Goal: Information Seeking & Learning: Learn about a topic

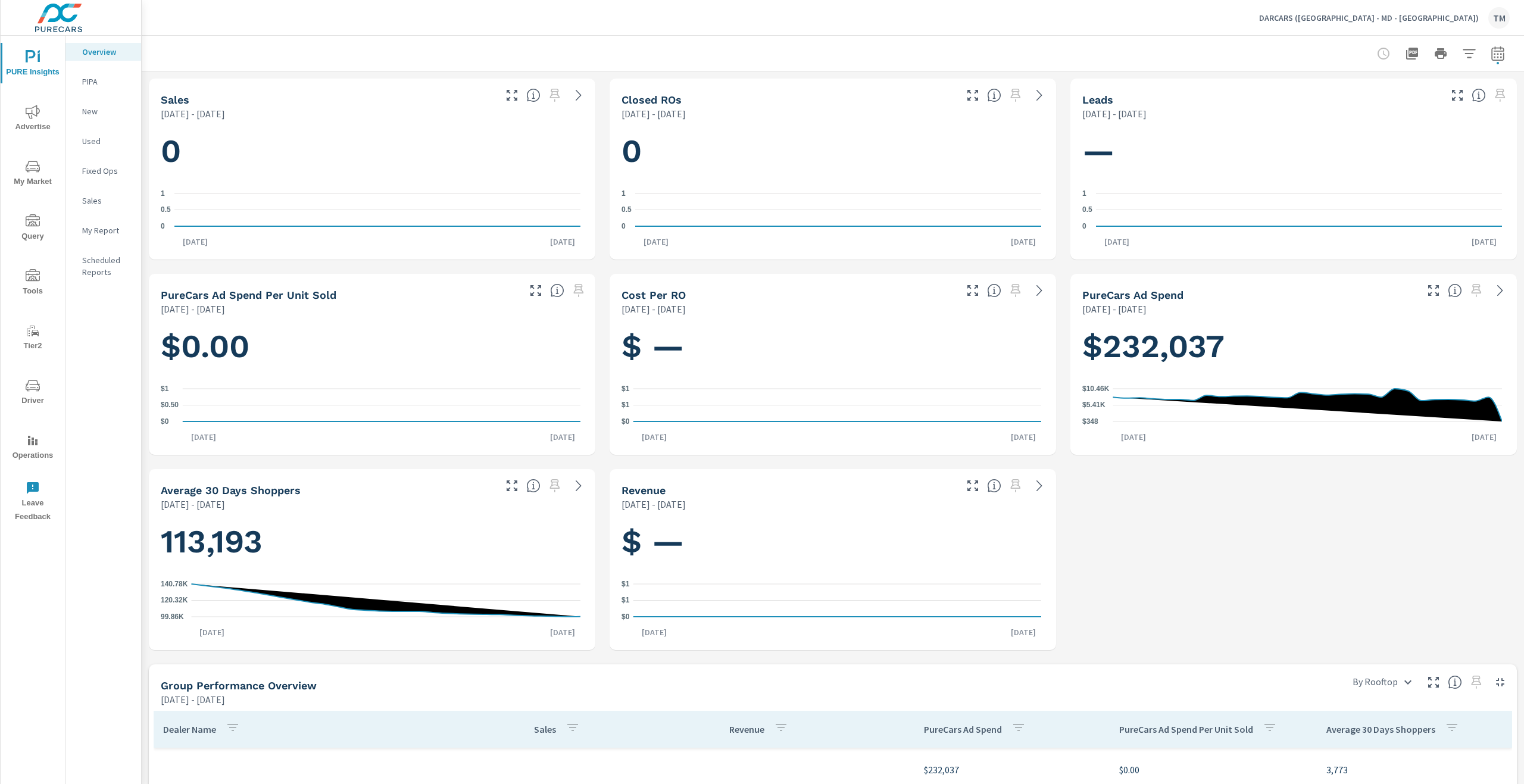
scroll to position [893, 0]
click at [36, 112] on icon "nav menu" at bounding box center [32, 111] width 14 height 14
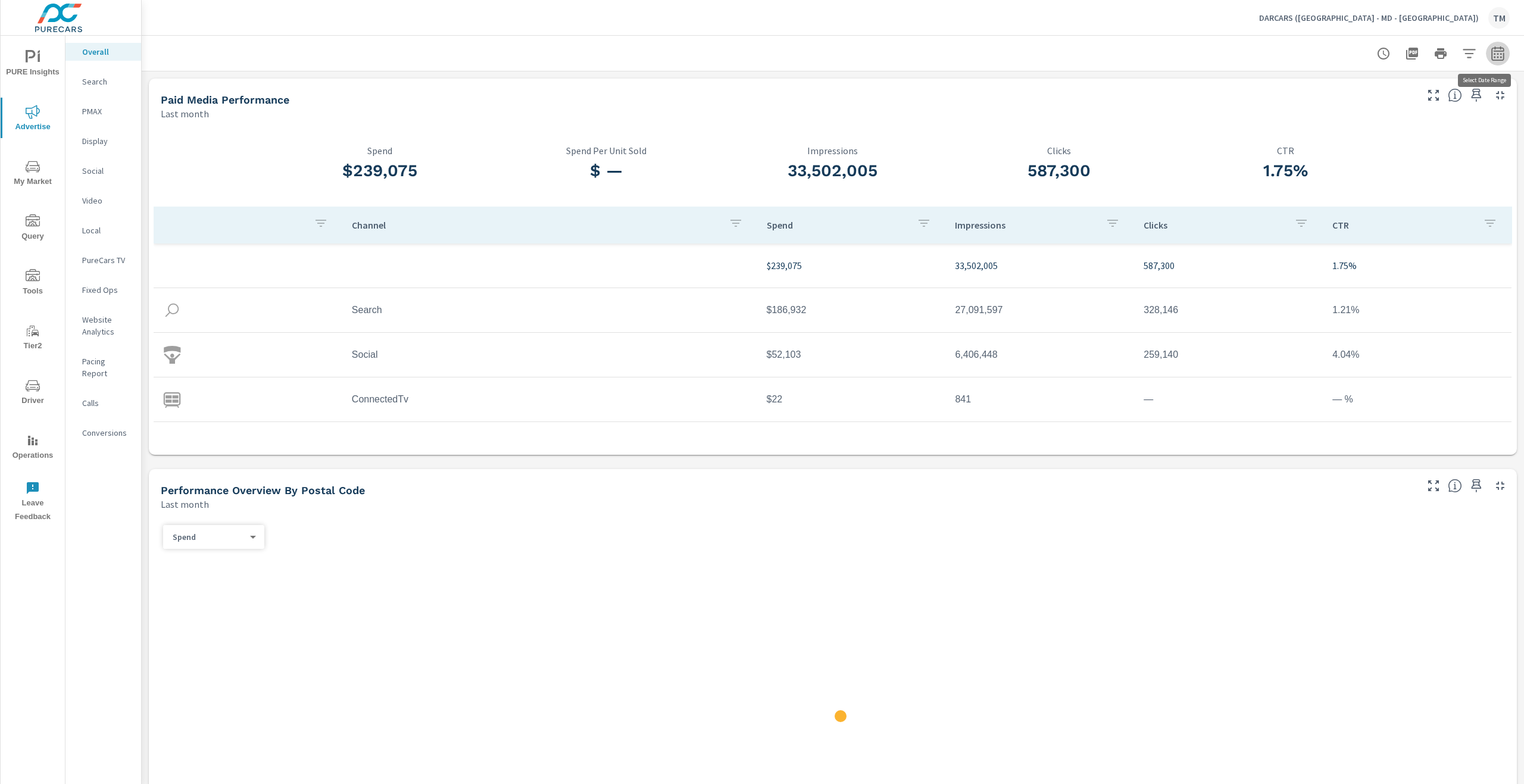
click at [1491, 59] on icon "button" at bounding box center [1497, 54] width 14 height 14
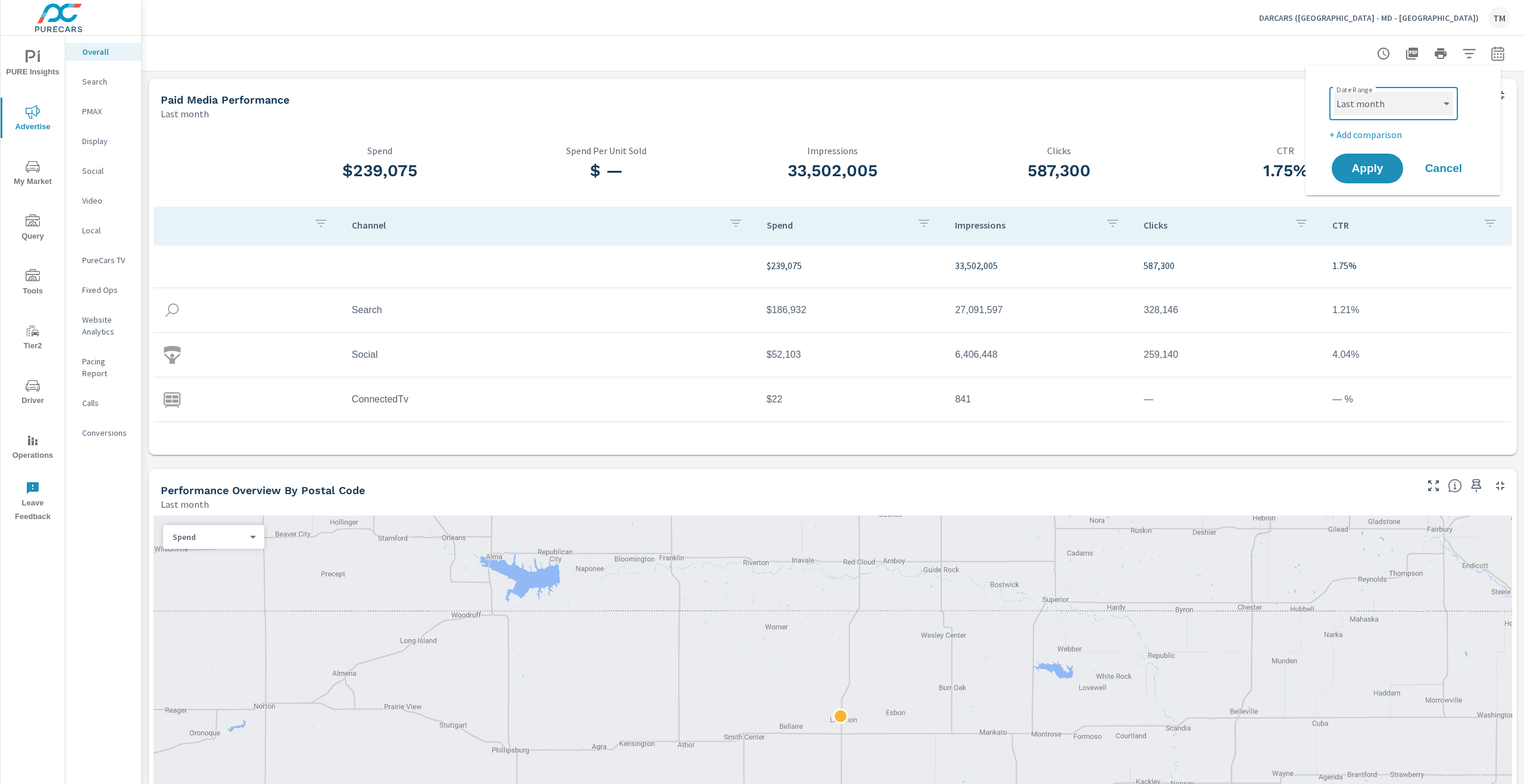
click at [1405, 94] on select "Custom Yesterday Last week Last 7 days Last 14 days Last 30 days Last 45 days L…" at bounding box center [1393, 104] width 119 height 24
click at [1342, 67] on div "Date Range Custom Yesterday Last week Last 7 days Last 14 days Last 30 days Las…" at bounding box center [1403, 130] width 195 height 130
click at [1387, 114] on select "Custom Yesterday Last week Last 7 days Last 14 days Last 30 days Last 45 days L…" at bounding box center [1393, 104] width 119 height 24
click at [1334, 92] on select "Custom Yesterday Last week Last 7 days Last 14 days Last 30 days Last 45 days L…" at bounding box center [1393, 104] width 119 height 24
select select "Last 30 days"
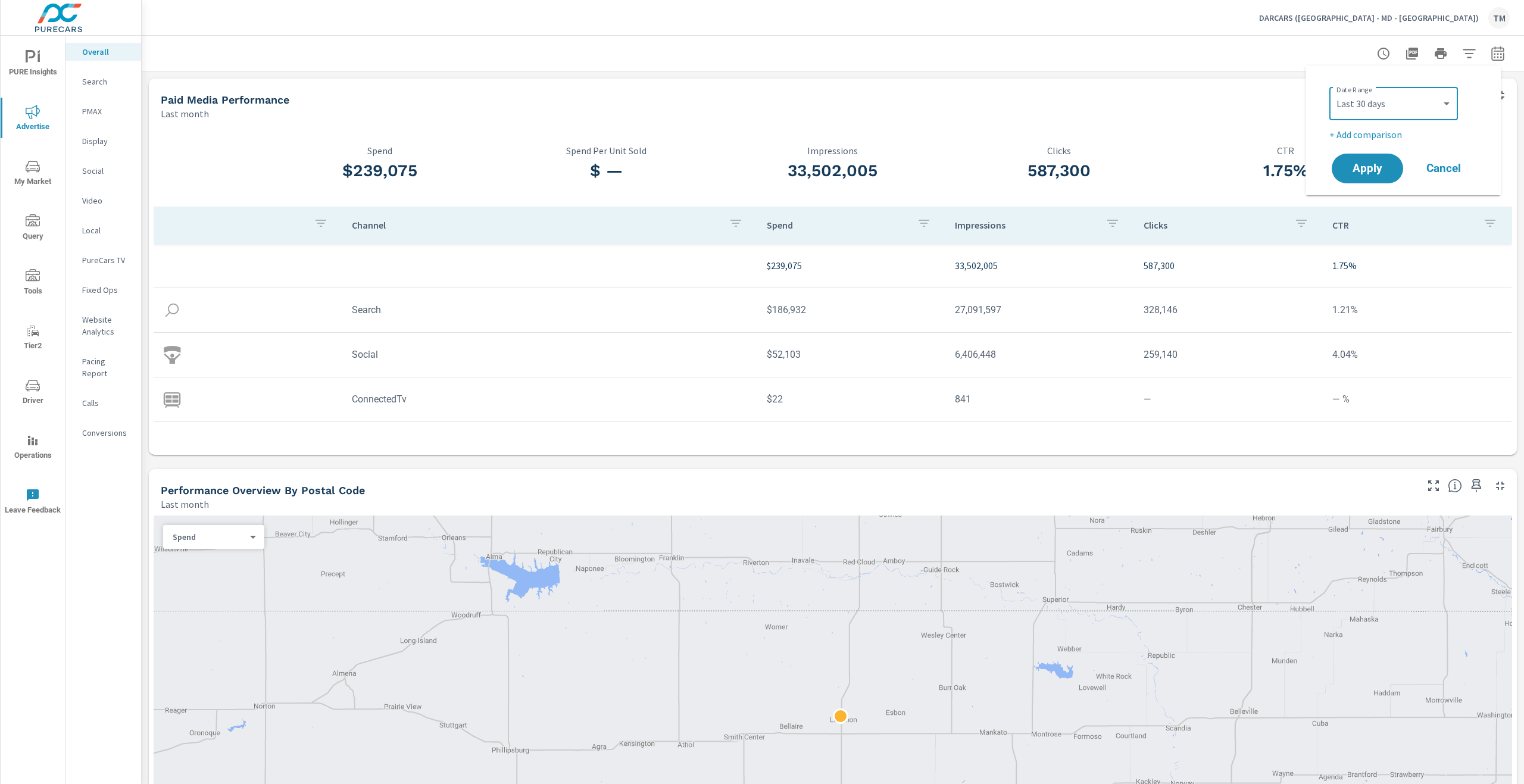
click at [1371, 140] on p "+ Add comparison" at bounding box center [1404, 134] width 152 height 14
select select "Previous period"
click at [1374, 200] on span "Apply" at bounding box center [1367, 201] width 48 height 11
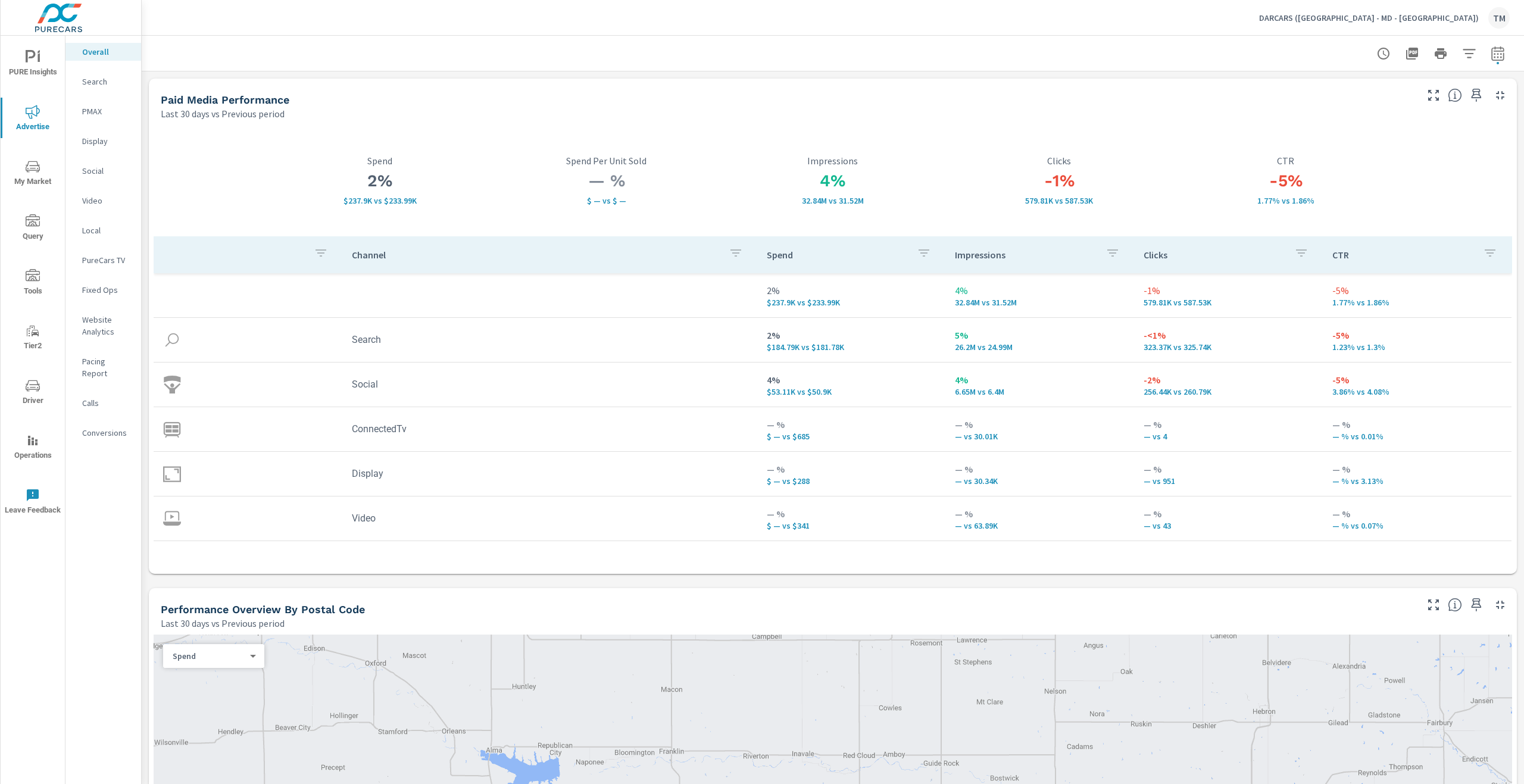
click at [1494, 65] on div at bounding box center [1440, 54] width 138 height 24
click at [1490, 51] on icon "button" at bounding box center [1497, 54] width 14 height 14
select select "Last 30 days"
select select "Previous period"
click at [1462, 54] on icon "button" at bounding box center [1469, 54] width 14 height 14
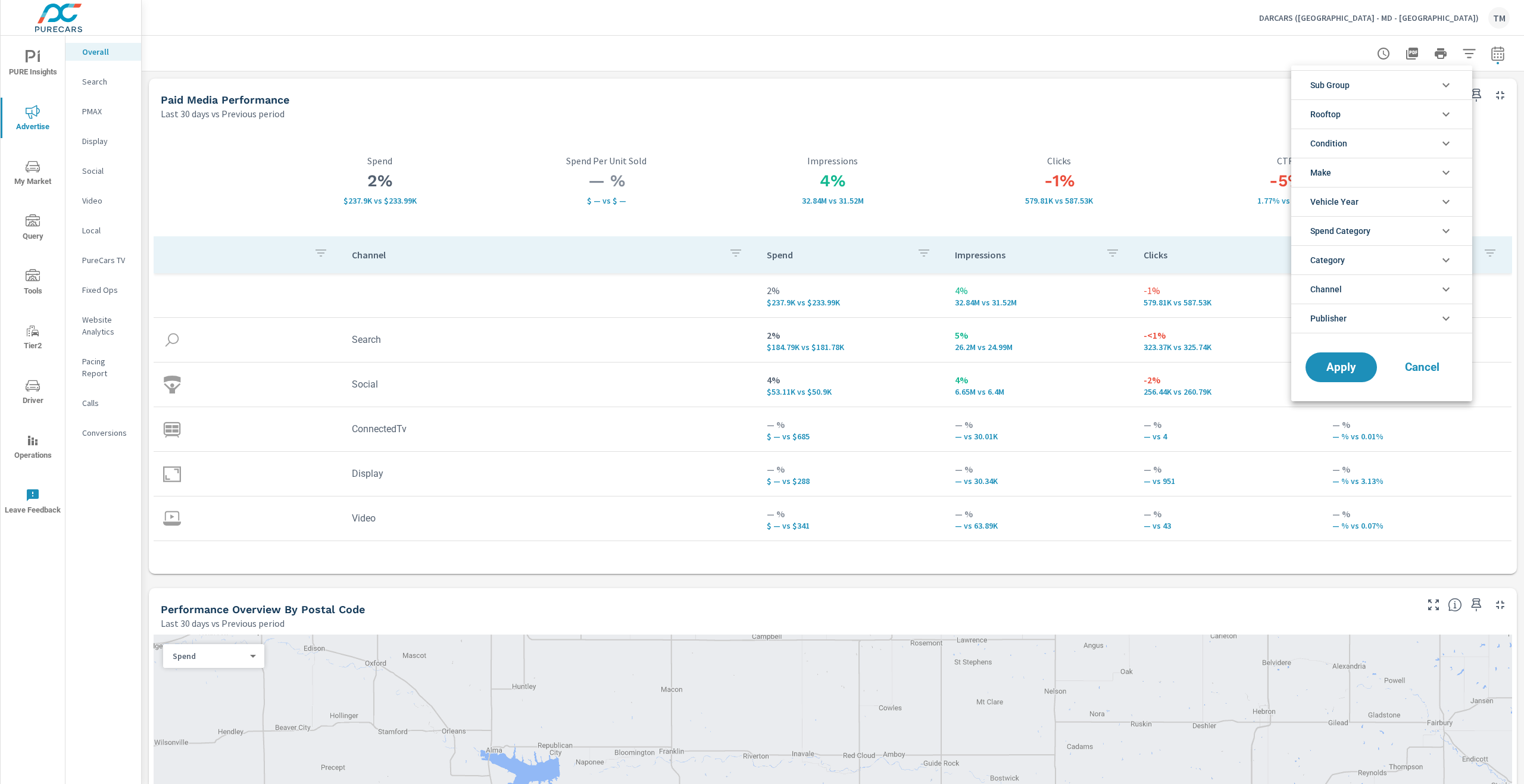
click at [1391, 116] on li "Rooftop" at bounding box center [1381, 114] width 181 height 29
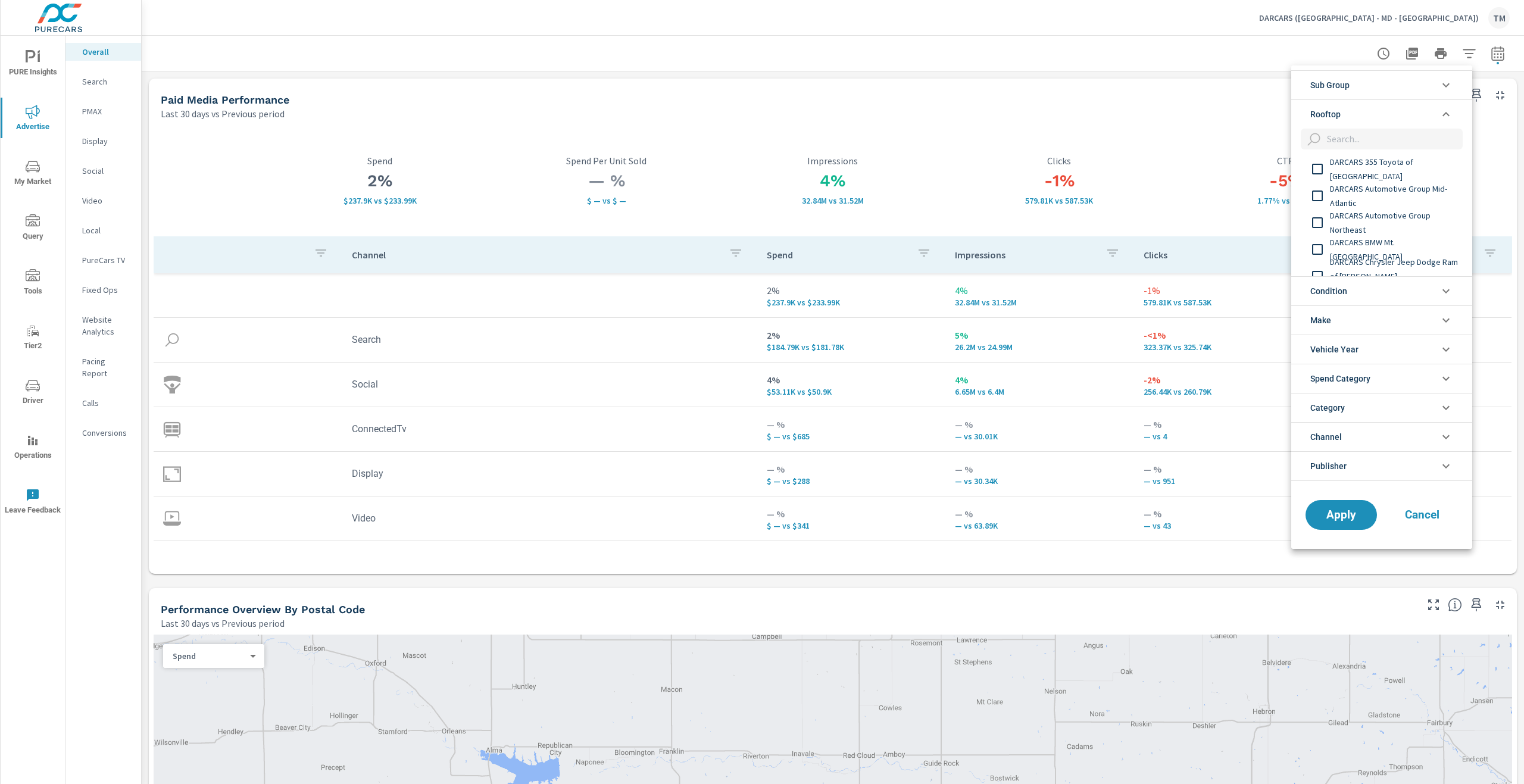
click at [1363, 172] on span "DARCARS 355 Toyota of Rockville" at bounding box center [1394, 169] width 130 height 29
click at [1366, 194] on span "DARCARS Automotive Group Mid-Atlantic" at bounding box center [1394, 196] width 130 height 29
click at [1368, 222] on span "DARCARS Automotive Group Northeast" at bounding box center [1394, 223] width 130 height 29
click at [1369, 245] on span "DARCARS BMW Mt. Kisco" at bounding box center [1394, 250] width 130 height 29
click at [1379, 268] on span "DARCARS Chrysler Jeep Dodge Ram of Marlow Heights" at bounding box center [1394, 276] width 130 height 42
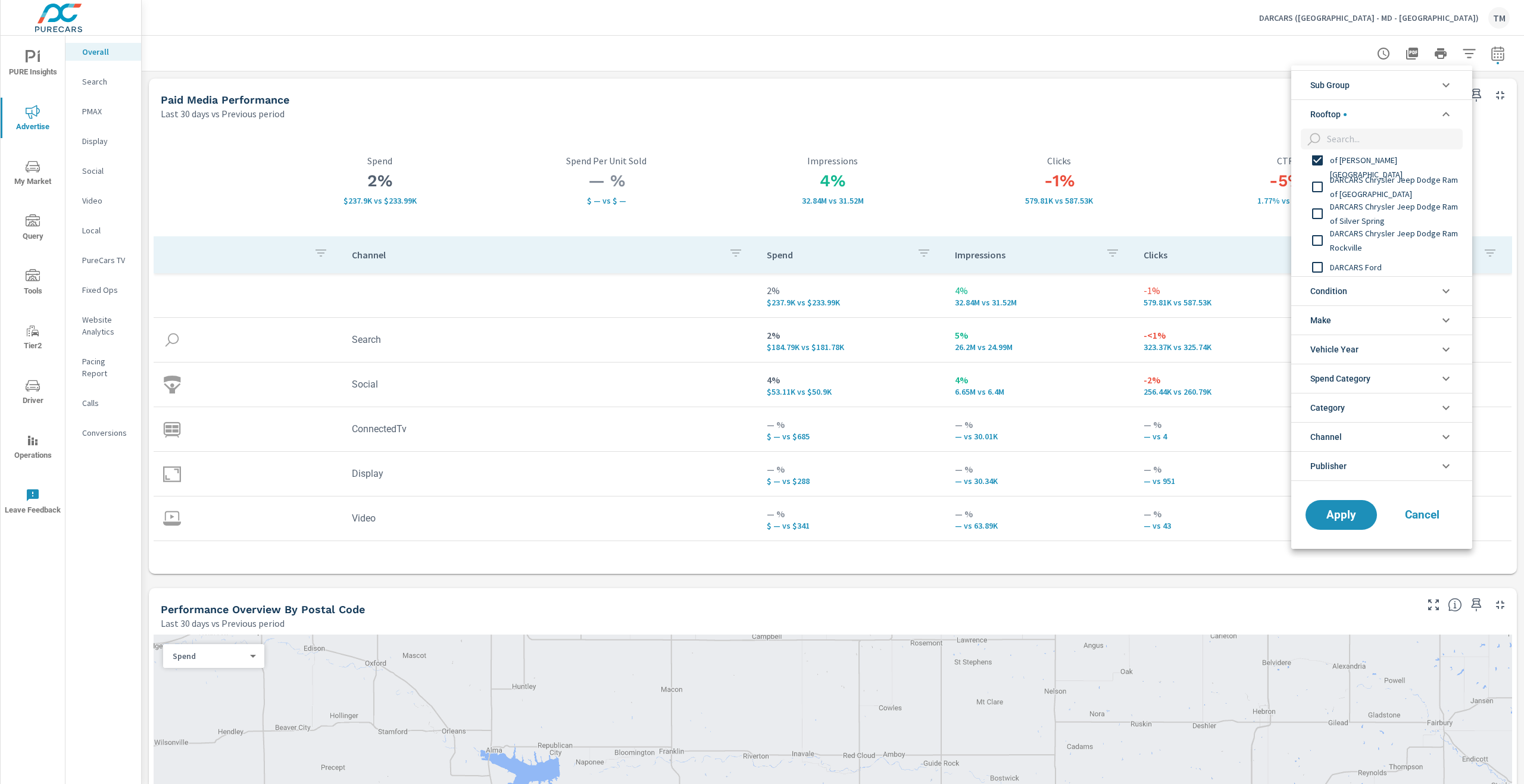
scroll to position [119, 0]
click at [1361, 190] on span "DARCARS Chrysler Jeep Dodge Ram of New Carrollton" at bounding box center [1394, 184] width 130 height 29
click at [1381, 216] on span "DARCARS Chrysler Jeep Dodge Ram of Silver Spring" at bounding box center [1394, 211] width 130 height 29
click at [1389, 237] on span "DARCARS Chrysler Jeep Dodge Ram Rockville" at bounding box center [1394, 238] width 130 height 29
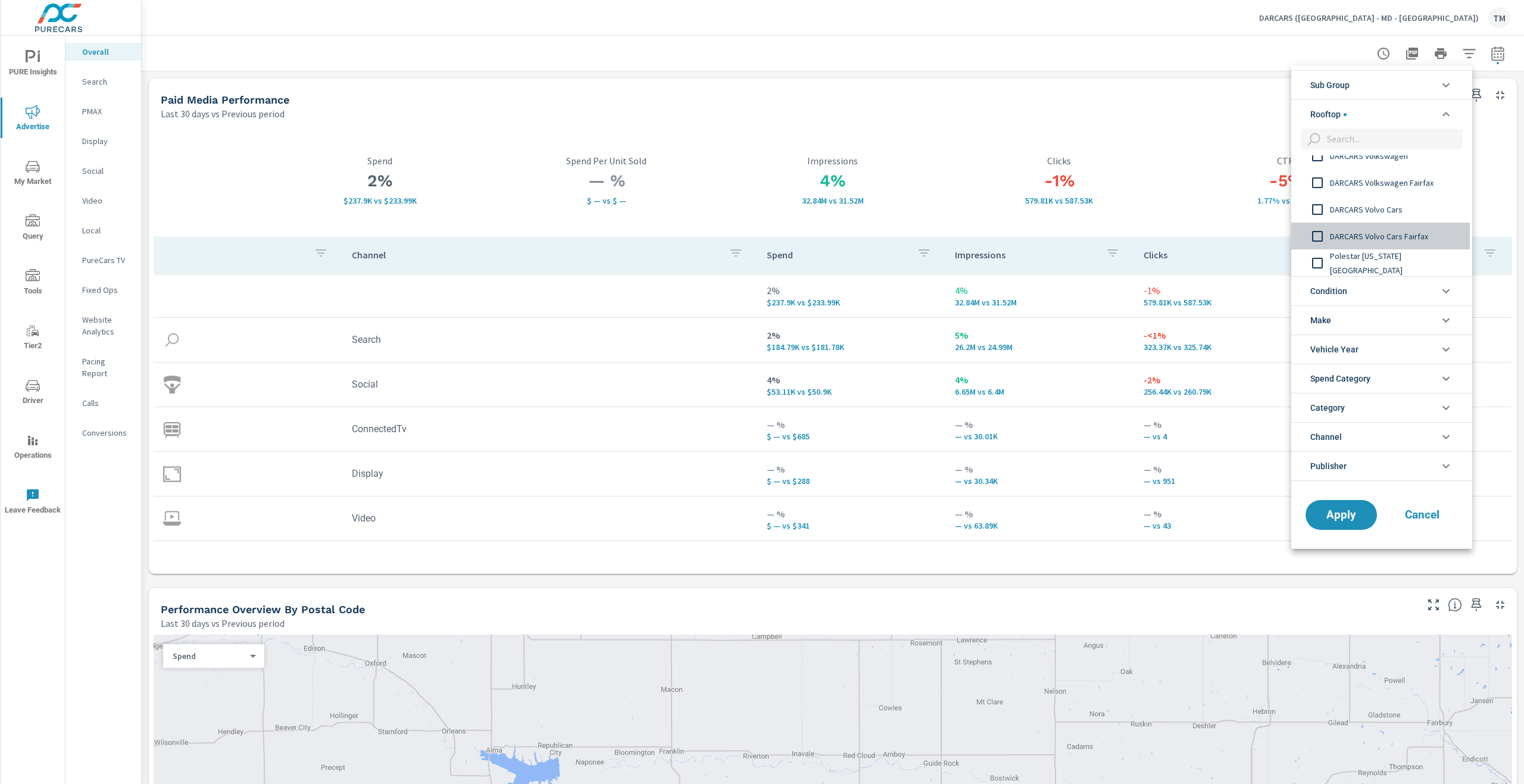
click at [1390, 235] on span "DARCARS Volvo Cars Fairfax" at bounding box center [1394, 236] width 130 height 14
click at [1394, 218] on div "DARCARS Volvo Cars" at bounding box center [1380, 210] width 178 height 27
click at [1395, 189] on div "DARCARS Volkswagen Fairfax" at bounding box center [1380, 183] width 178 height 27
click at [1395, 212] on span "DARCARS Volkswagen" at bounding box center [1394, 215] width 130 height 14
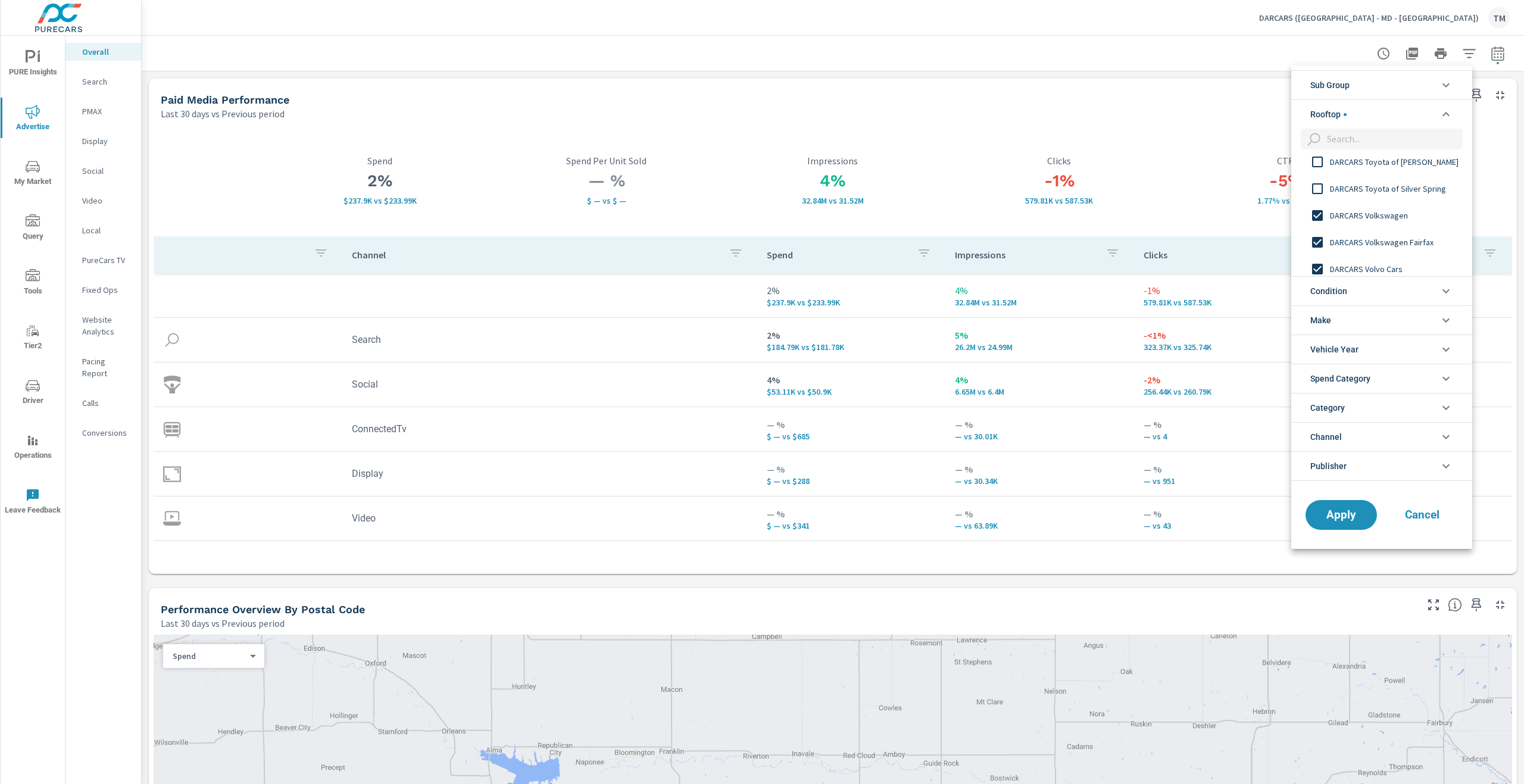
click at [1395, 188] on span "DARCARS Toyota of Silver Spring" at bounding box center [1394, 189] width 130 height 14
click at [1398, 160] on span "DARCARS Toyota of Frederick" at bounding box center [1394, 161] width 130 height 14
click at [1394, 199] on span "DARCARS Toyota of [GEOGRAPHIC_DATA]" at bounding box center [1394, 195] width 130 height 29
drag, startPoint x: 1394, startPoint y: 199, endPoint x: 1396, endPoint y: 175, distance: 24.1
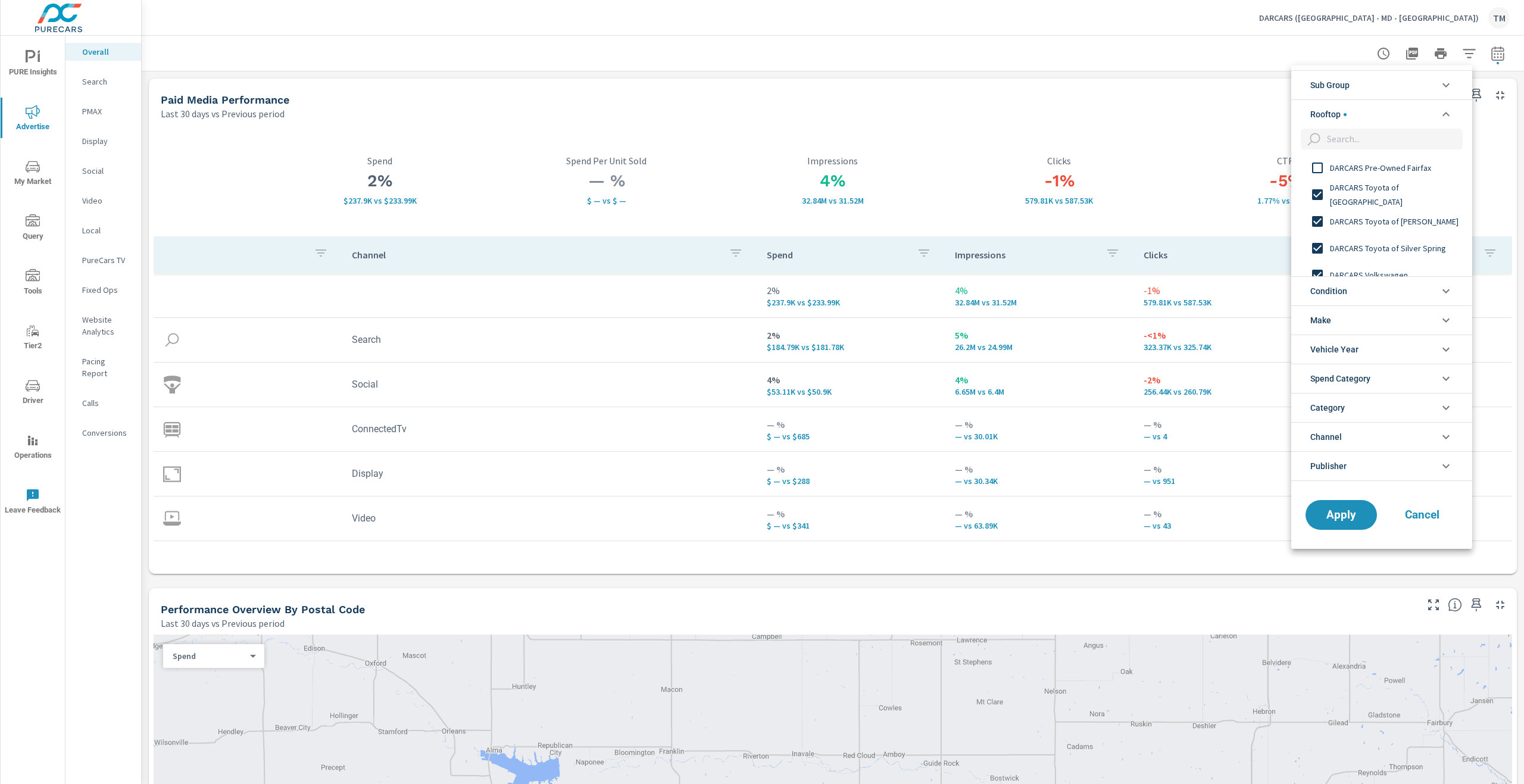
click at [1396, 176] on div "DARCARS Pre-Owned Fairfax" at bounding box center [1380, 167] width 178 height 27
click at [1387, 251] on span "DARCARS Orange Park Chrysler Jeep Dodge Ram" at bounding box center [1394, 260] width 130 height 29
click at [1380, 228] on span "DARCARS Nissan Rockville" at bounding box center [1394, 233] width 130 height 14
click at [1386, 204] on span "DARCARS Nissan of College Park" at bounding box center [1394, 206] width 130 height 29
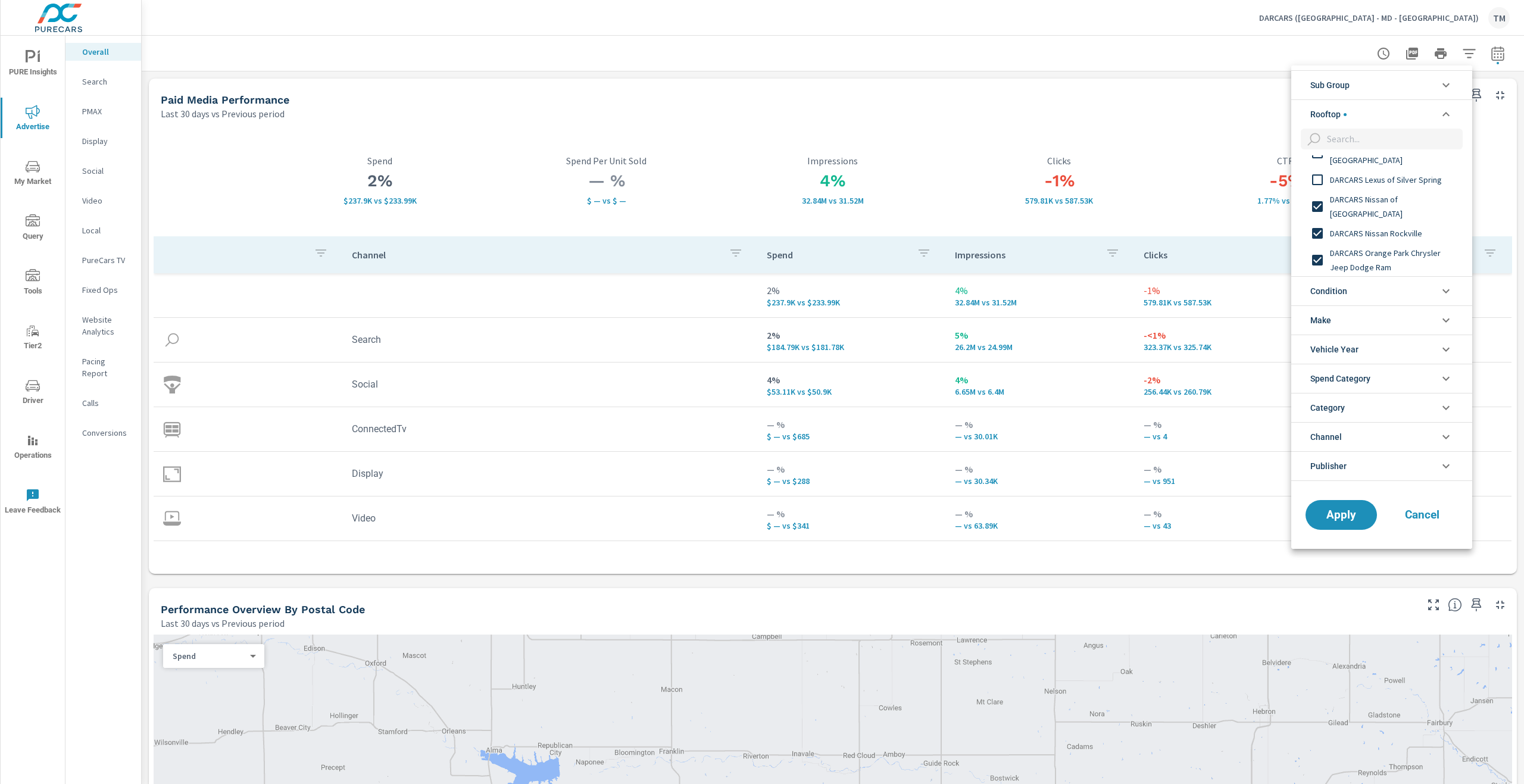
drag, startPoint x: 1380, startPoint y: 228, endPoint x: 1395, endPoint y: 186, distance: 44.6
click at [1395, 186] on span "DARCARS Lexus of Silver Spring" at bounding box center [1394, 179] width 130 height 14
click at [1386, 211] on span "DARCARS Lexus of Mt. Kisco" at bounding box center [1394, 212] width 130 height 29
click at [1390, 196] on div "DARCARS Lexus of Greenwich" at bounding box center [1380, 185] width 178 height 27
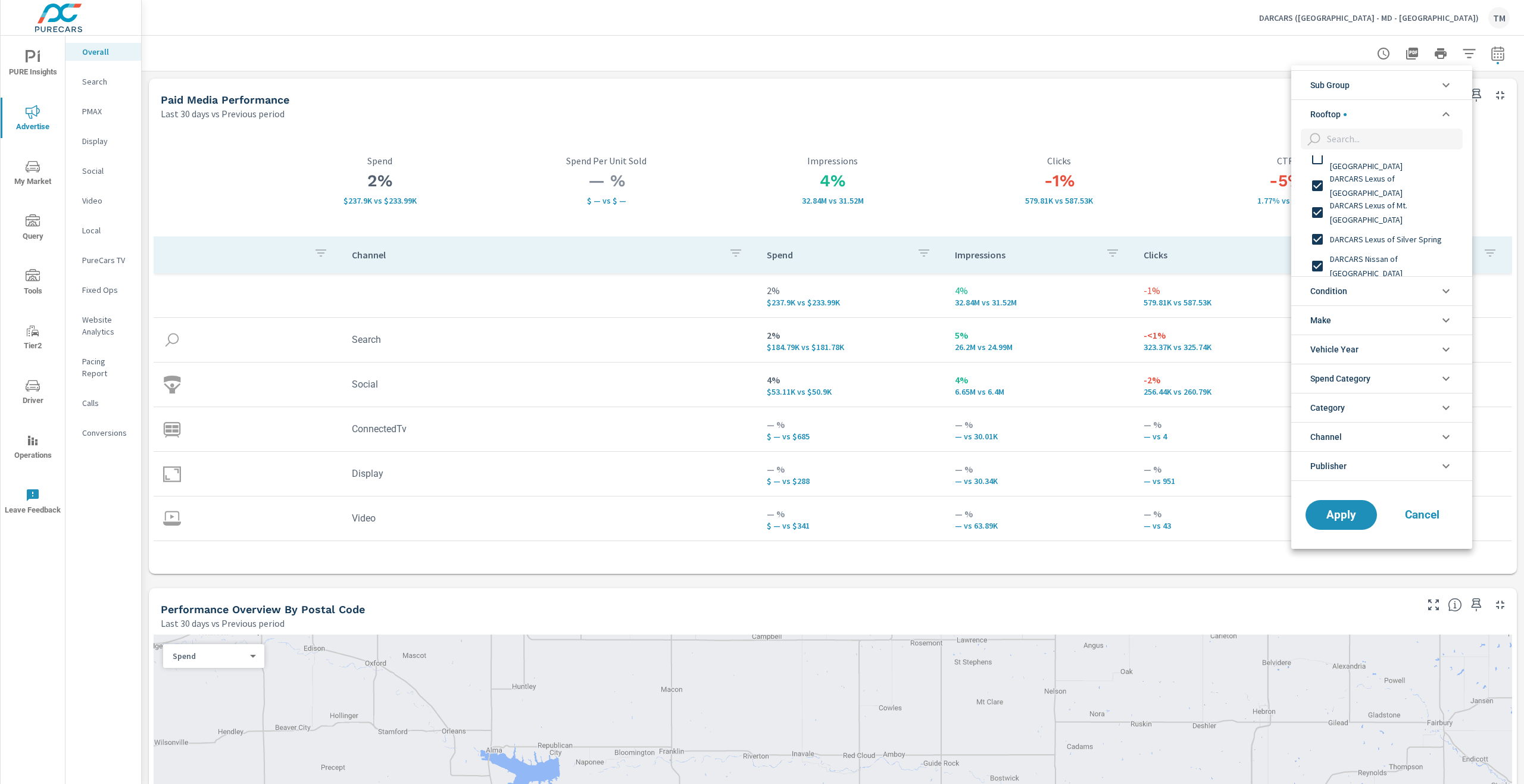
click at [1395, 164] on span "DARCARS Lexus of Englewood" at bounding box center [1394, 159] width 130 height 29
click at [1396, 249] on span "DARCARS Lanham Kia" at bounding box center [1394, 251] width 130 height 14
click at [1392, 223] on span "DARCARS Kia Temple Hills" at bounding box center [1394, 224] width 130 height 29
click at [1401, 196] on span "DARCARS Kia of Frederick" at bounding box center [1394, 197] width 130 height 14
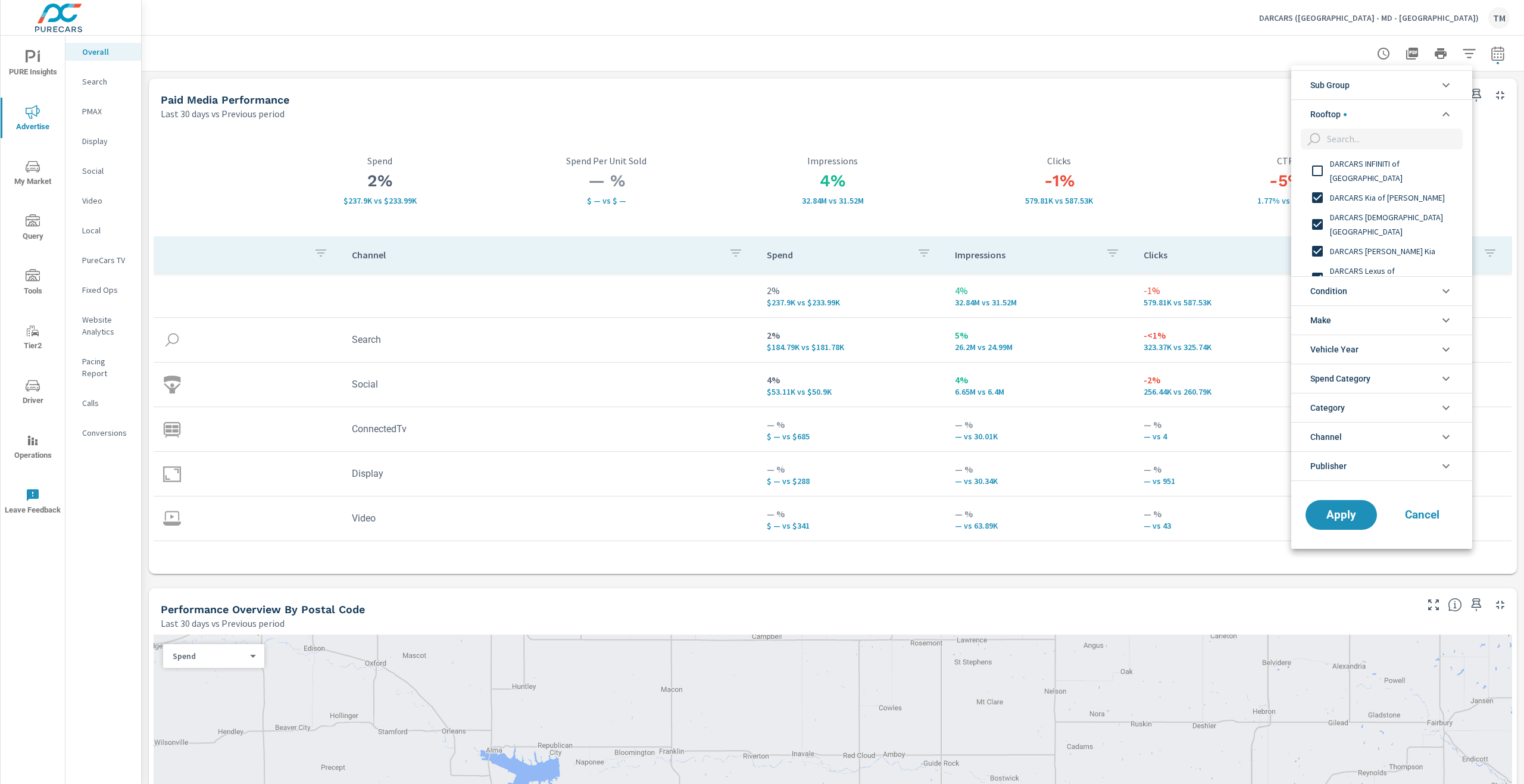
click at [1401, 170] on span "DARCARS INFINITI of Greenwich" at bounding box center [1394, 171] width 130 height 29
click at [1389, 201] on span "DARCARS Honda Fairfax" at bounding box center [1394, 203] width 130 height 14
click at [1379, 176] on span "DARCARS Honda" at bounding box center [1394, 177] width 130 height 14
click at [1368, 212] on span "DARCARS Ford" at bounding box center [1394, 209] width 130 height 14
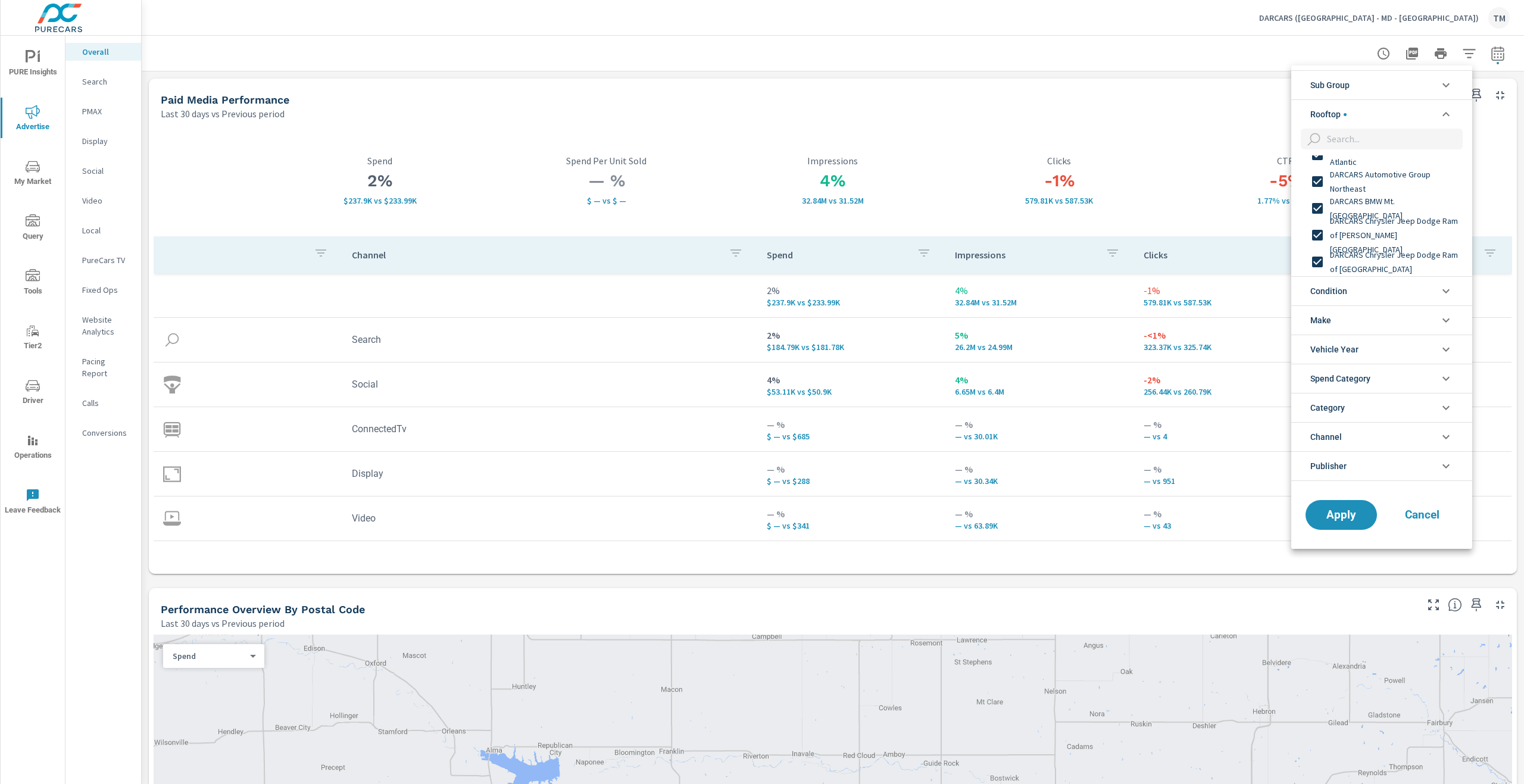
scroll to position [0, 0]
click at [1392, 218] on span "DARCARS Automotive Group Northeast" at bounding box center [1394, 223] width 130 height 29
click at [1344, 509] on span "Apply" at bounding box center [1341, 514] width 48 height 11
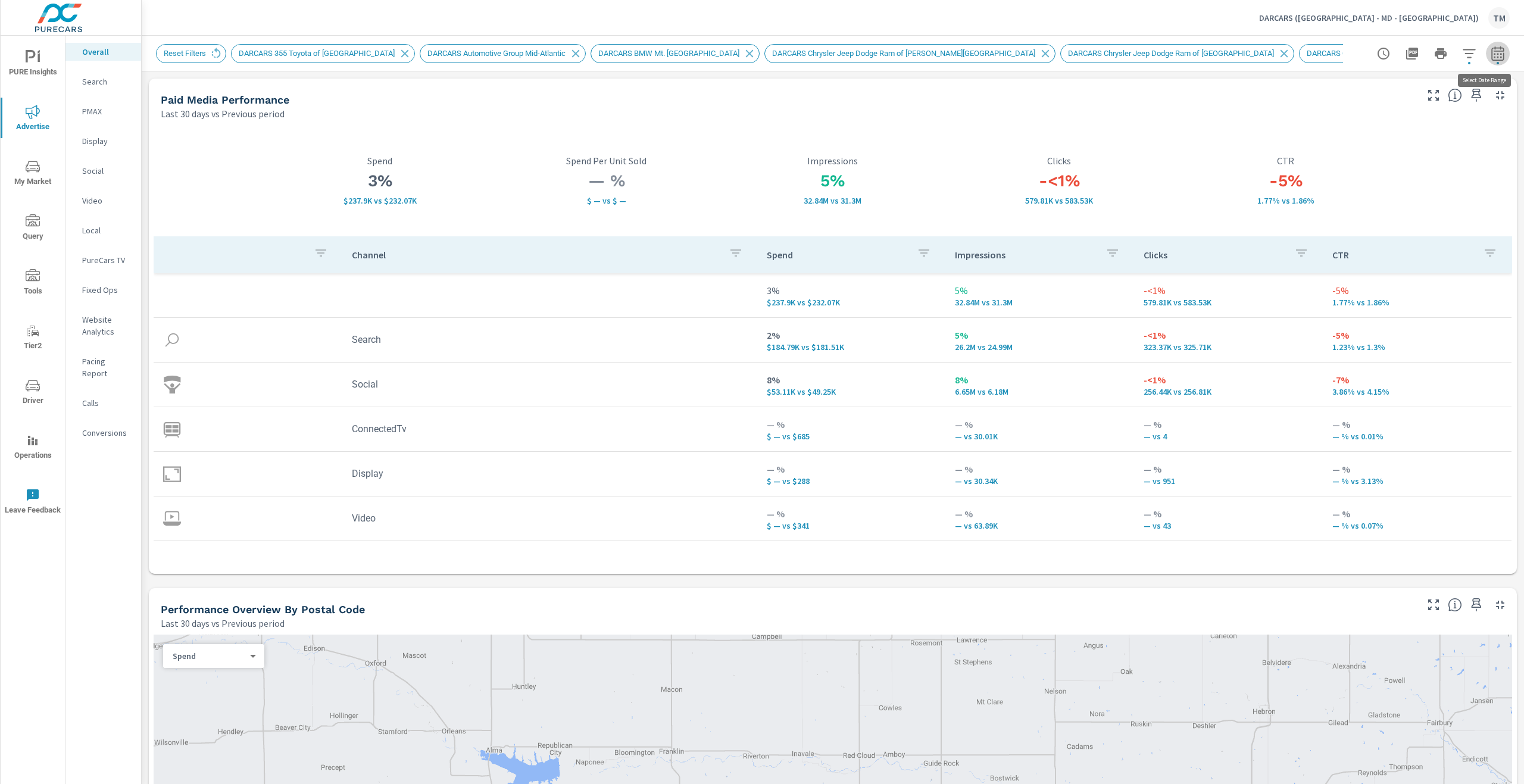
click at [1491, 59] on icon "button" at bounding box center [1497, 53] width 13 height 14
select select "Last 30 days"
click at [1408, 163] on select "Custom Previous period Previous month Previous year" at bounding box center [1393, 156] width 119 height 24
click at [1334, 144] on select "Custom Previous period Previous month Previous year" at bounding box center [1393, 156] width 119 height 24
select select "Previous year"
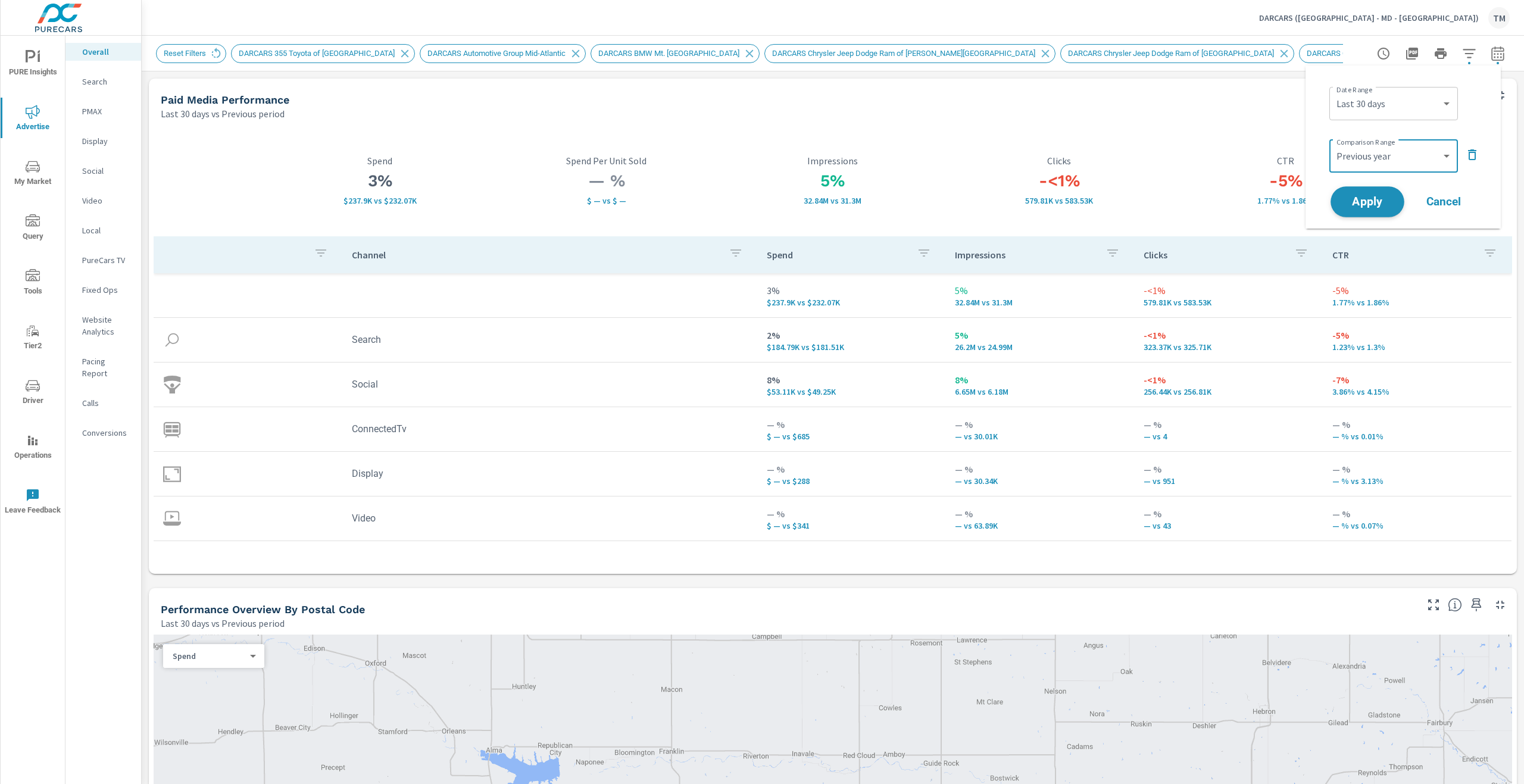
click at [1372, 213] on button "Apply" at bounding box center [1367, 201] width 74 height 31
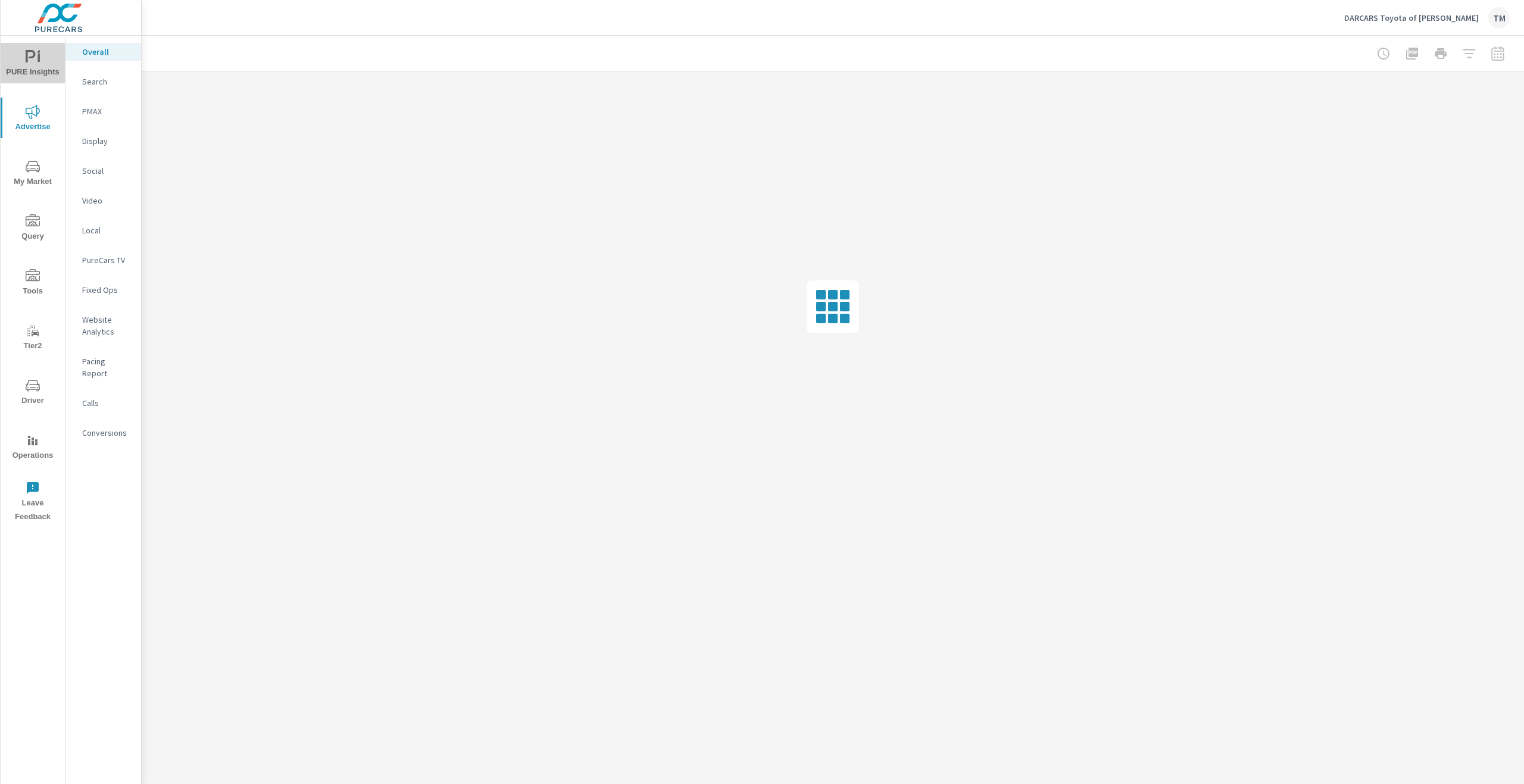
click at [44, 62] on span "PURE Insights" at bounding box center [32, 65] width 57 height 29
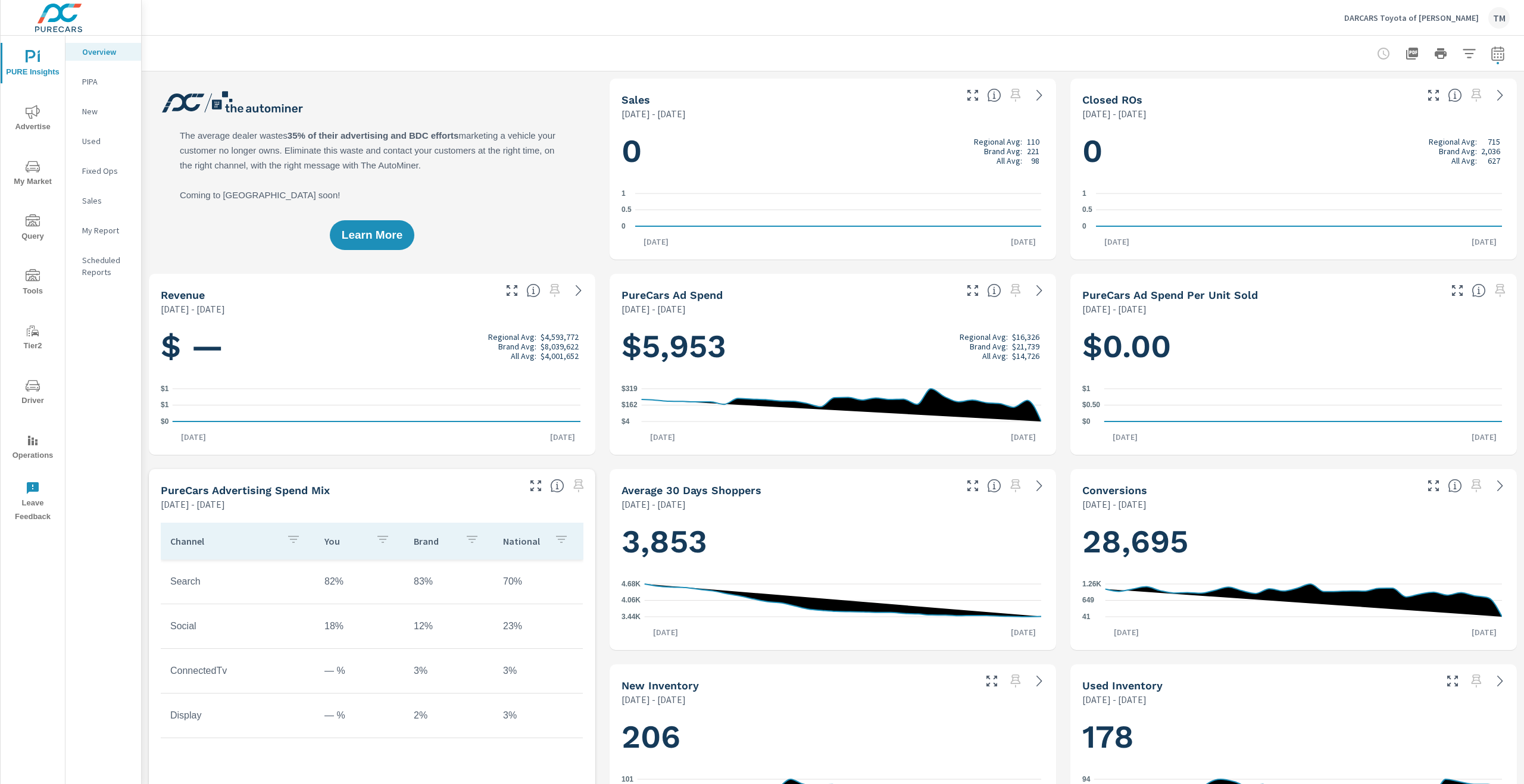
scroll to position [357, 0]
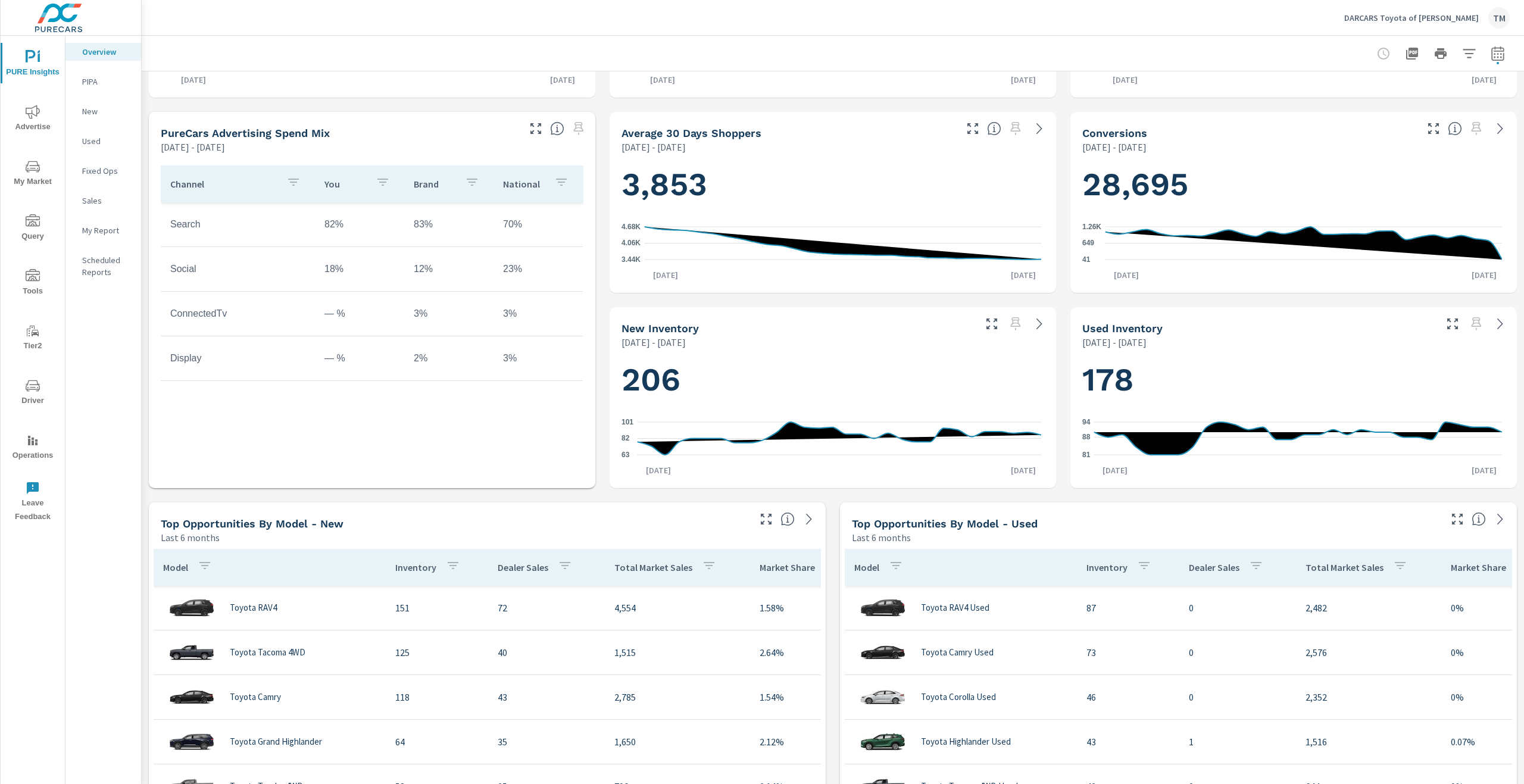
click at [1497, 57] on button "button" at bounding box center [1498, 54] width 24 height 24
click at [1399, 117] on div "Custom Yesterday Last week Last 7 days Last 14 days Last 30 days Last 45 days L…" at bounding box center [1393, 103] width 138 height 33
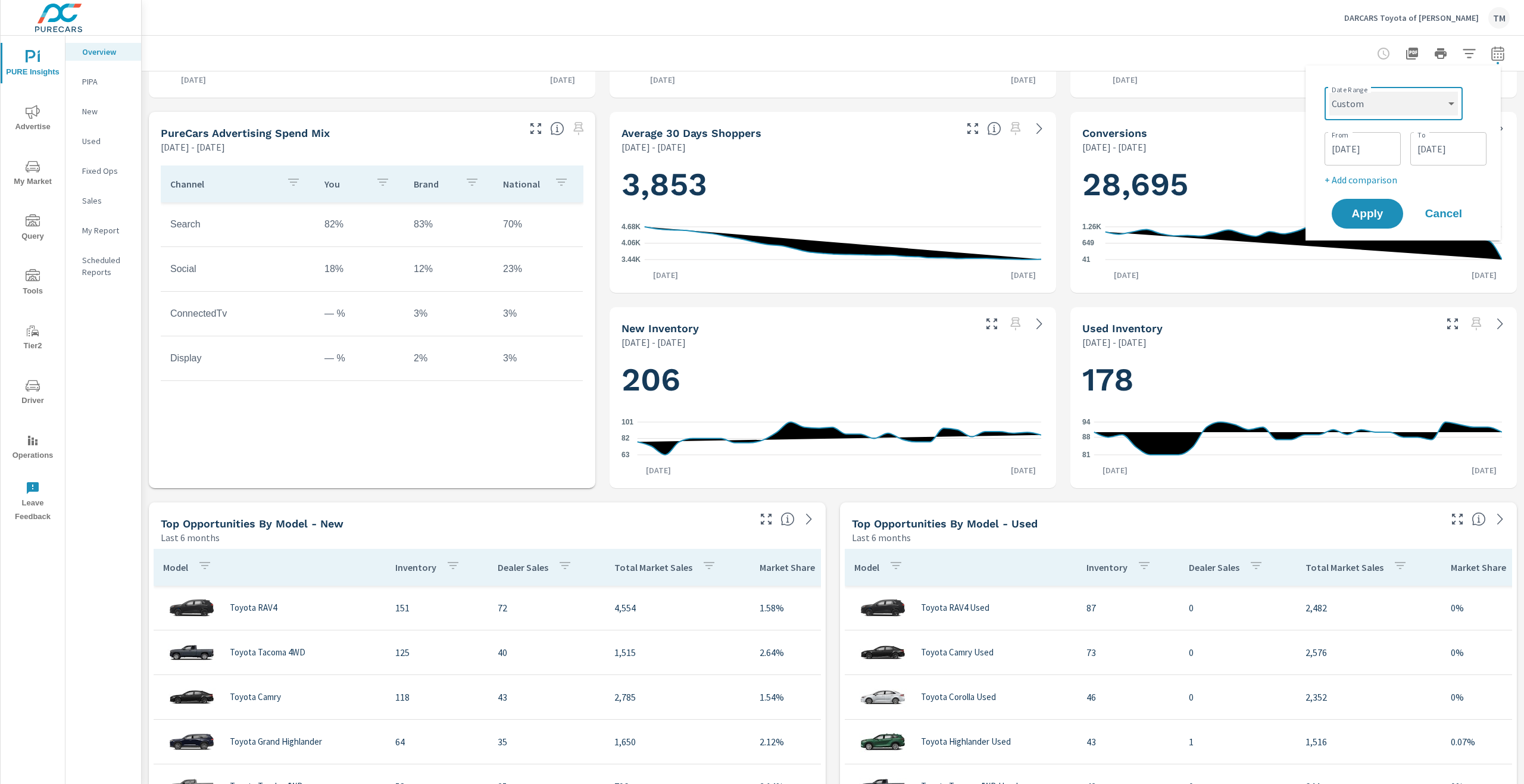
click at [1410, 115] on select "Custom Yesterday Last week Last 7 days Last 14 days Last 30 days Last 45 days L…" at bounding box center [1392, 104] width 128 height 24
click at [1329, 92] on select "Custom Yesterday Last week Last 7 days Last 14 days Last 30 days Last 45 days L…" at bounding box center [1392, 104] width 128 height 24
select select "Last 30 days"
click at [1389, 142] on div "Date Range Custom Yesterday Last week Last 7 days Last 14 days Last 30 days Las…" at bounding box center [1403, 130] width 167 height 110
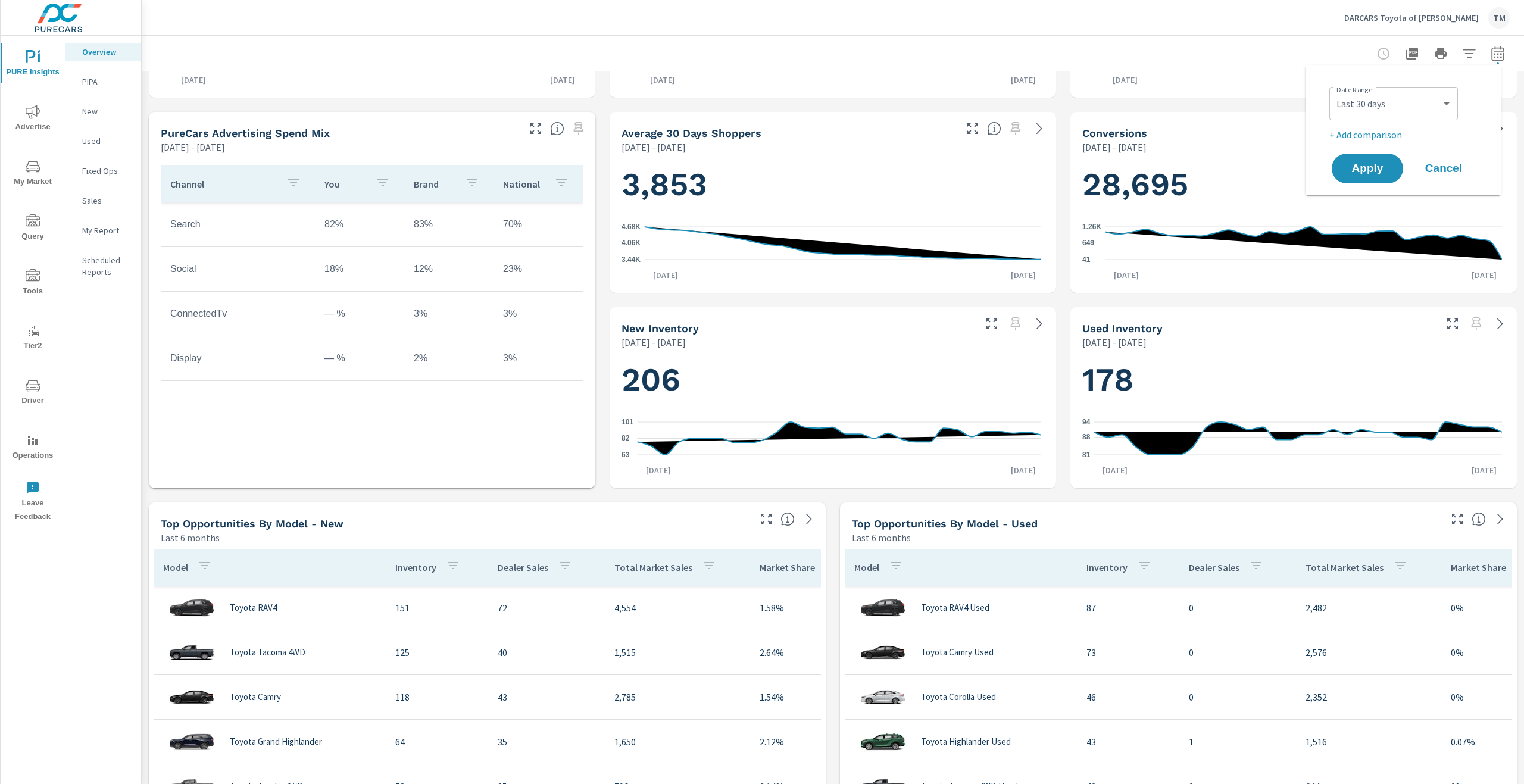
click at [1388, 139] on p "+ Add comparison" at bounding box center [1404, 134] width 152 height 14
select select "Previous period"
click at [1382, 191] on button "Apply" at bounding box center [1367, 201] width 74 height 31
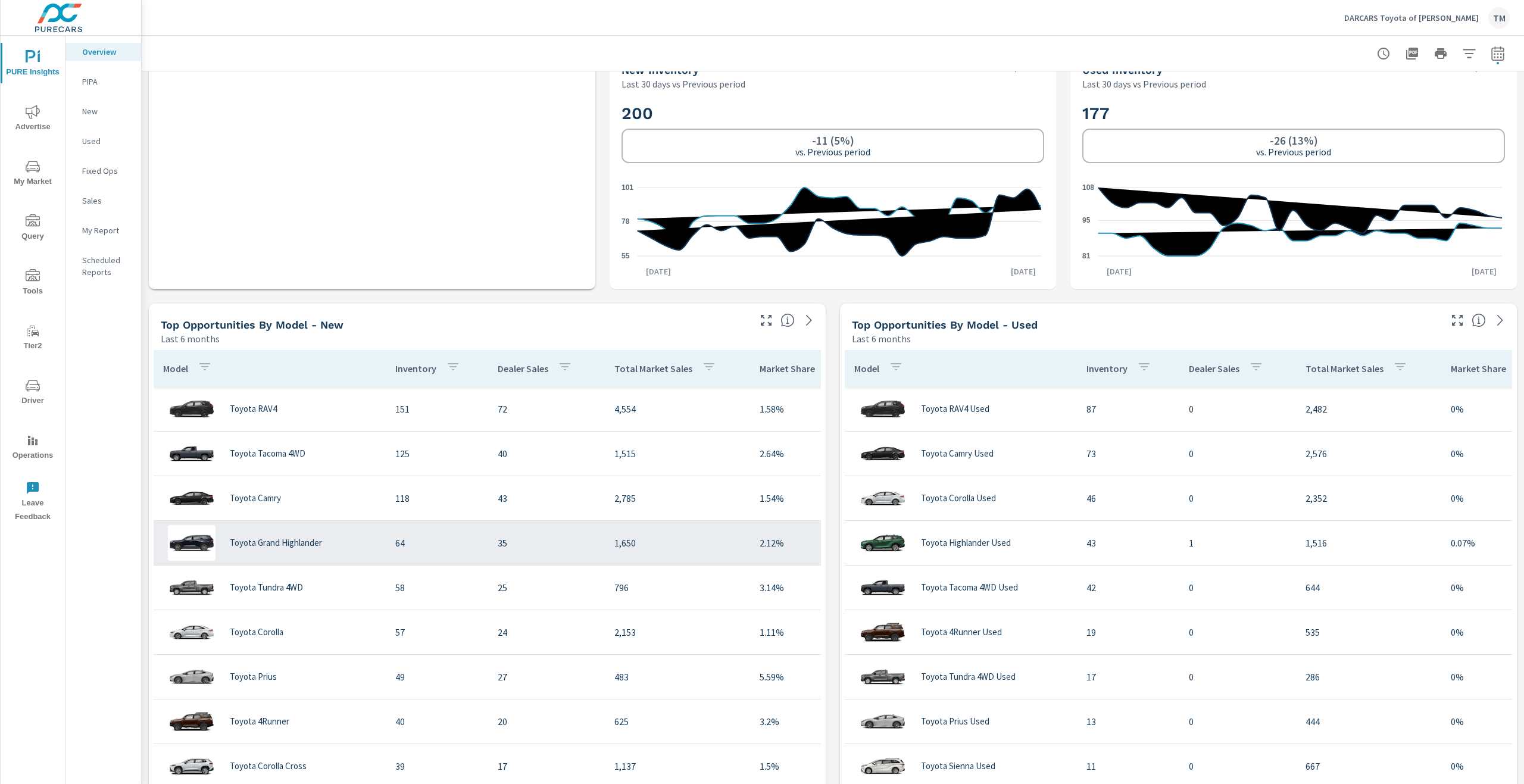
scroll to position [893, 0]
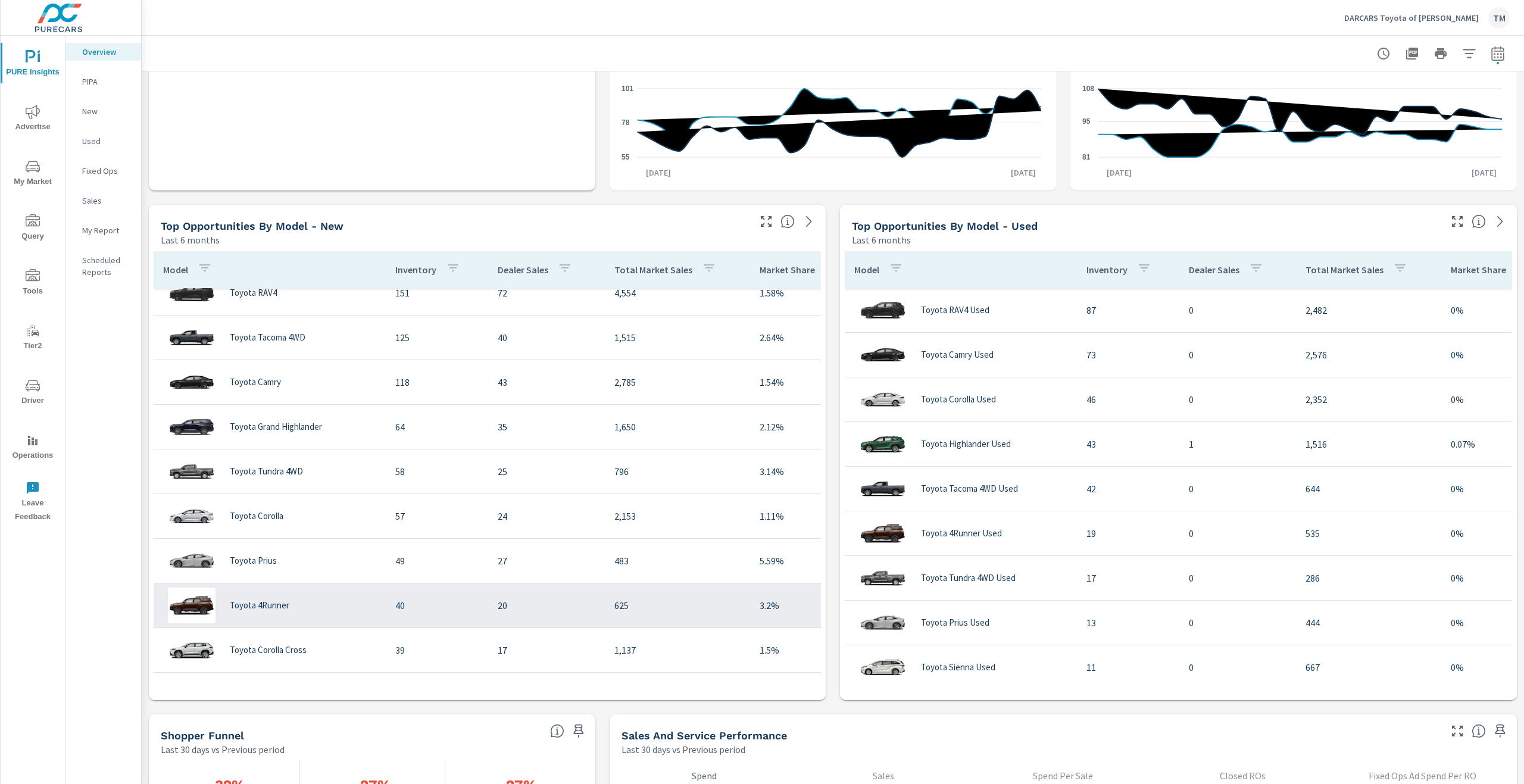
scroll to position [119, 0]
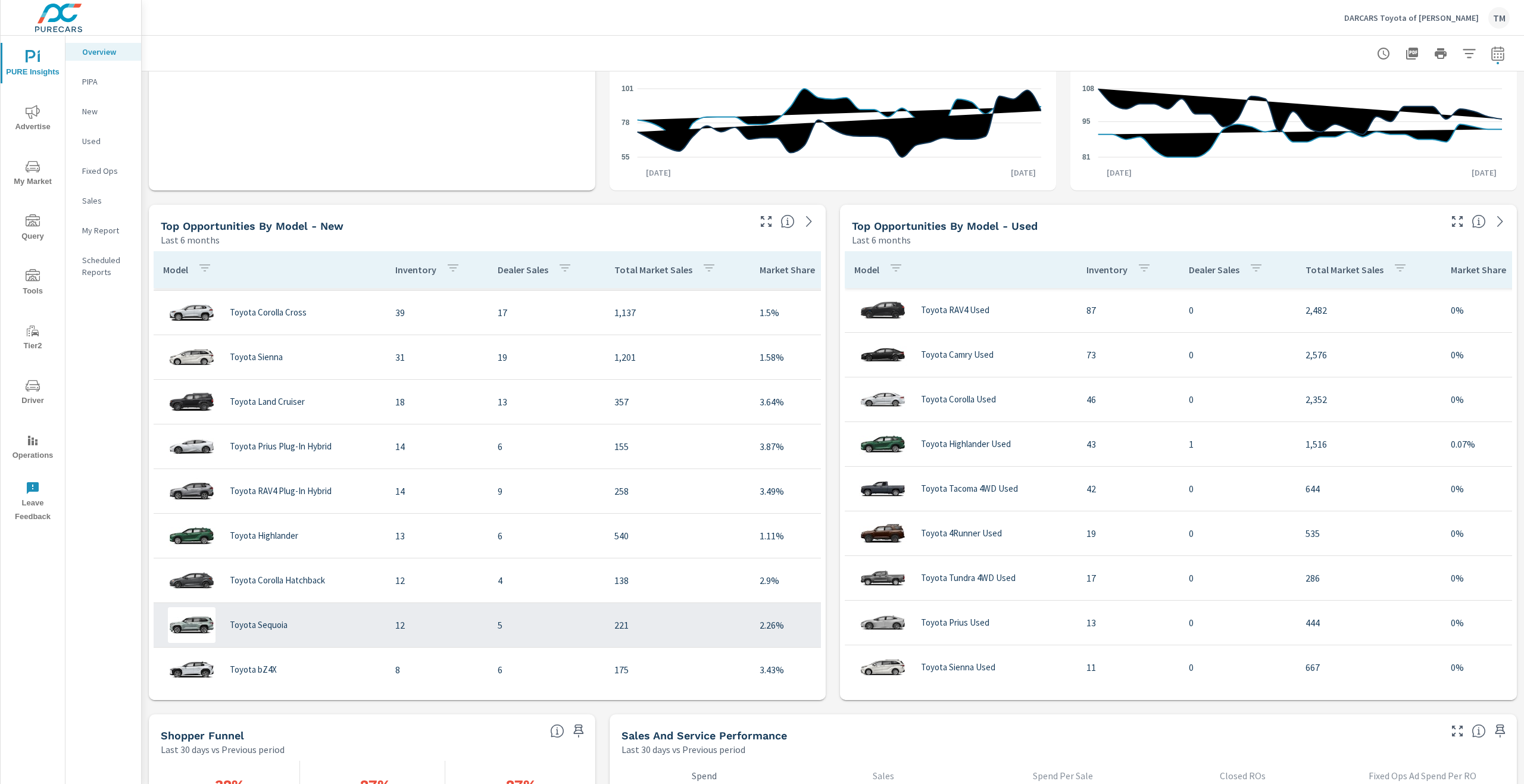
scroll to position [357, 0]
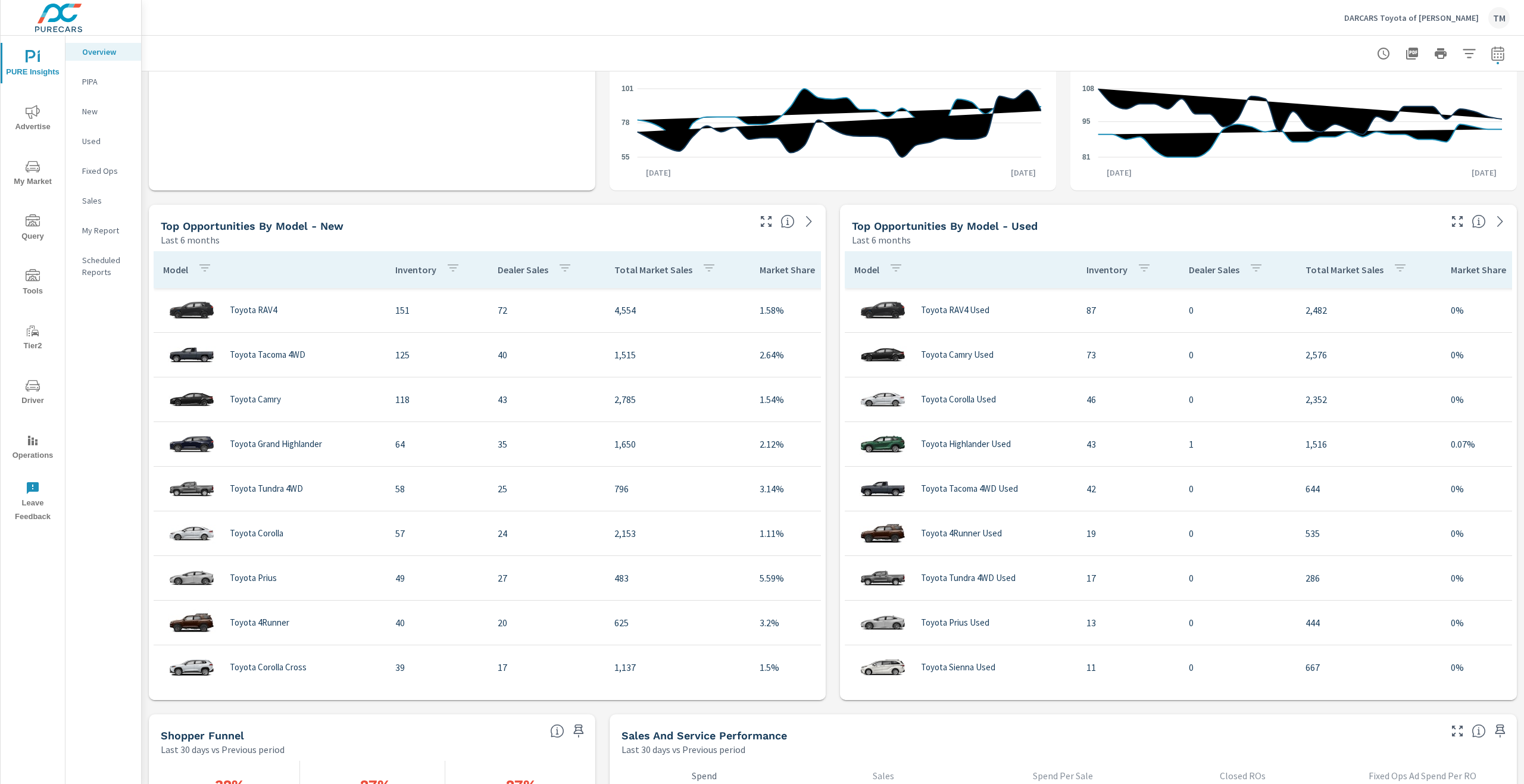
click at [34, 172] on icon "nav menu" at bounding box center [32, 166] width 14 height 14
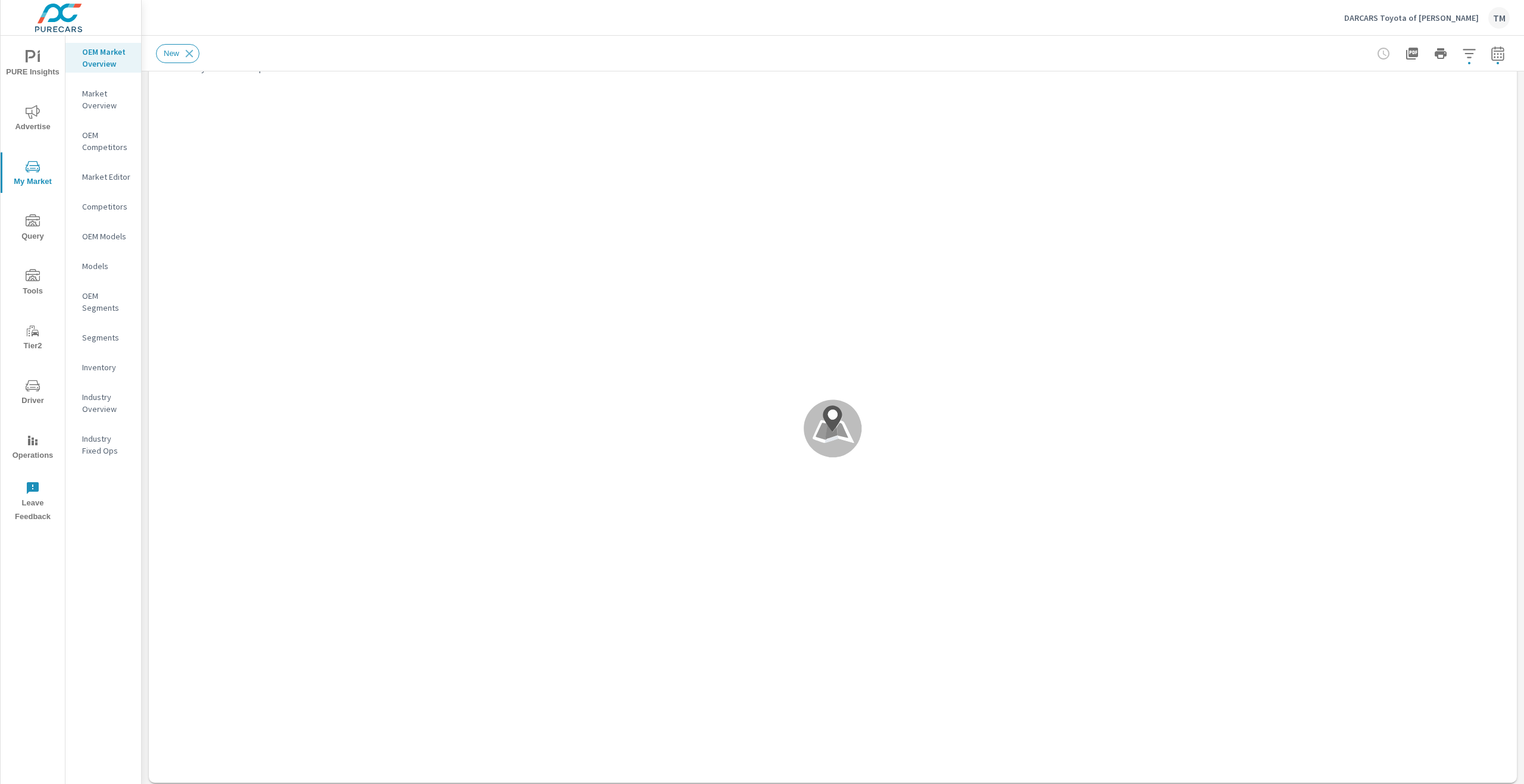
scroll to position [59, 0]
click at [1480, 63] on div at bounding box center [1440, 54] width 138 height 24
click at [1486, 54] on button "button" at bounding box center [1498, 54] width 24 height 24
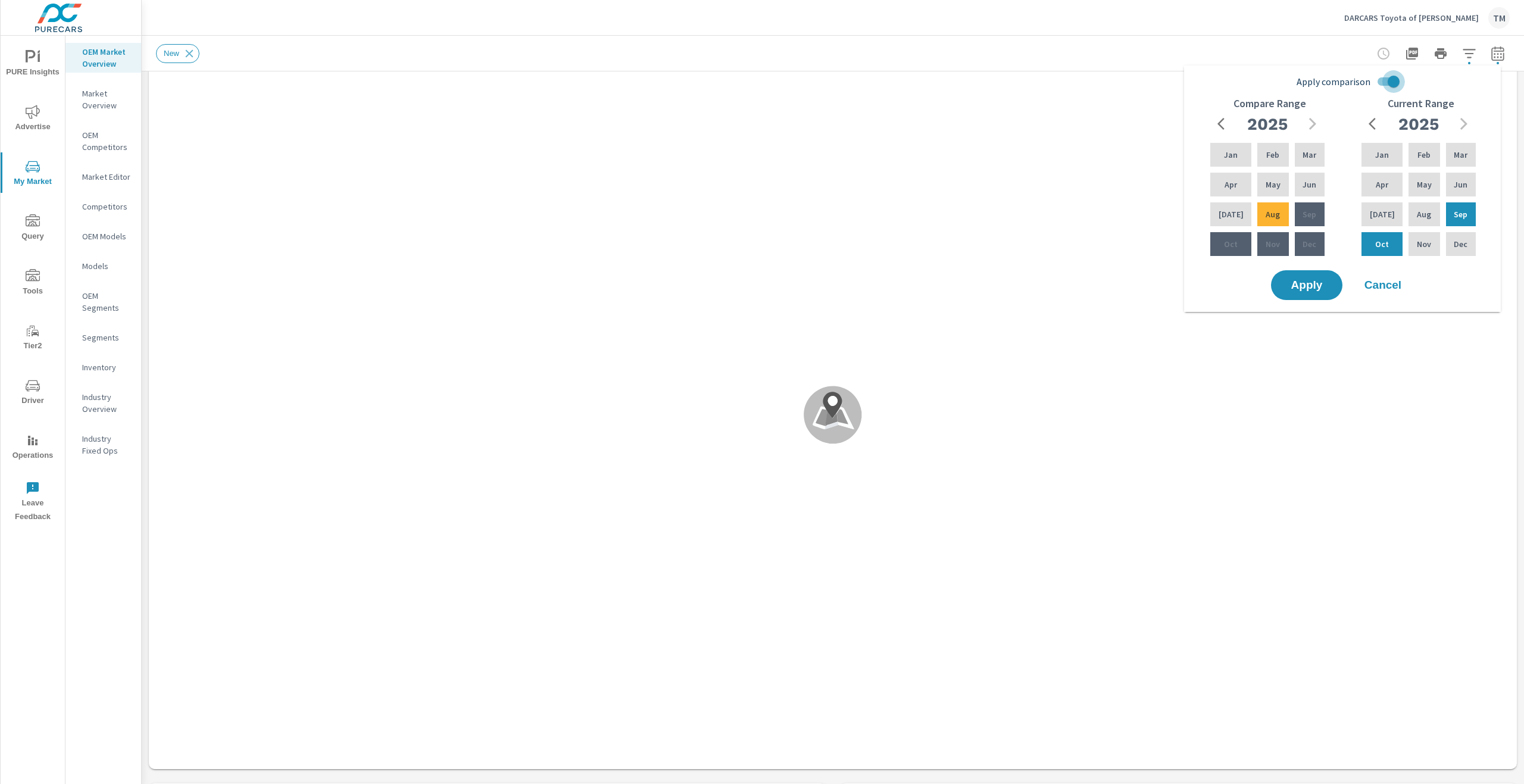
click at [1387, 86] on input "Apply comparison" at bounding box center [1393, 82] width 68 height 23
checkbox input "false"
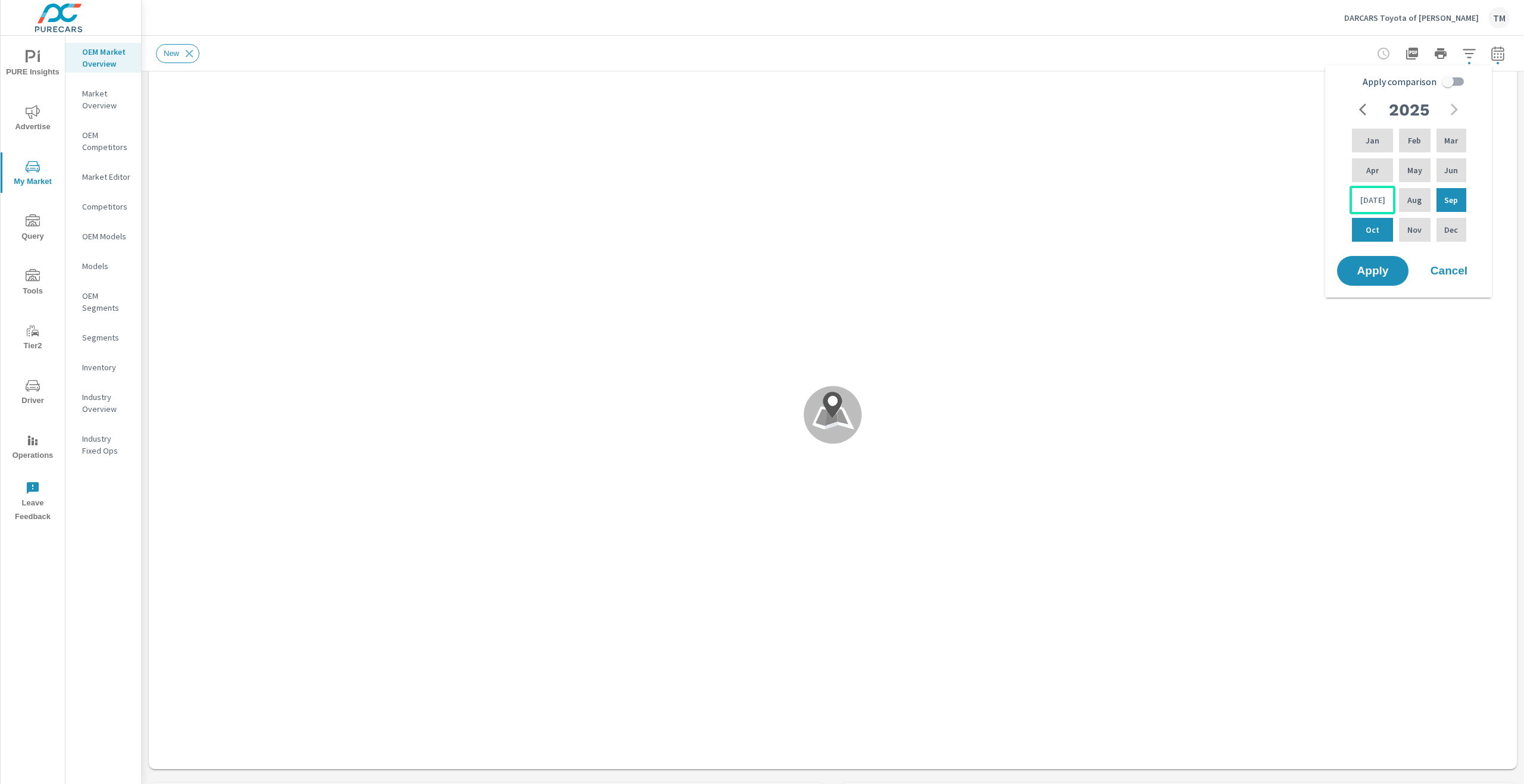
click at [1379, 202] on div "Jul" at bounding box center [1372, 200] width 46 height 29
click at [1369, 272] on span "Apply" at bounding box center [1372, 270] width 48 height 11
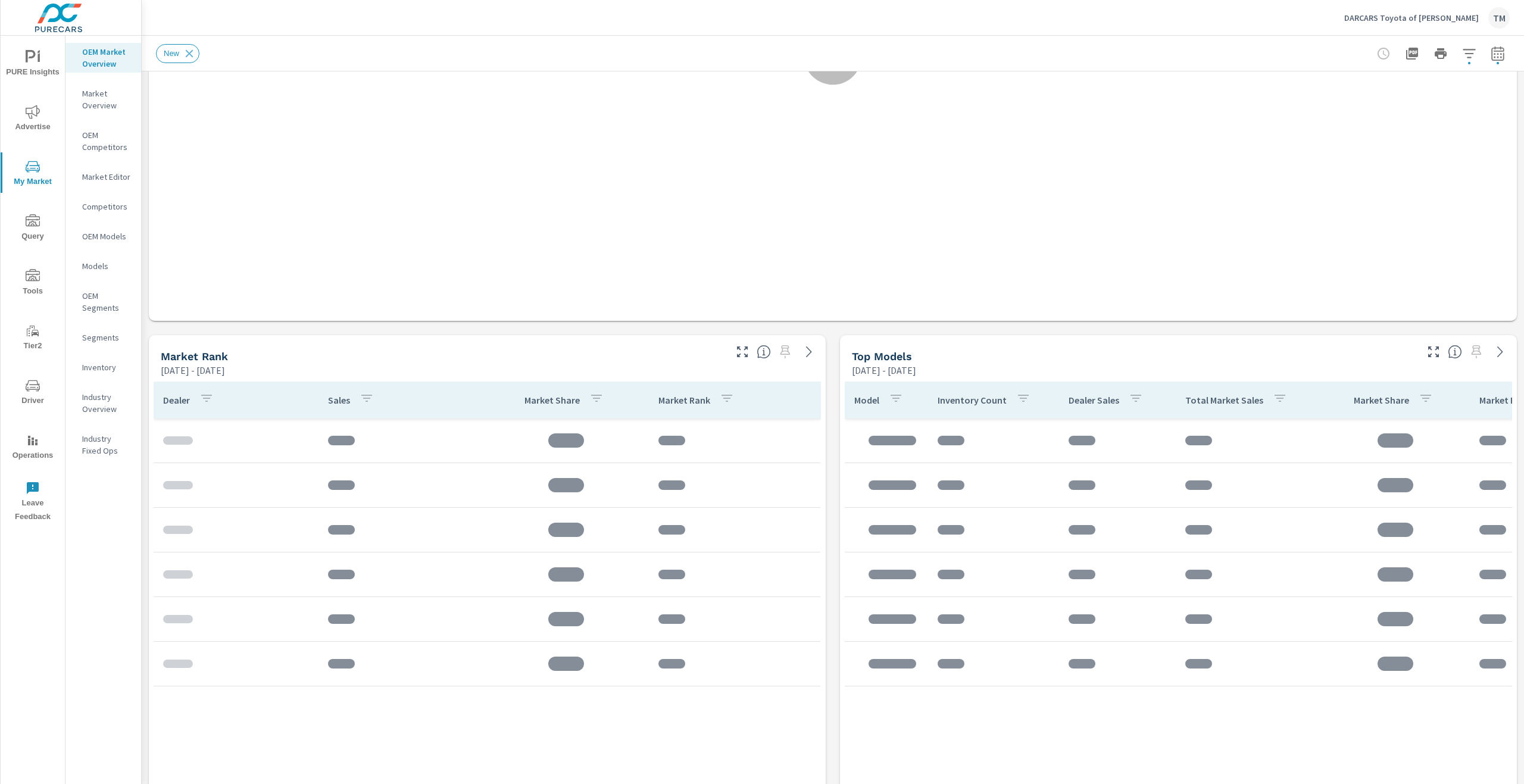
scroll to position [416, 0]
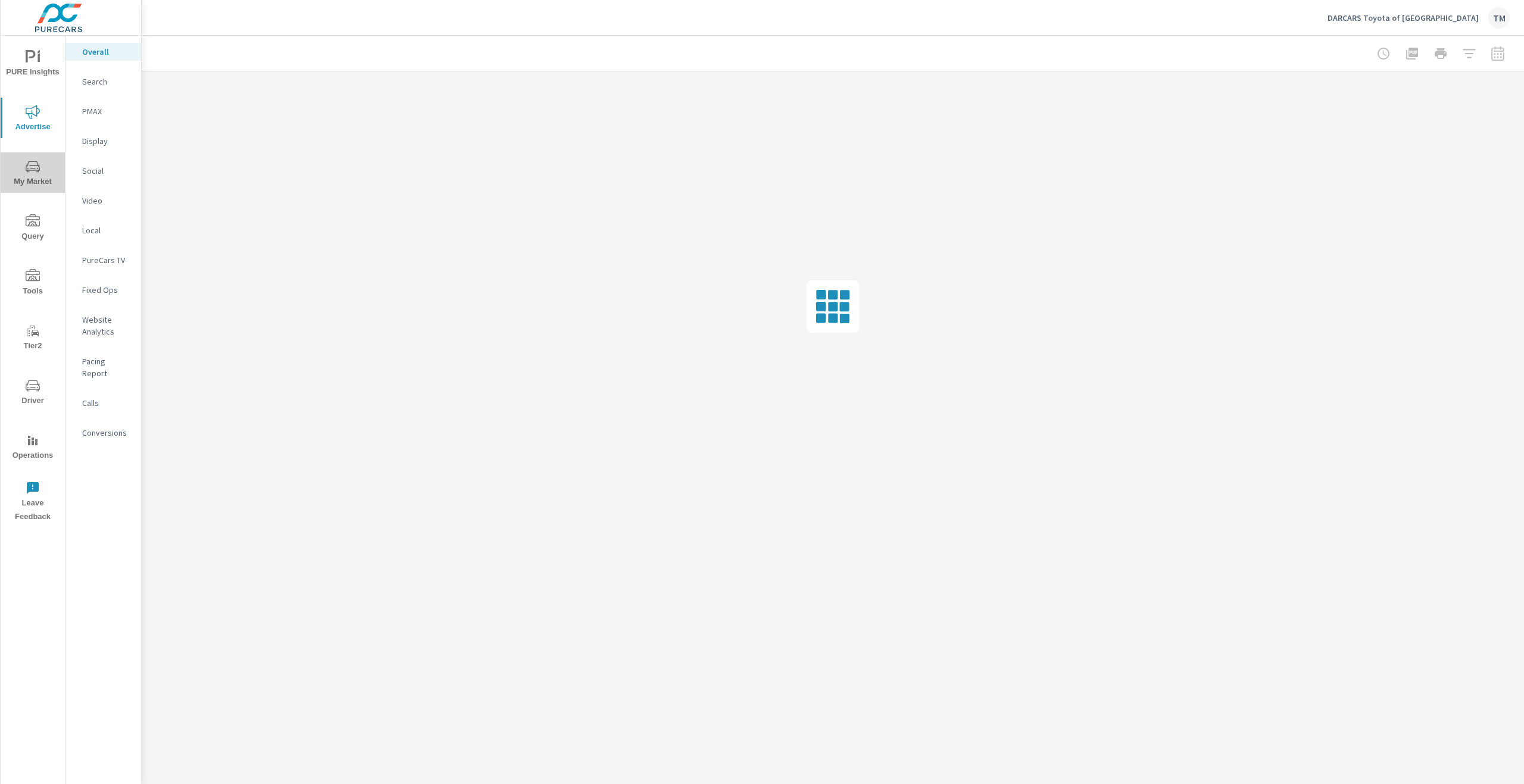
click at [30, 180] on span "My Market" at bounding box center [32, 174] width 57 height 29
click at [110, 105] on p "Market Overview" at bounding box center [107, 99] width 49 height 24
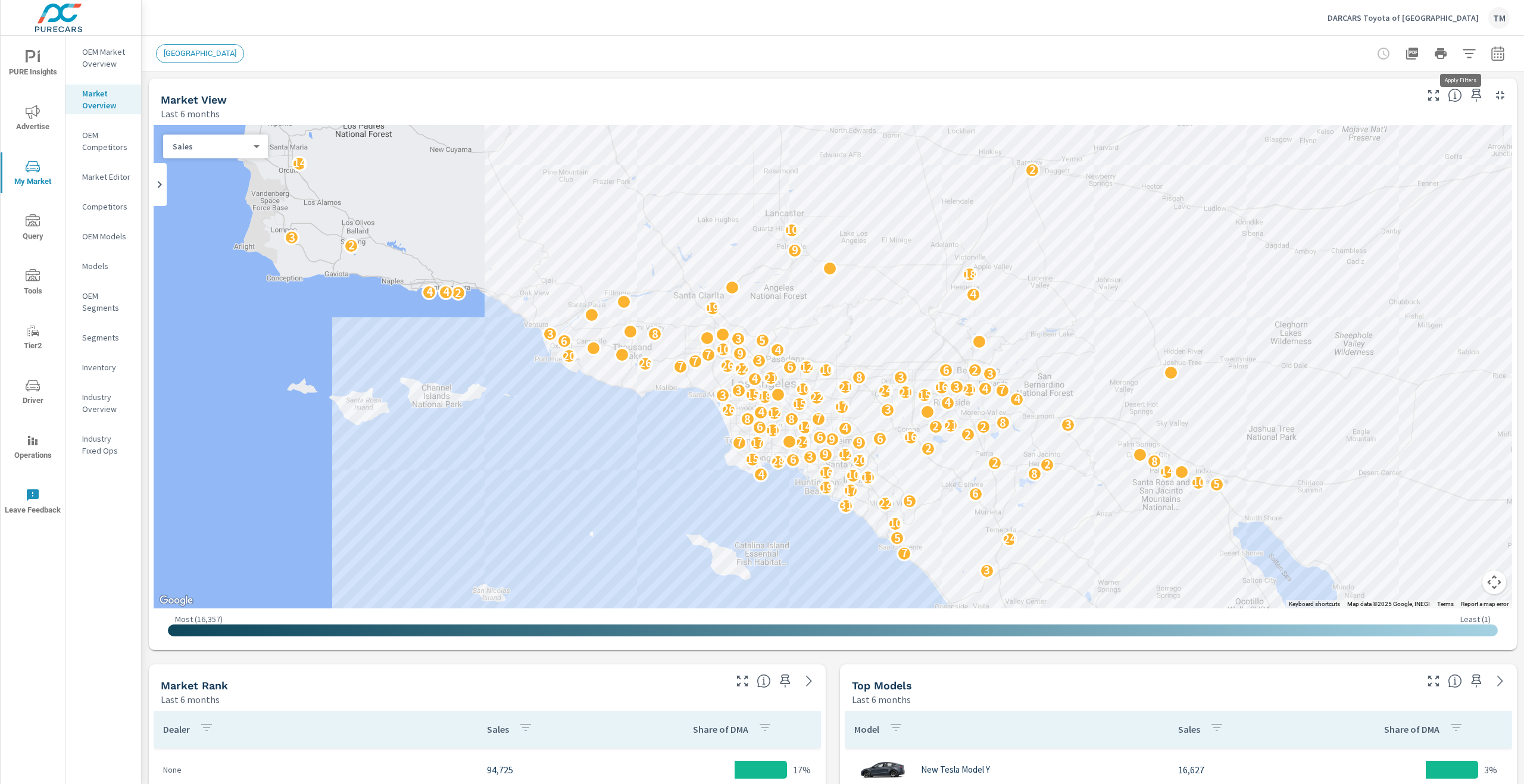
click at [1466, 54] on icon "button" at bounding box center [1469, 54] width 14 height 14
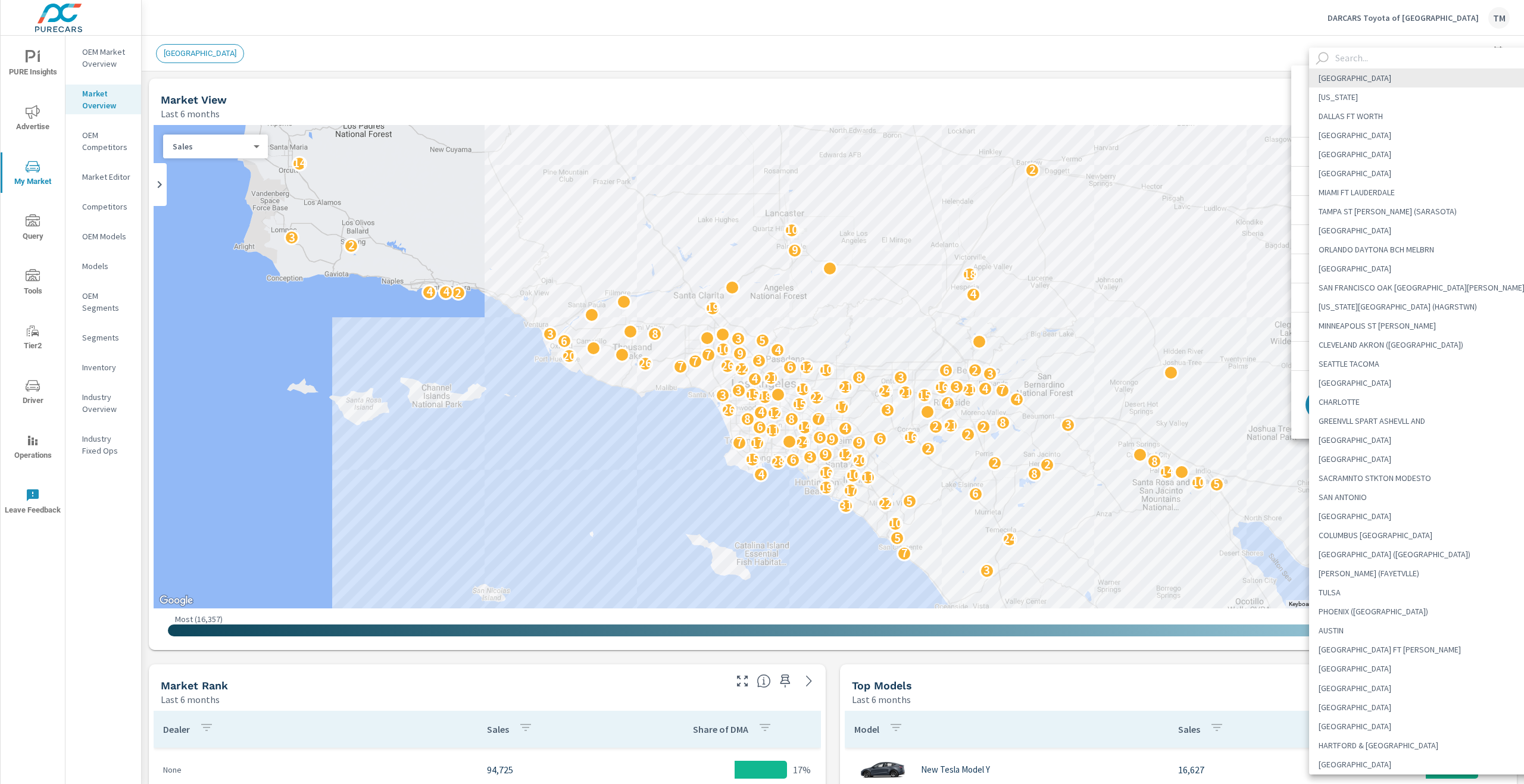
click at [1438, 101] on body "PURE Insights Advertise My Market Query Tools Tier2 Driver Operations Leave Fee…" at bounding box center [762, 392] width 1524 height 784
click at [106, 141] on div at bounding box center [762, 392] width 1524 height 784
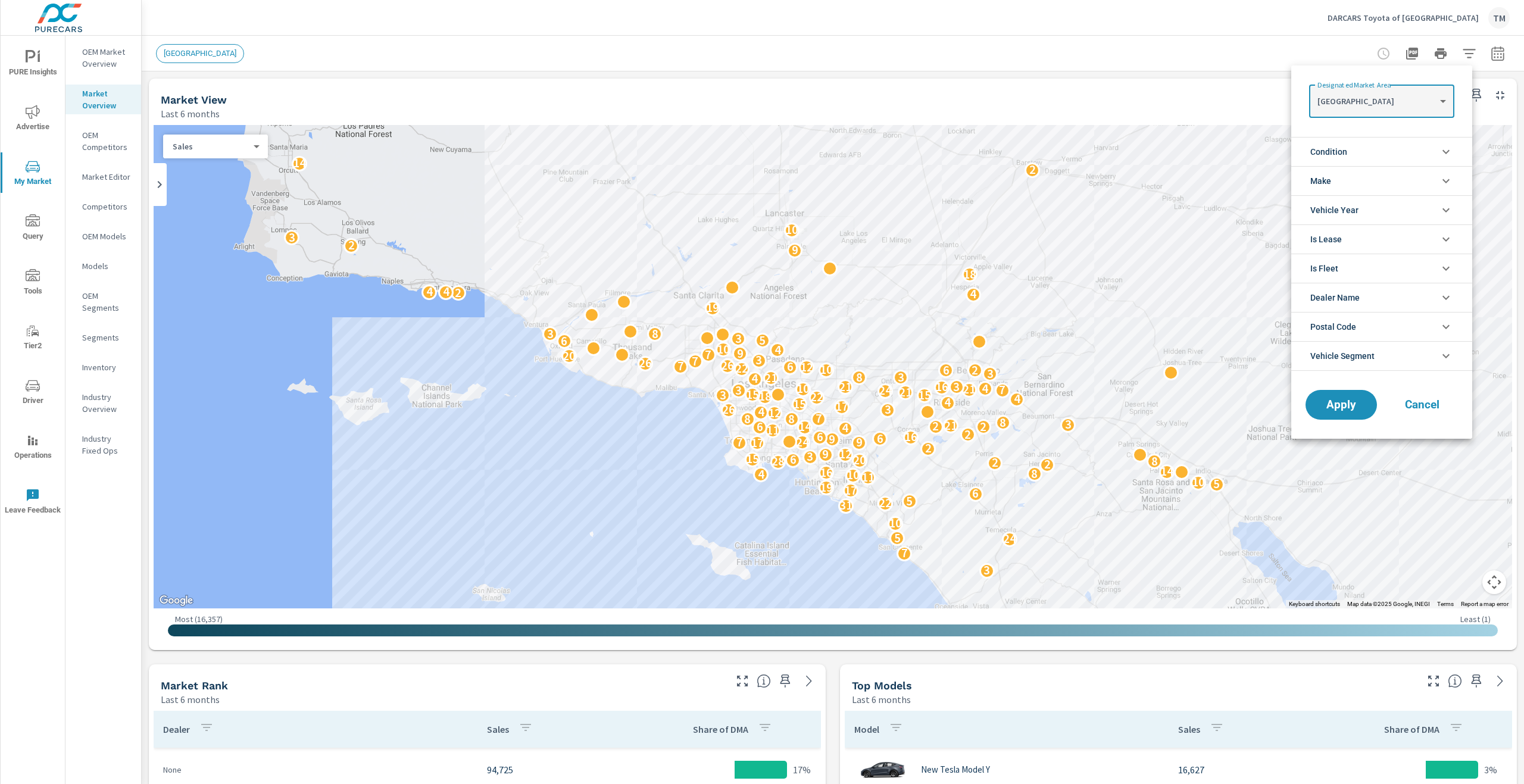
click at [1404, 98] on body "PURE Insights Advertise My Market Query Tools Tier2 Driver Operations Leave Fee…" at bounding box center [762, 392] width 1524 height 784
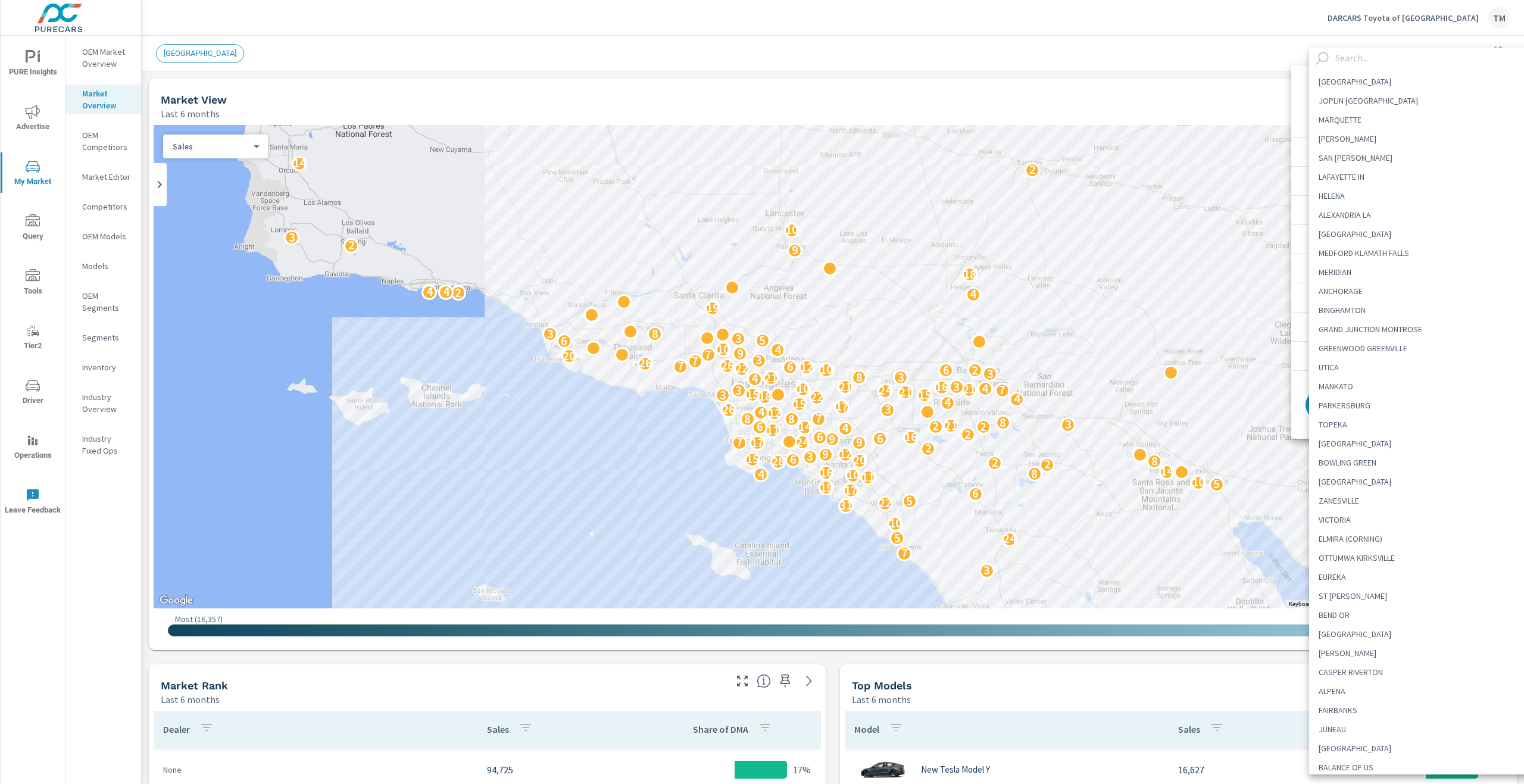
scroll to position [3319, 0]
click at [1017, 80] on div at bounding box center [762, 392] width 1524 height 784
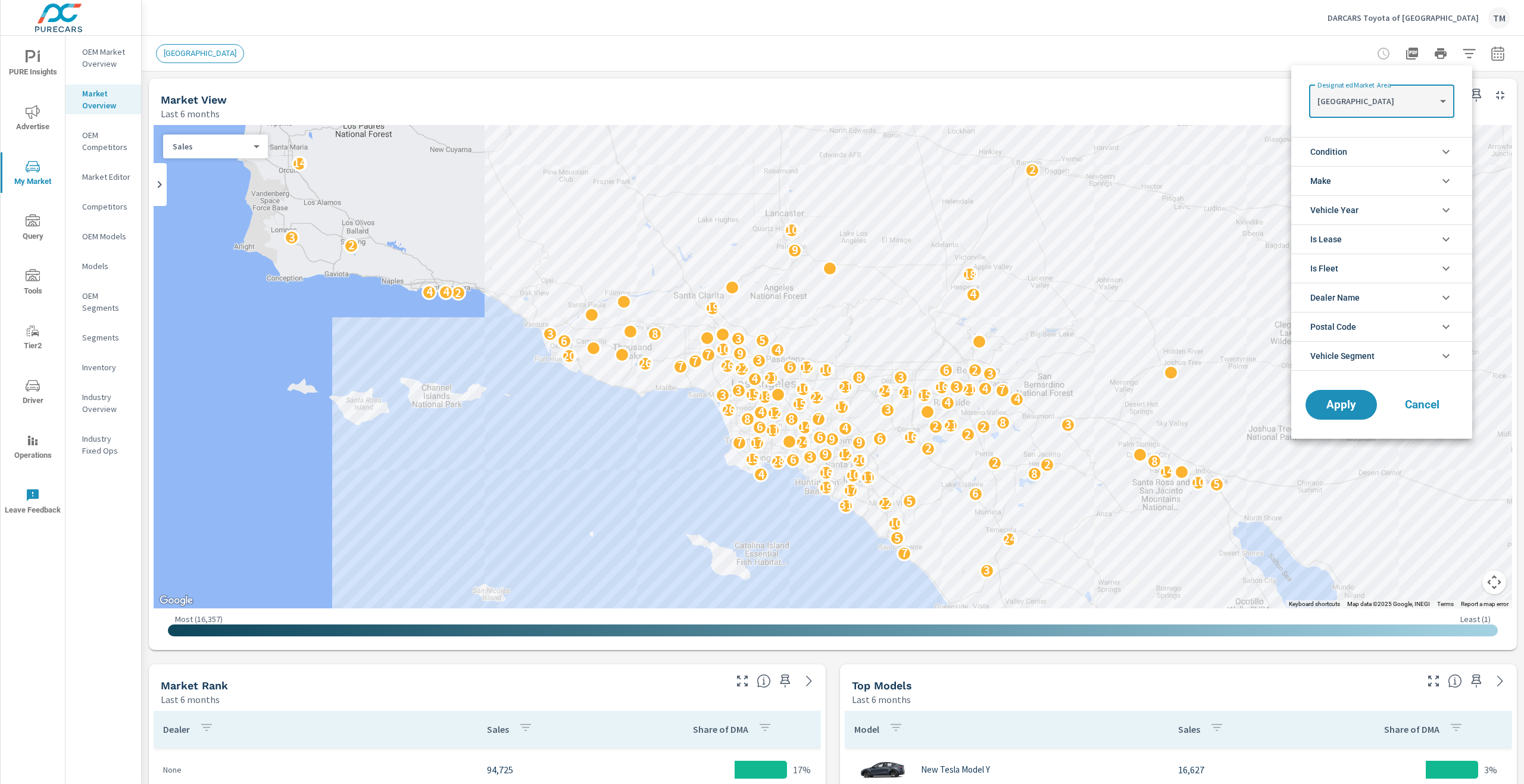
click at [104, 62] on div at bounding box center [762, 392] width 1524 height 784
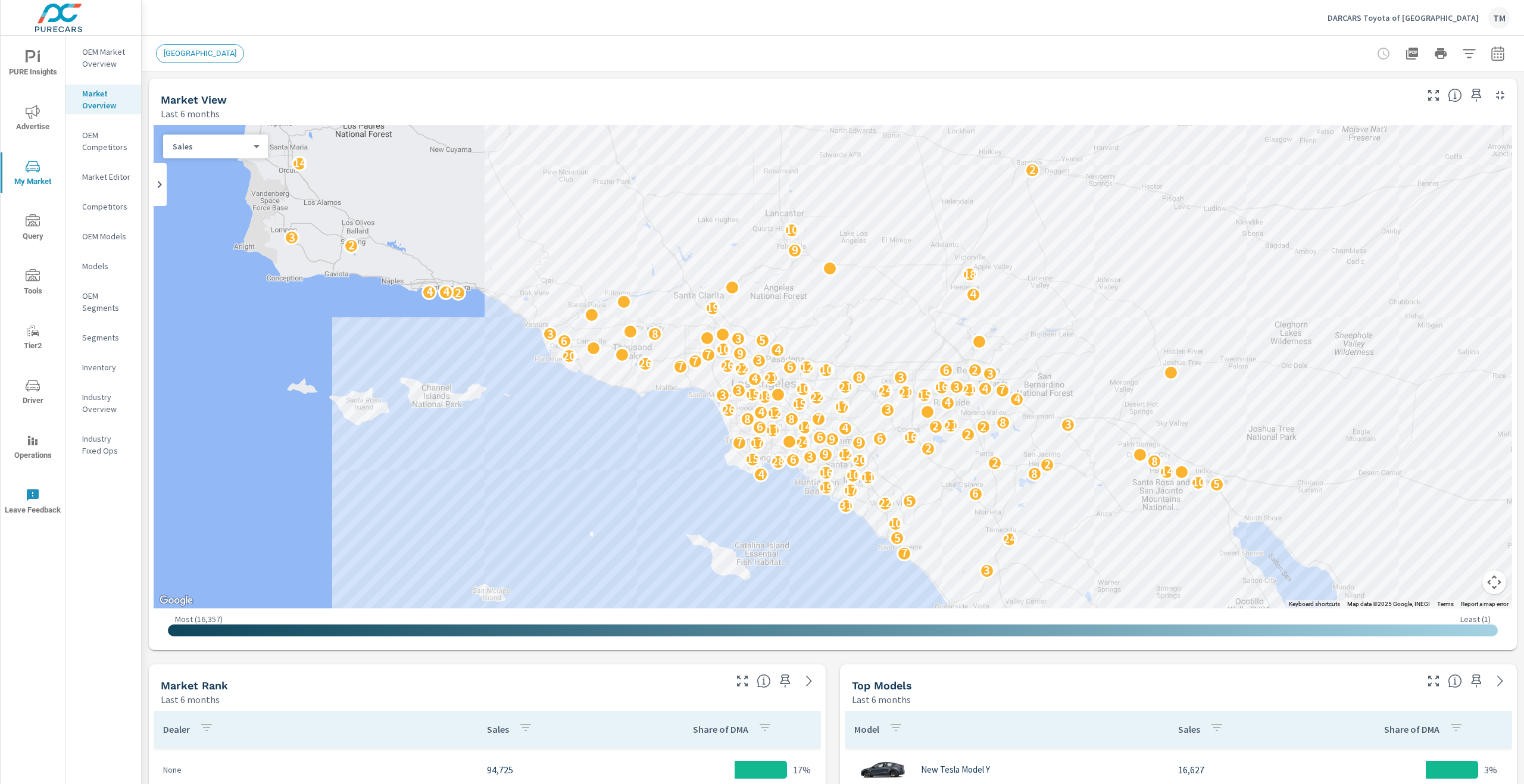
click at [99, 47] on p "OEM Market Overview" at bounding box center [107, 58] width 49 height 24
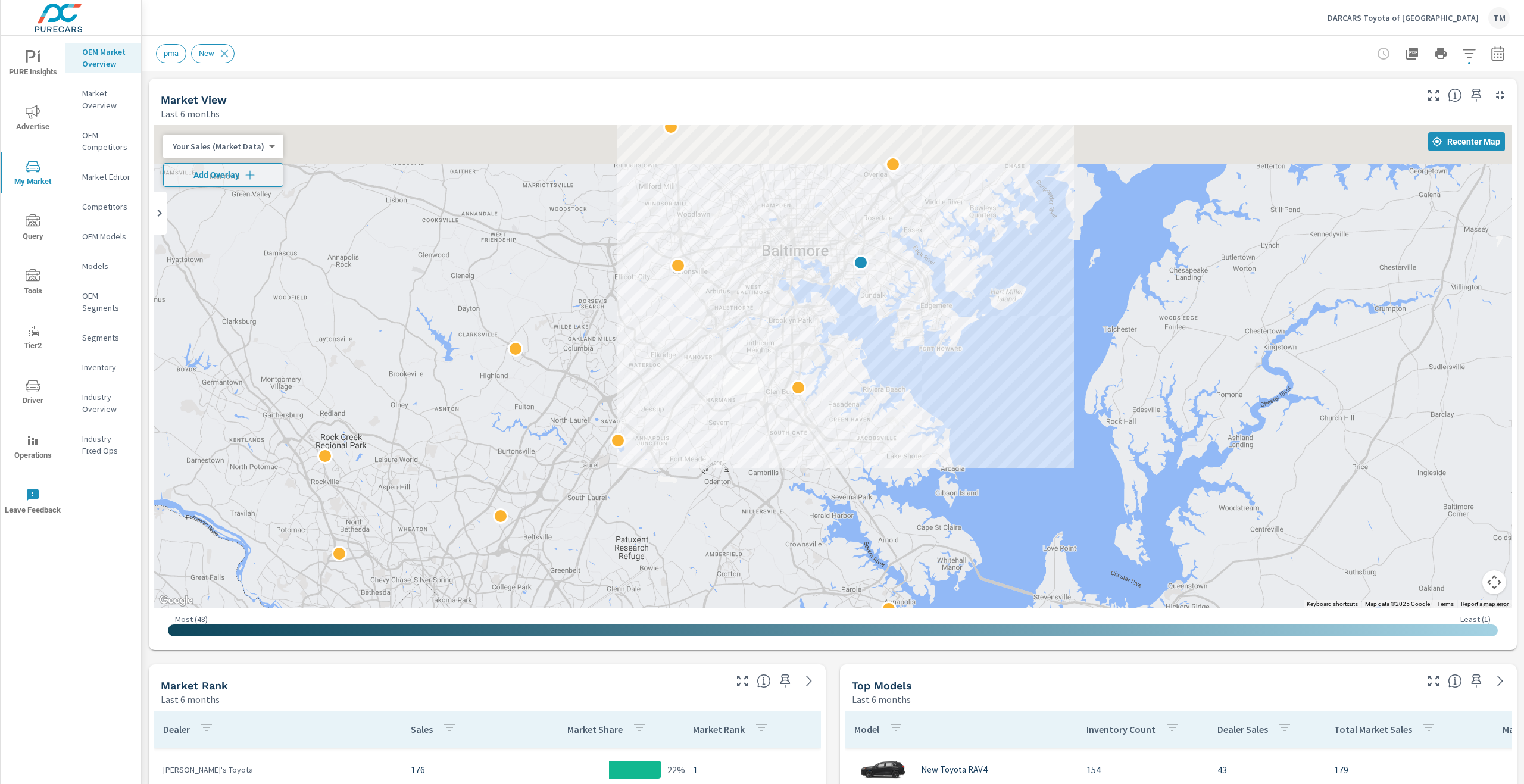
drag, startPoint x: 1054, startPoint y: 236, endPoint x: 1003, endPoint y: 353, distance: 127.6
click at [1006, 351] on div at bounding box center [833, 366] width 1358 height 483
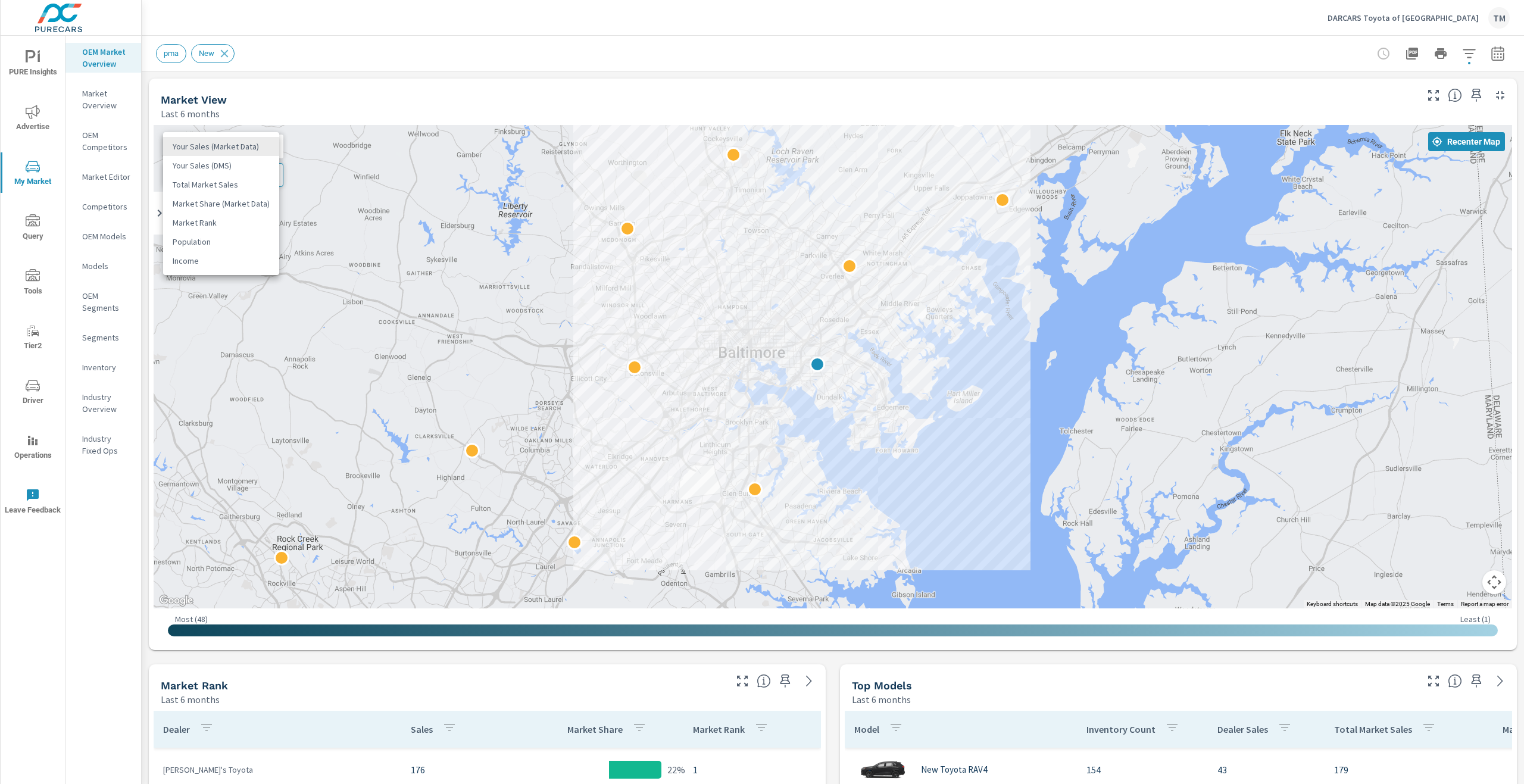
click at [253, 145] on body "PURE Insights Advertise My Market Query Tools Tier2 Driver Operations Leave Fee…" at bounding box center [762, 392] width 1524 height 784
click at [253, 145] on li "Your Sales (Market Data)" at bounding box center [221, 146] width 116 height 19
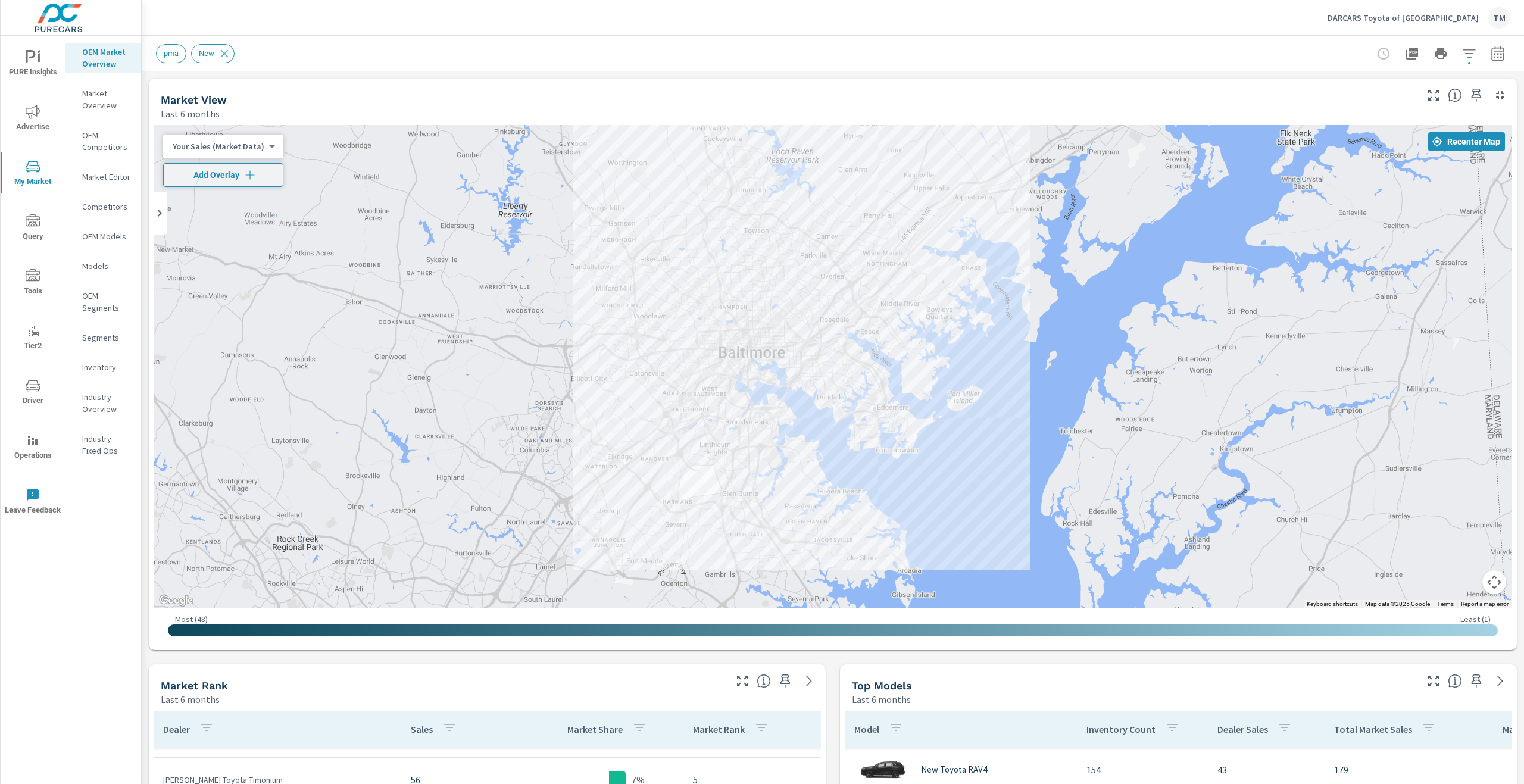
scroll to position [178, 0]
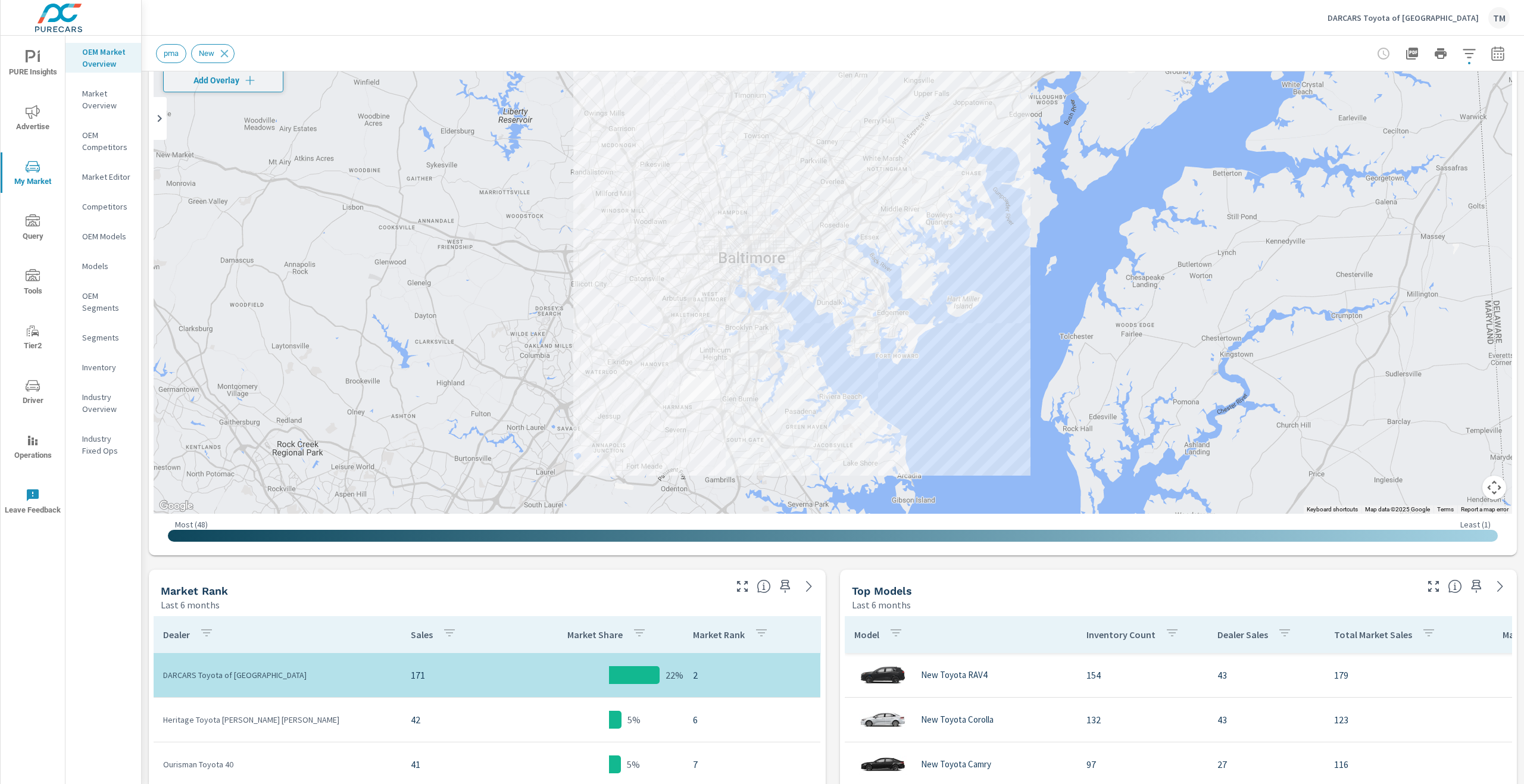
scroll to position [238, 0]
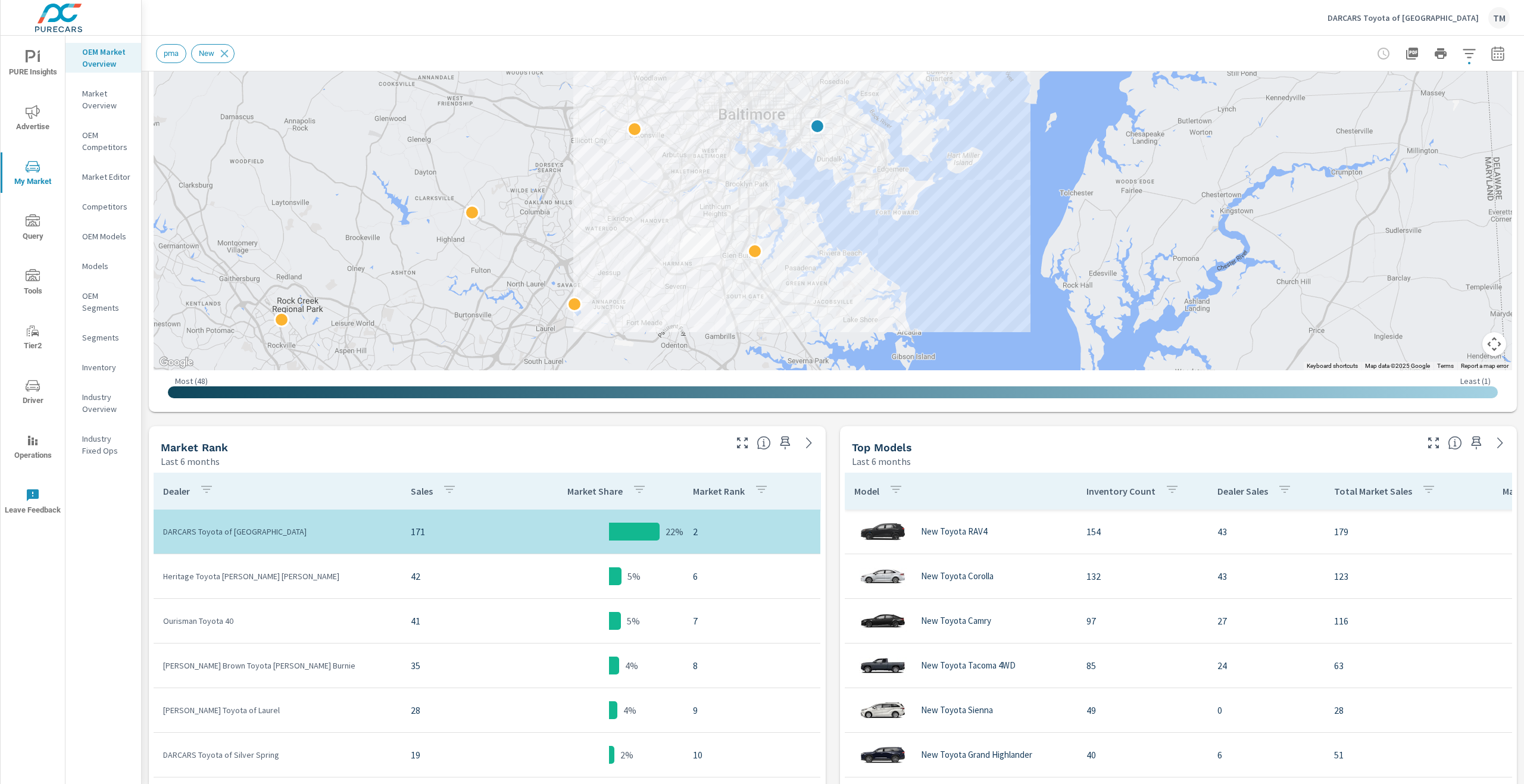
scroll to position [62, 0]
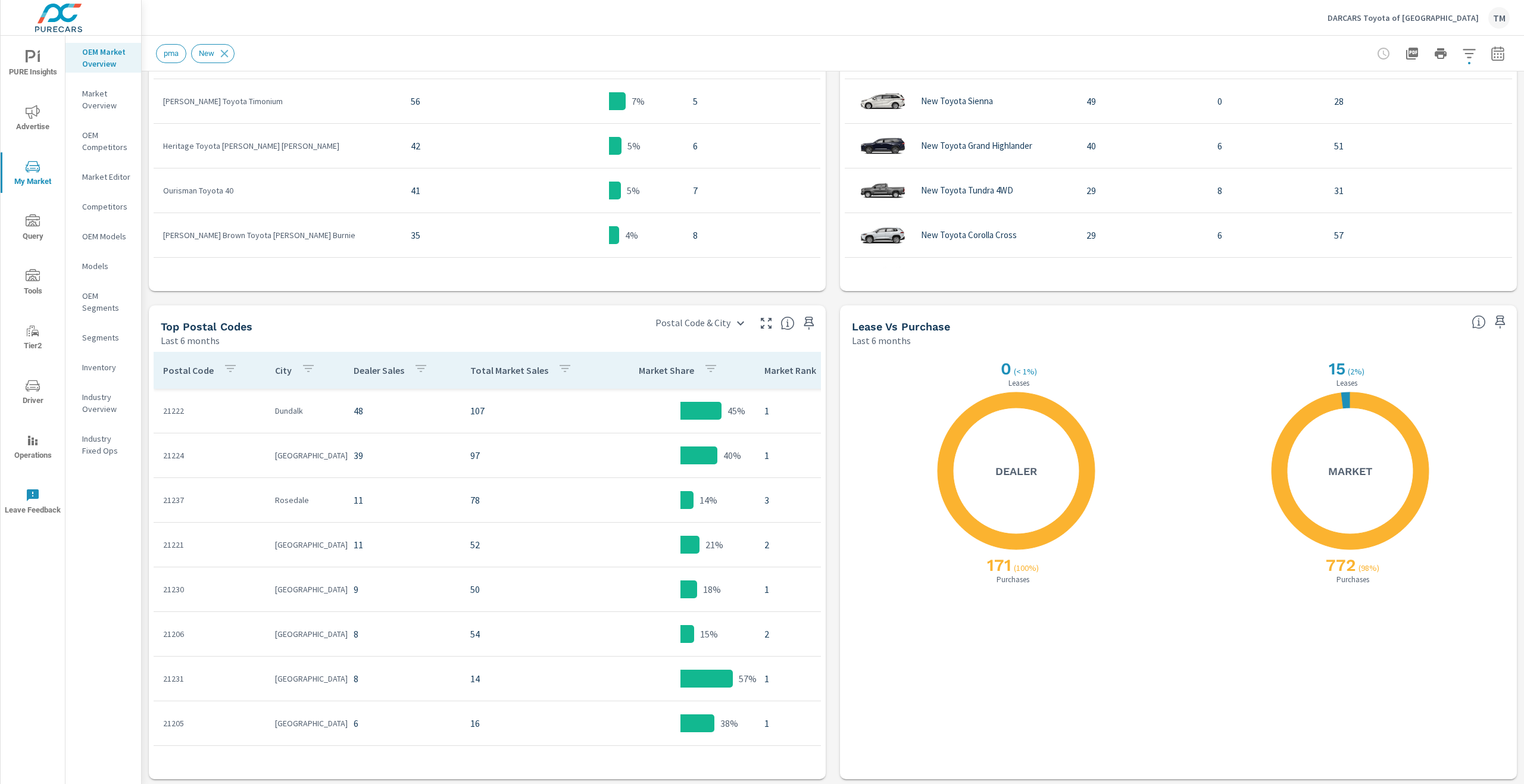
scroll to position [849, 0]
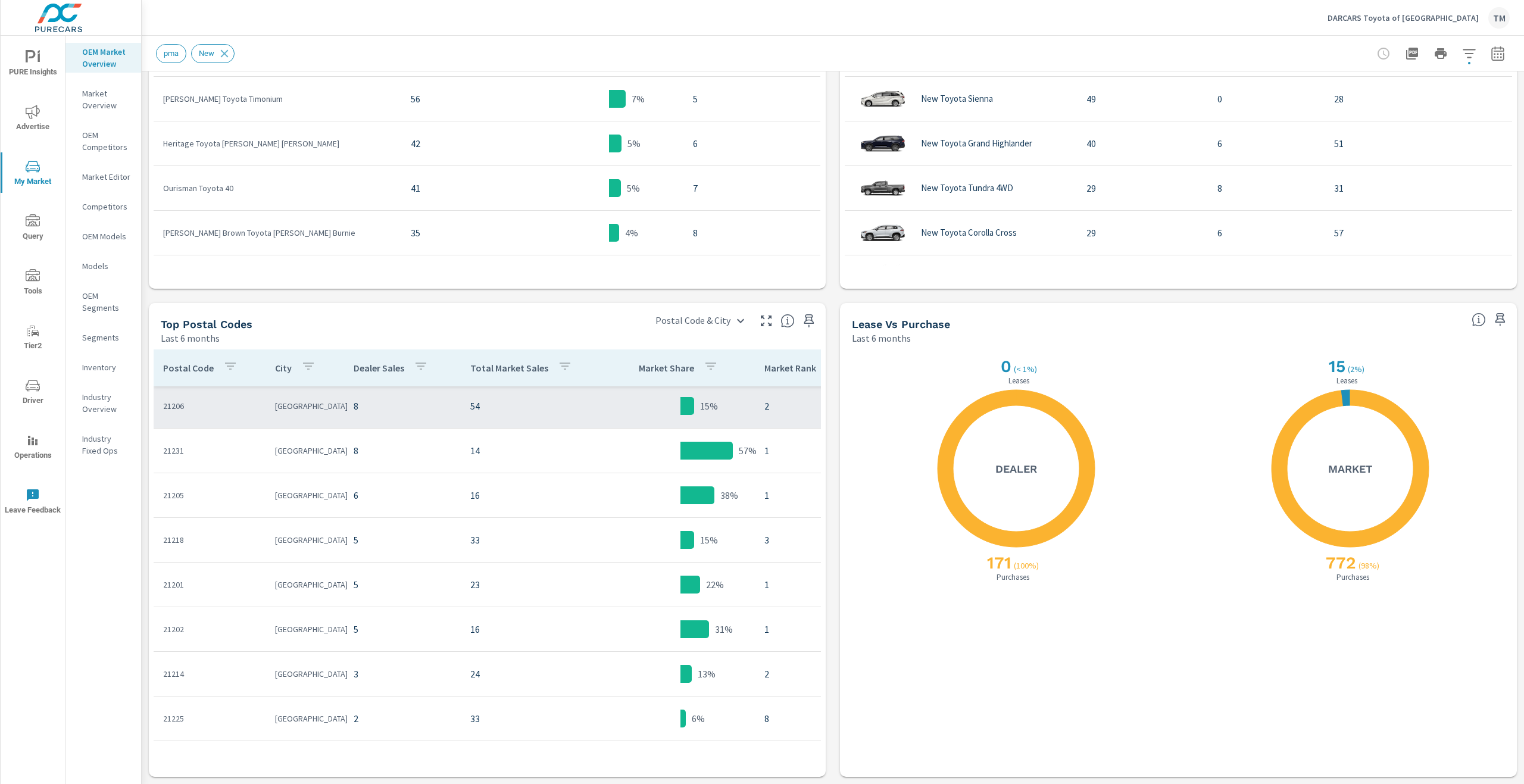
scroll to position [178, 0]
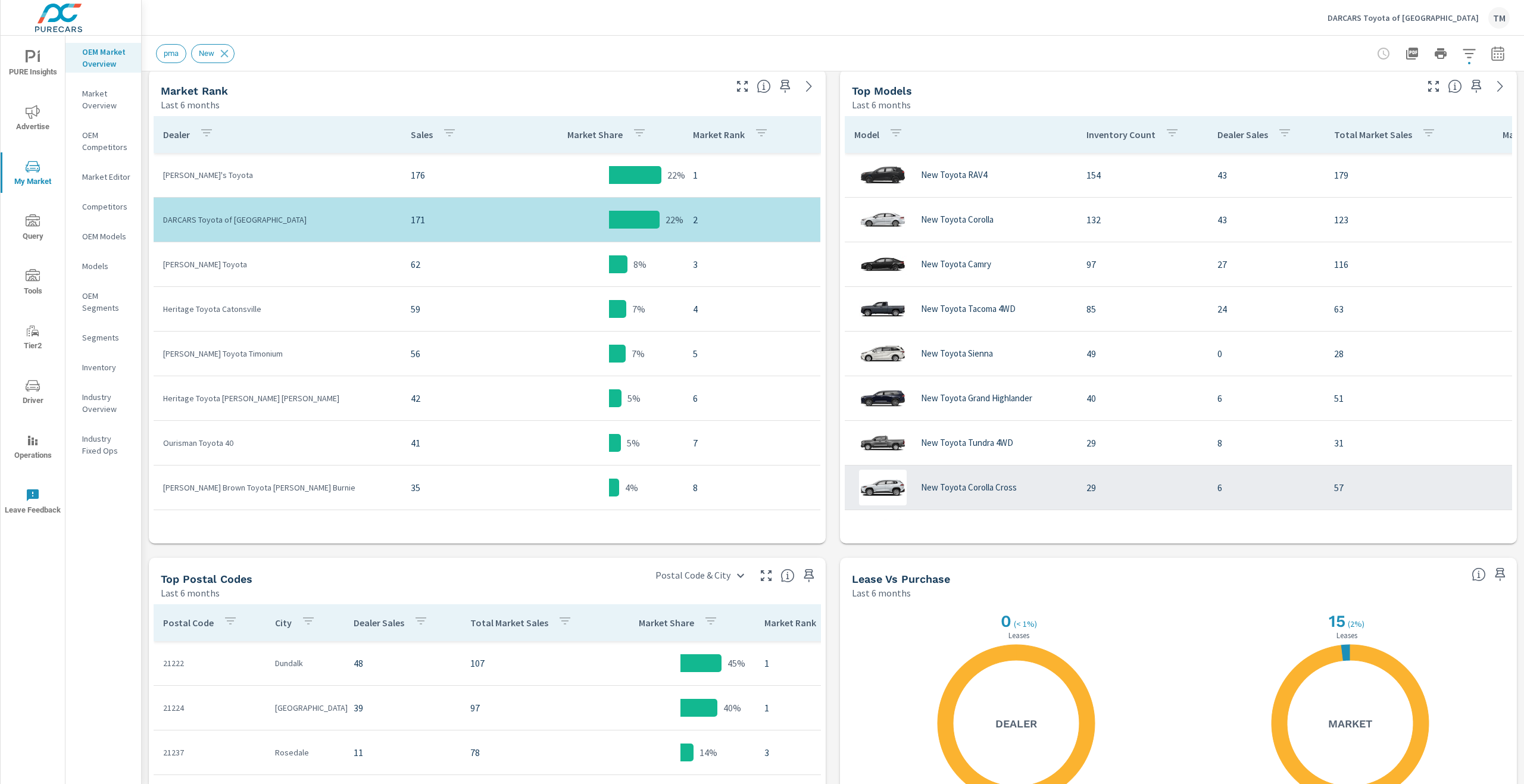
scroll to position [551, 0]
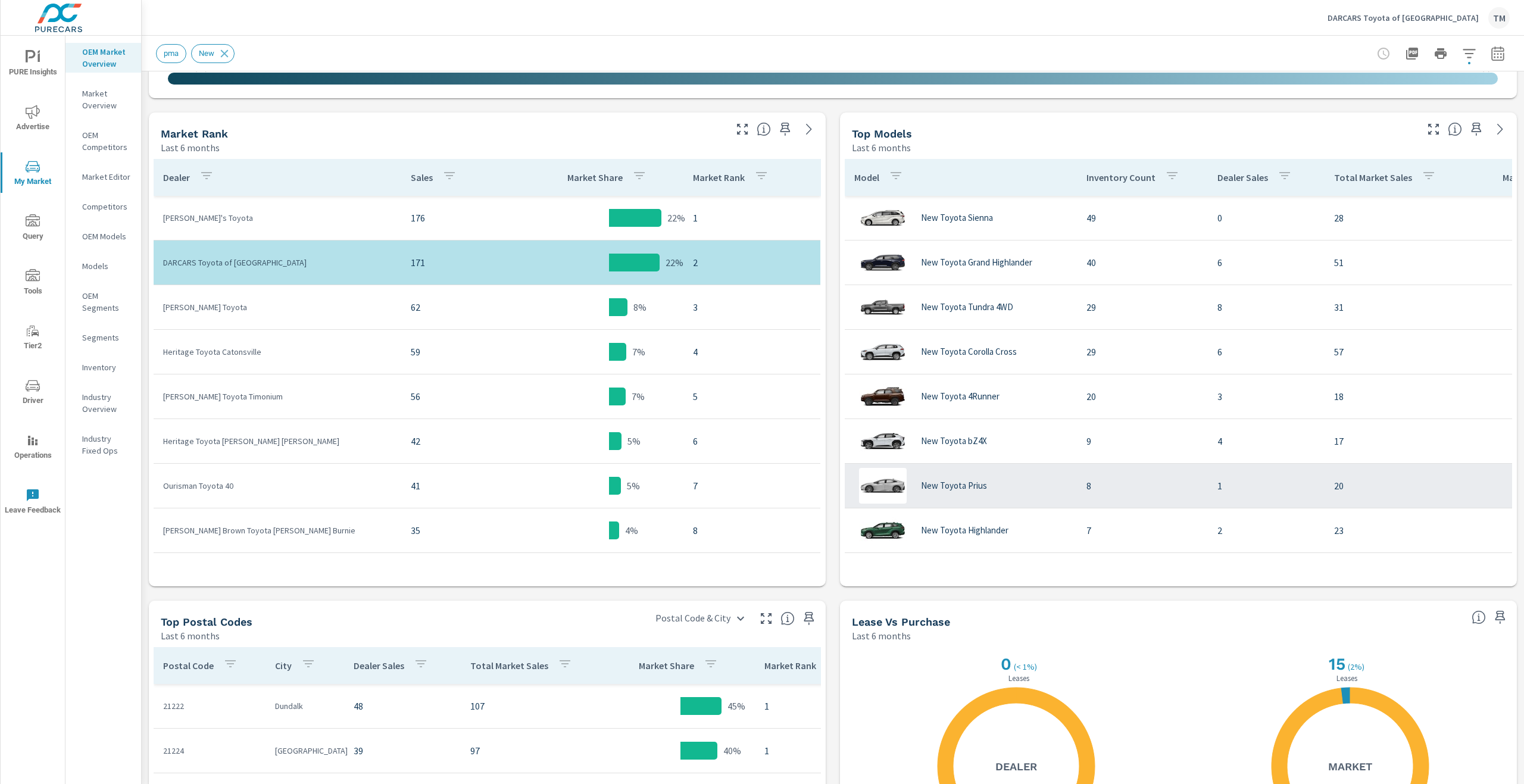
scroll to position [9, 0]
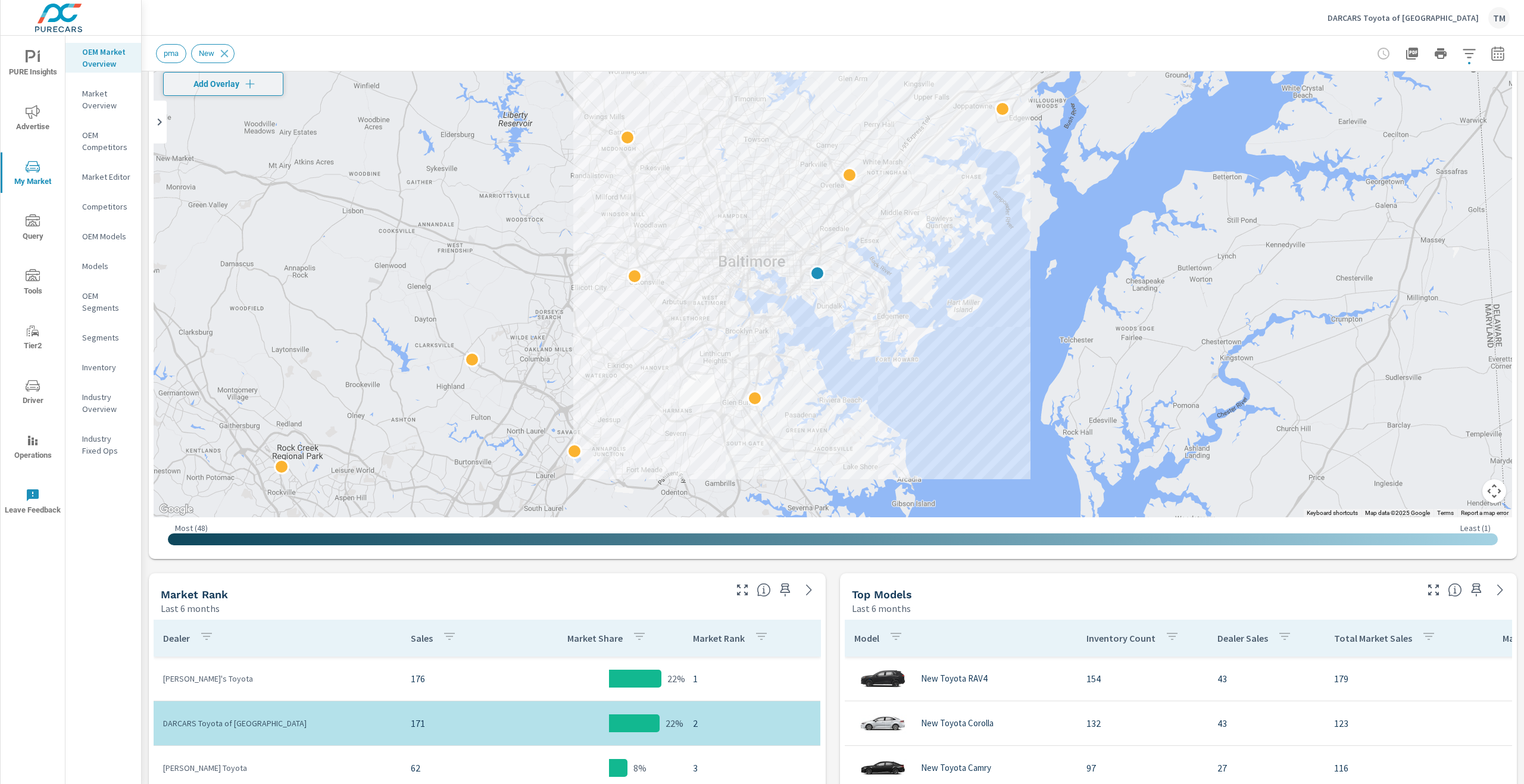
scroll to position [16, 0]
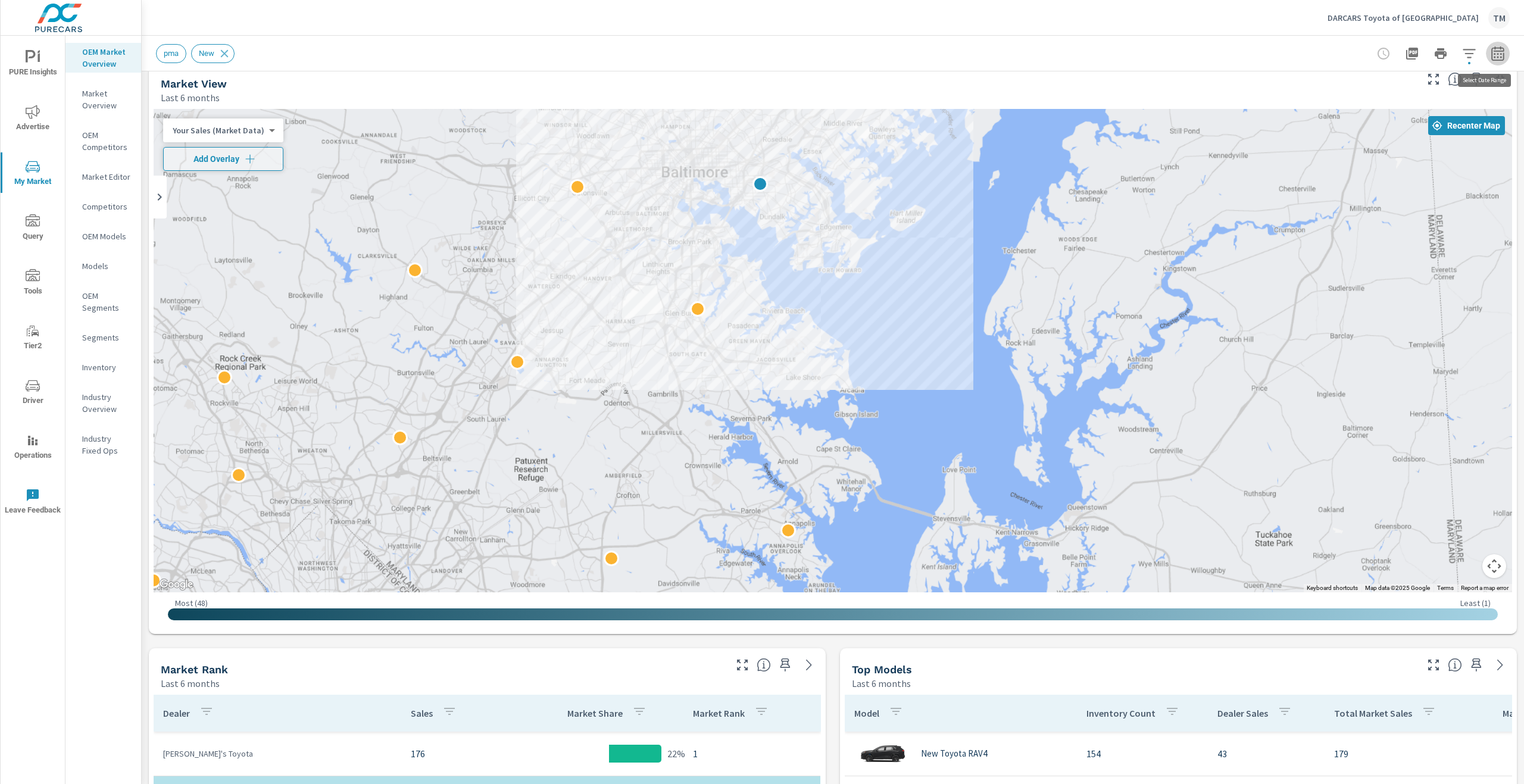
click at [1497, 47] on button "button" at bounding box center [1498, 54] width 24 height 24
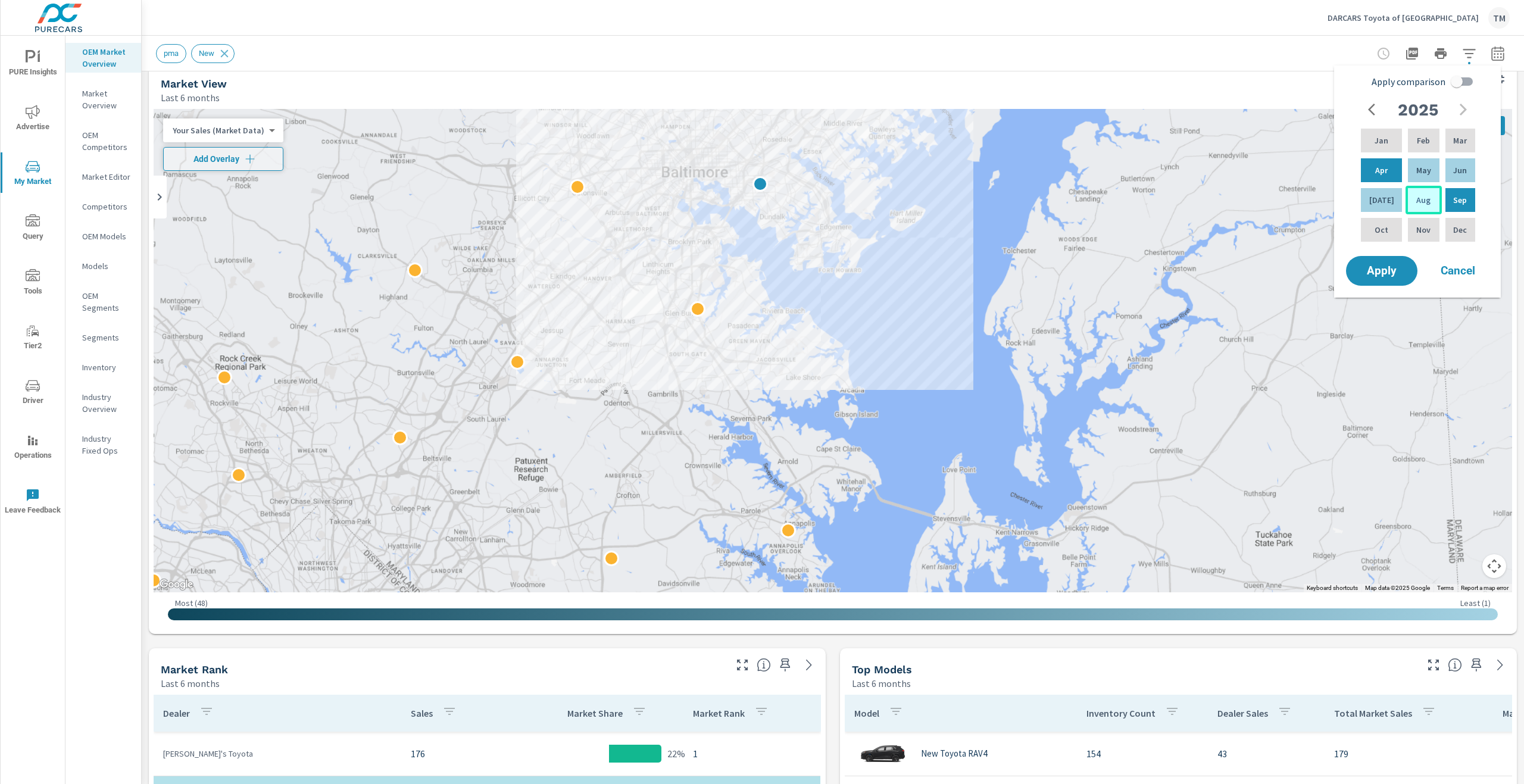
click at [1431, 205] on div "Aug" at bounding box center [1423, 200] width 36 height 29
click at [1428, 203] on div "Aug" at bounding box center [1423, 200] width 36 height 29
click at [1465, 196] on div "Sep" at bounding box center [1459, 200] width 35 height 29
click at [1367, 272] on span "Apply" at bounding box center [1380, 270] width 48 height 11
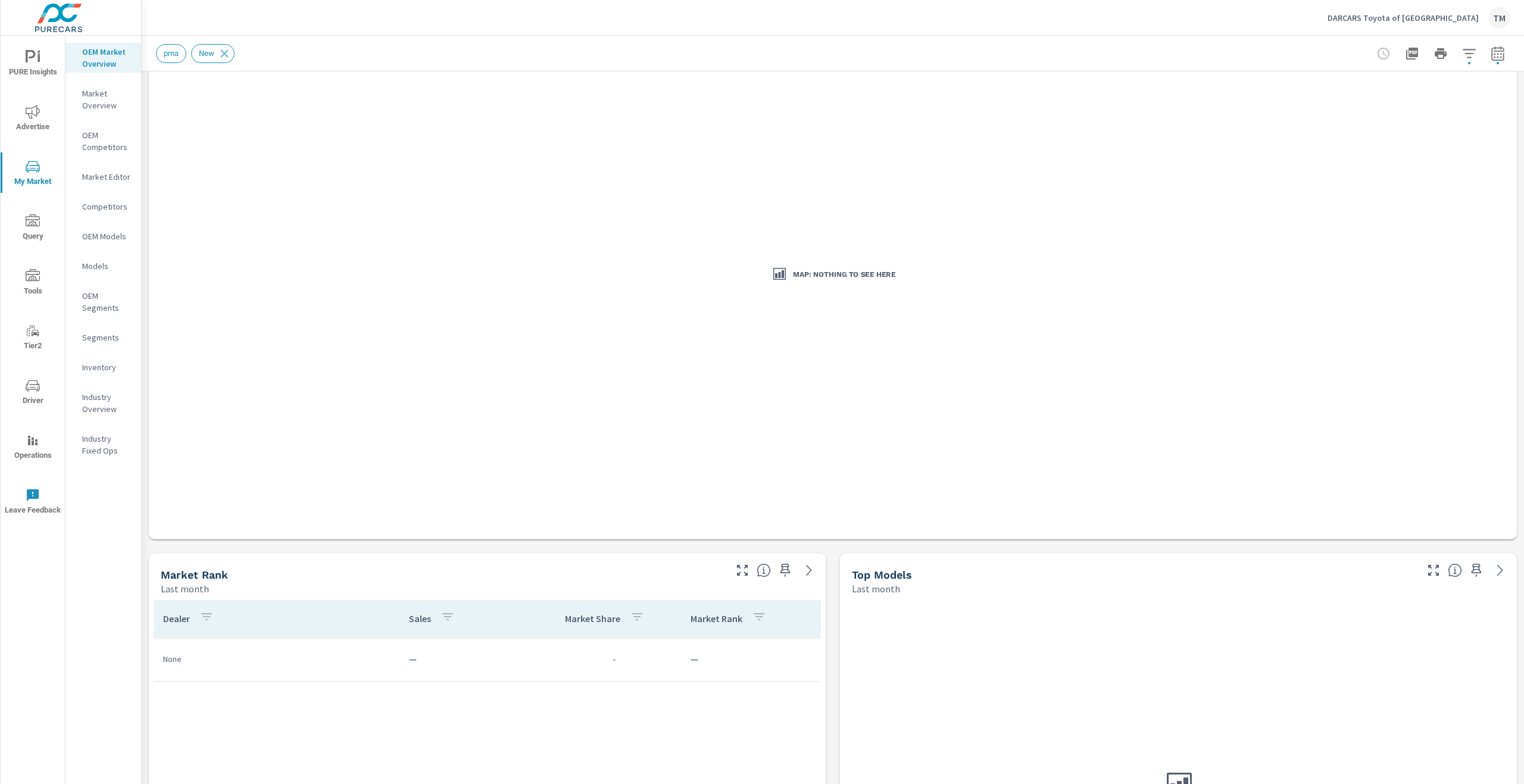
scroll to position [119, 0]
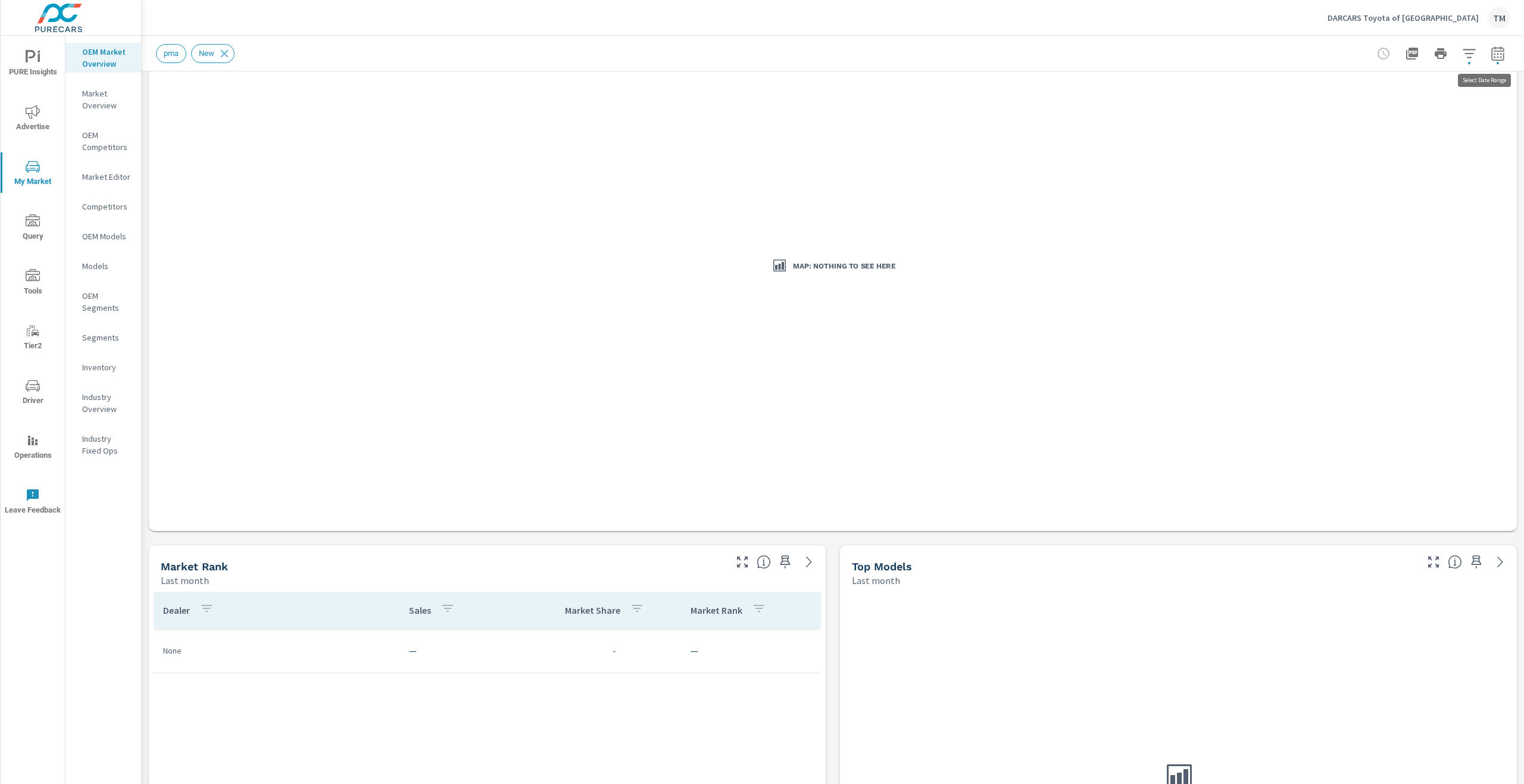
click at [1497, 57] on button "button" at bounding box center [1498, 54] width 24 height 24
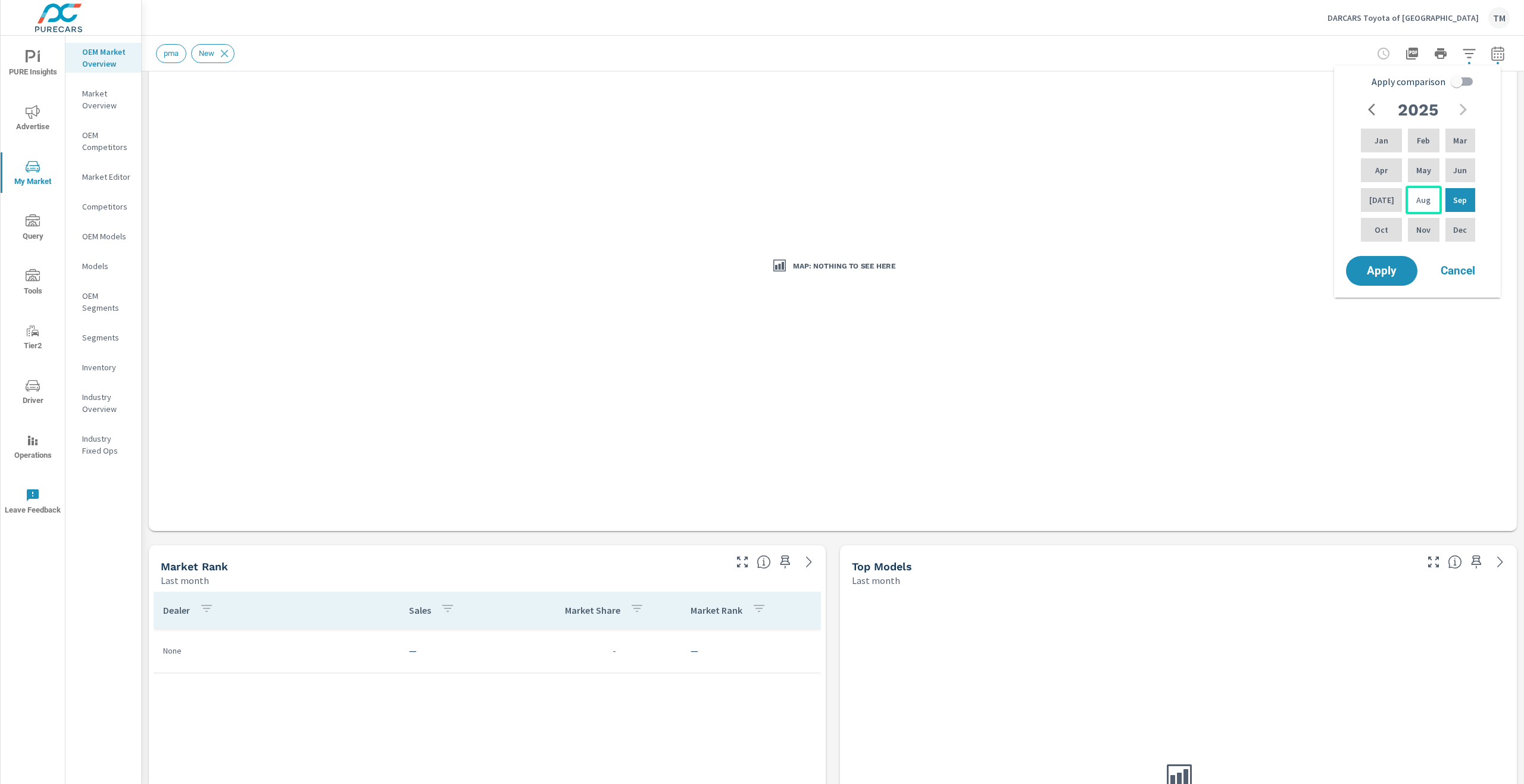
click at [1423, 198] on p "Aug" at bounding box center [1423, 200] width 14 height 12
click at [1425, 197] on div "Aug" at bounding box center [1423, 200] width 36 height 29
click at [1391, 274] on span "Apply" at bounding box center [1380, 270] width 48 height 11
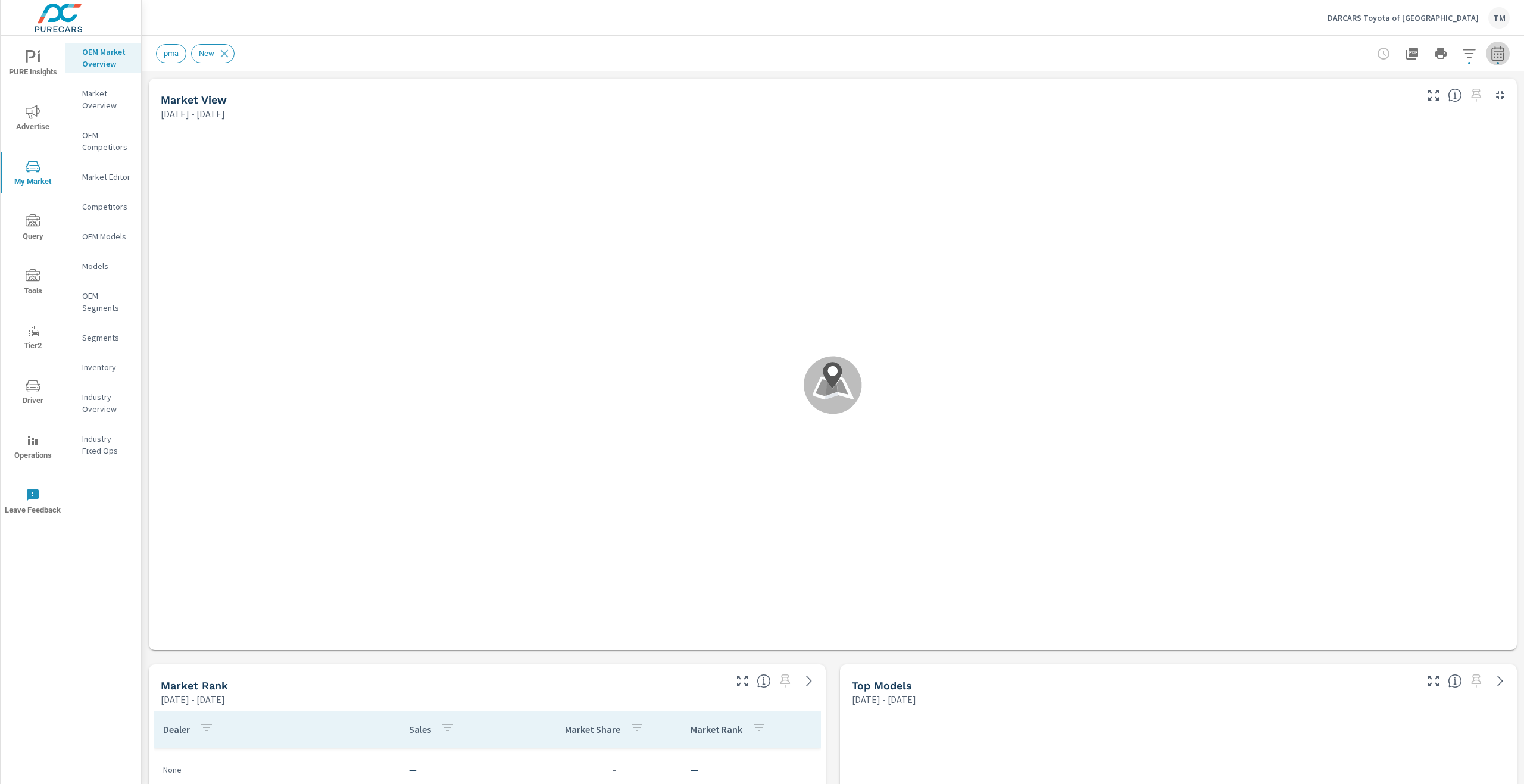
click at [1491, 51] on icon "button" at bounding box center [1497, 53] width 13 height 14
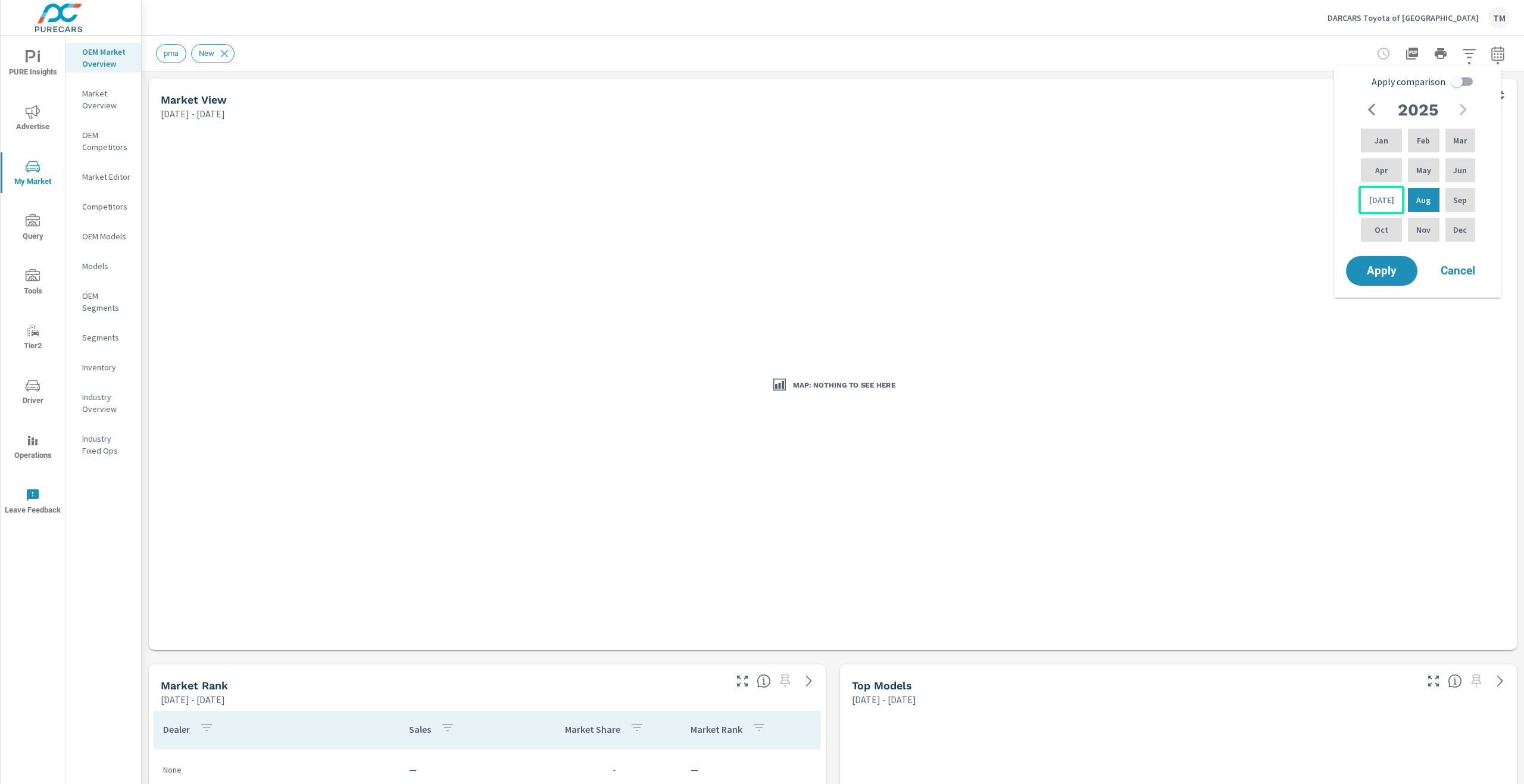
click at [1373, 195] on p "Jul" at bounding box center [1380, 200] width 25 height 12
click at [1386, 279] on button "Apply" at bounding box center [1381, 271] width 74 height 31
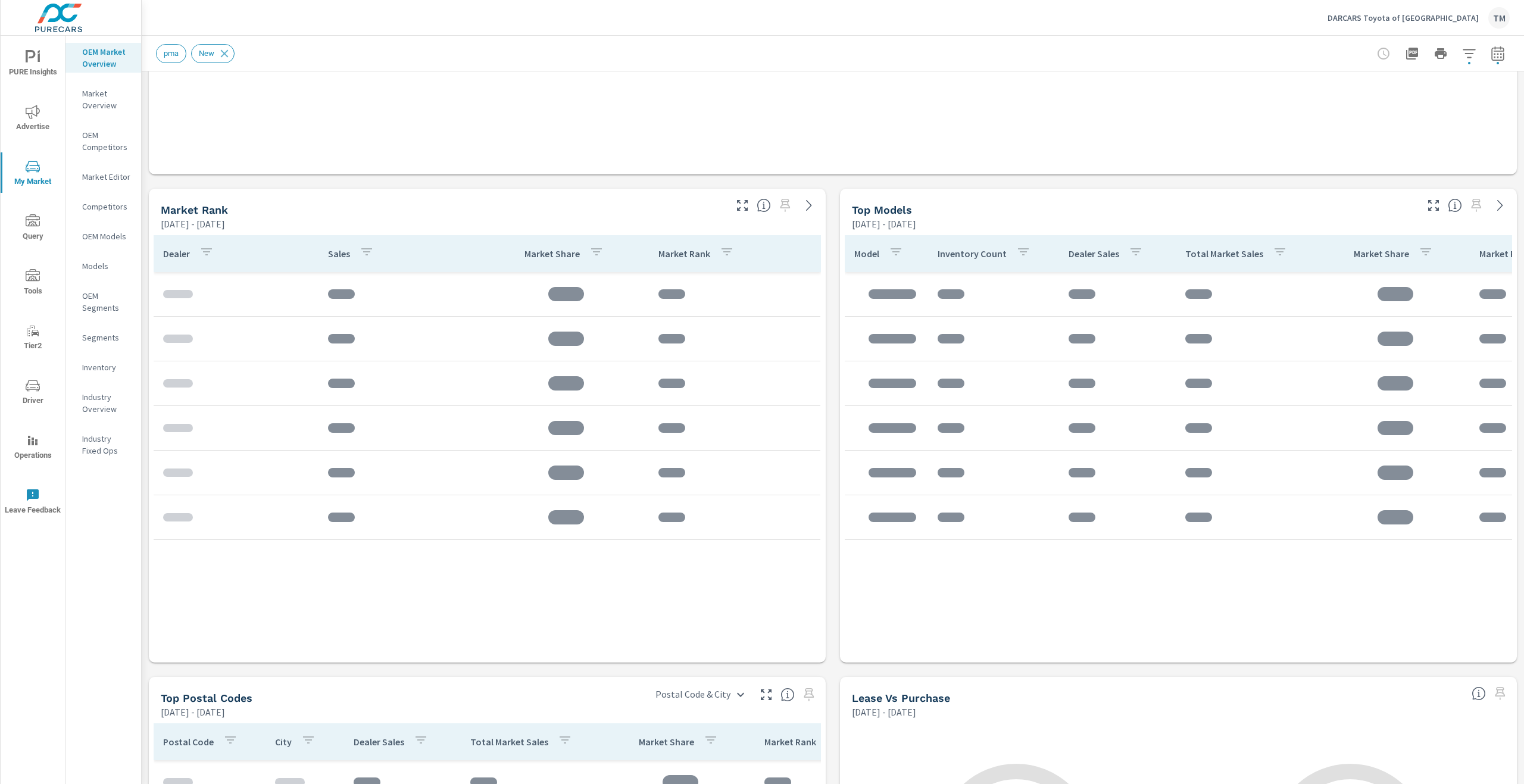
scroll to position [476, 0]
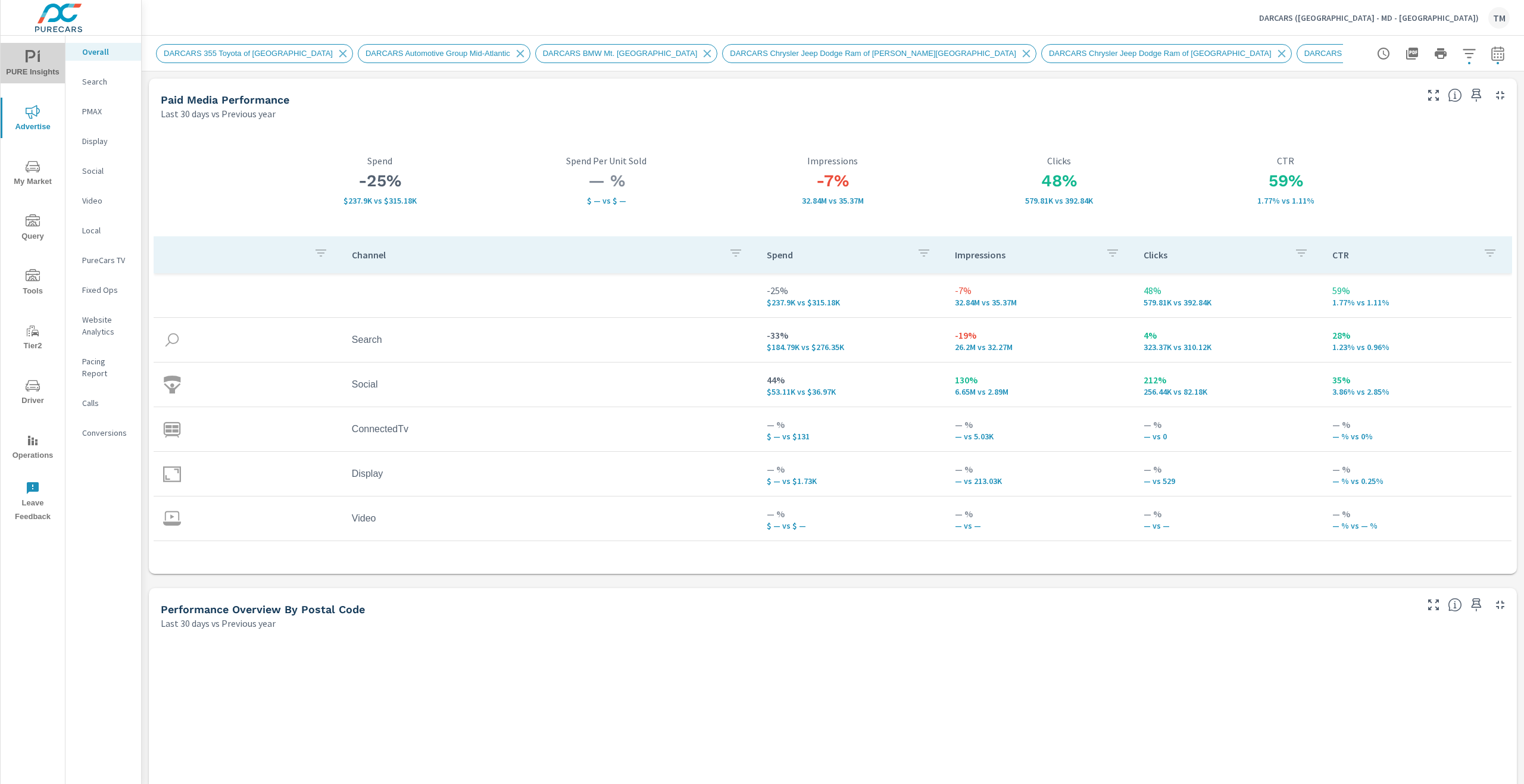
click at [33, 71] on span "PURE Insights" at bounding box center [32, 65] width 57 height 29
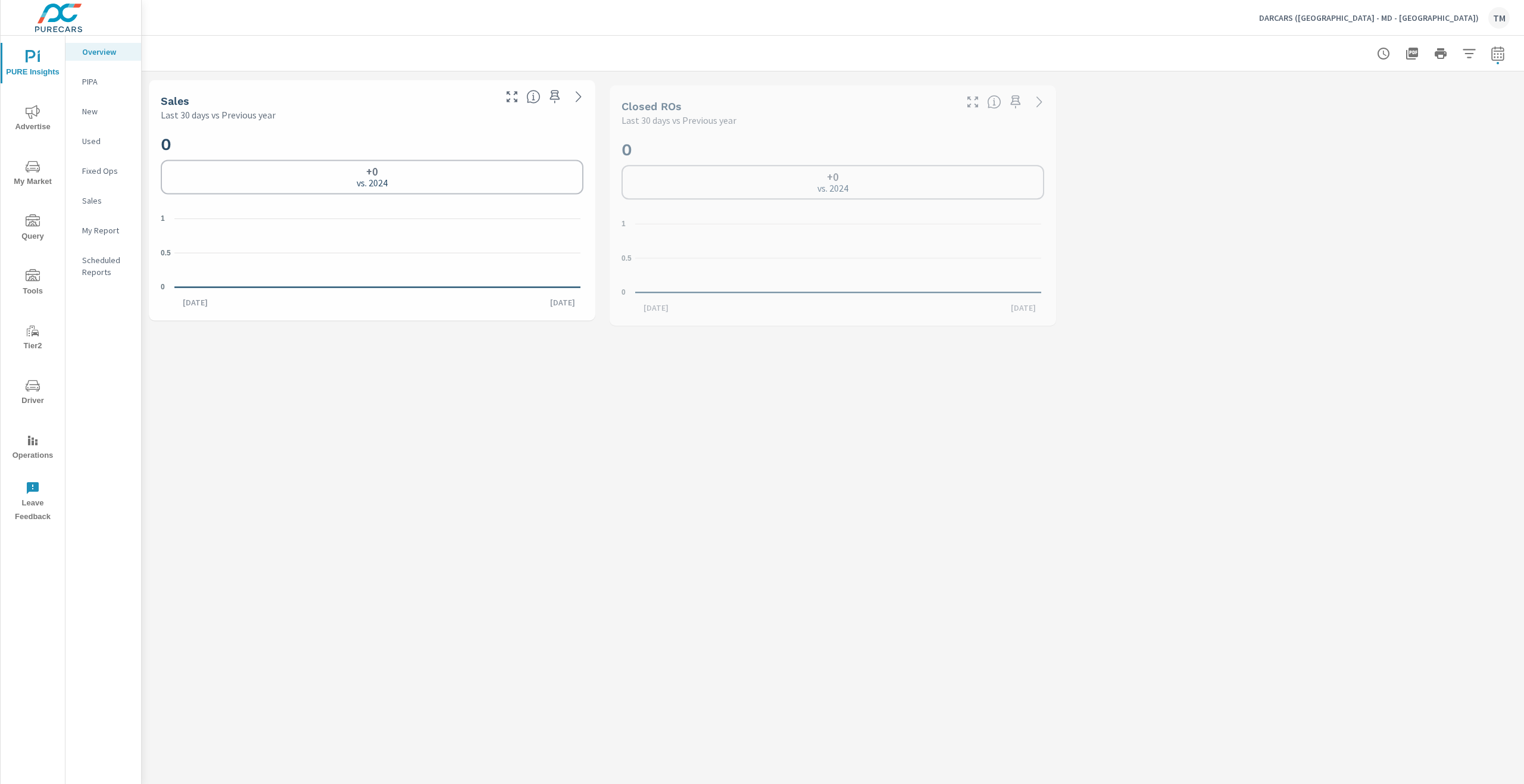
scroll to position [741, 0]
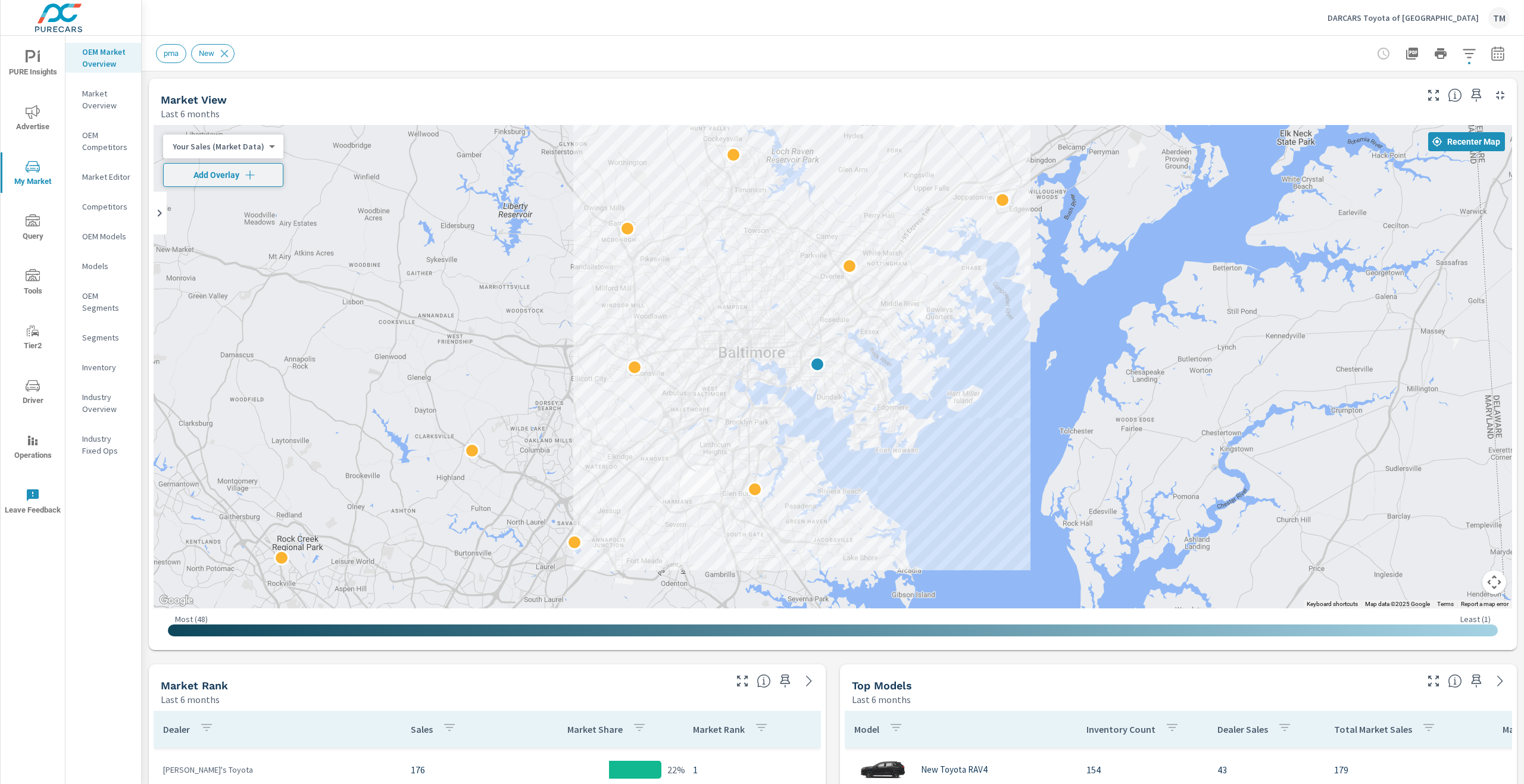
click at [22, 59] on span "PURE Insights" at bounding box center [32, 65] width 57 height 29
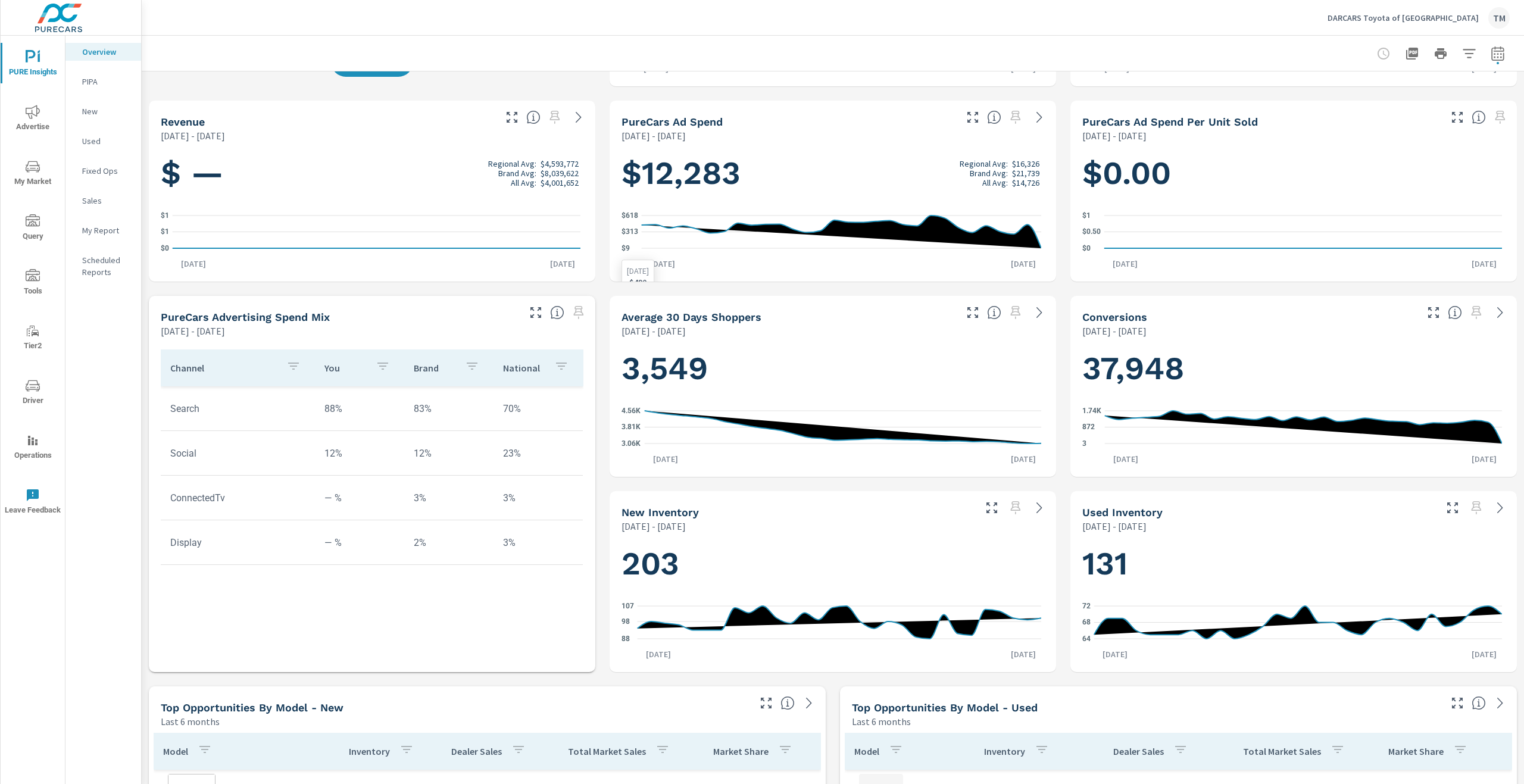
scroll to position [416, 0]
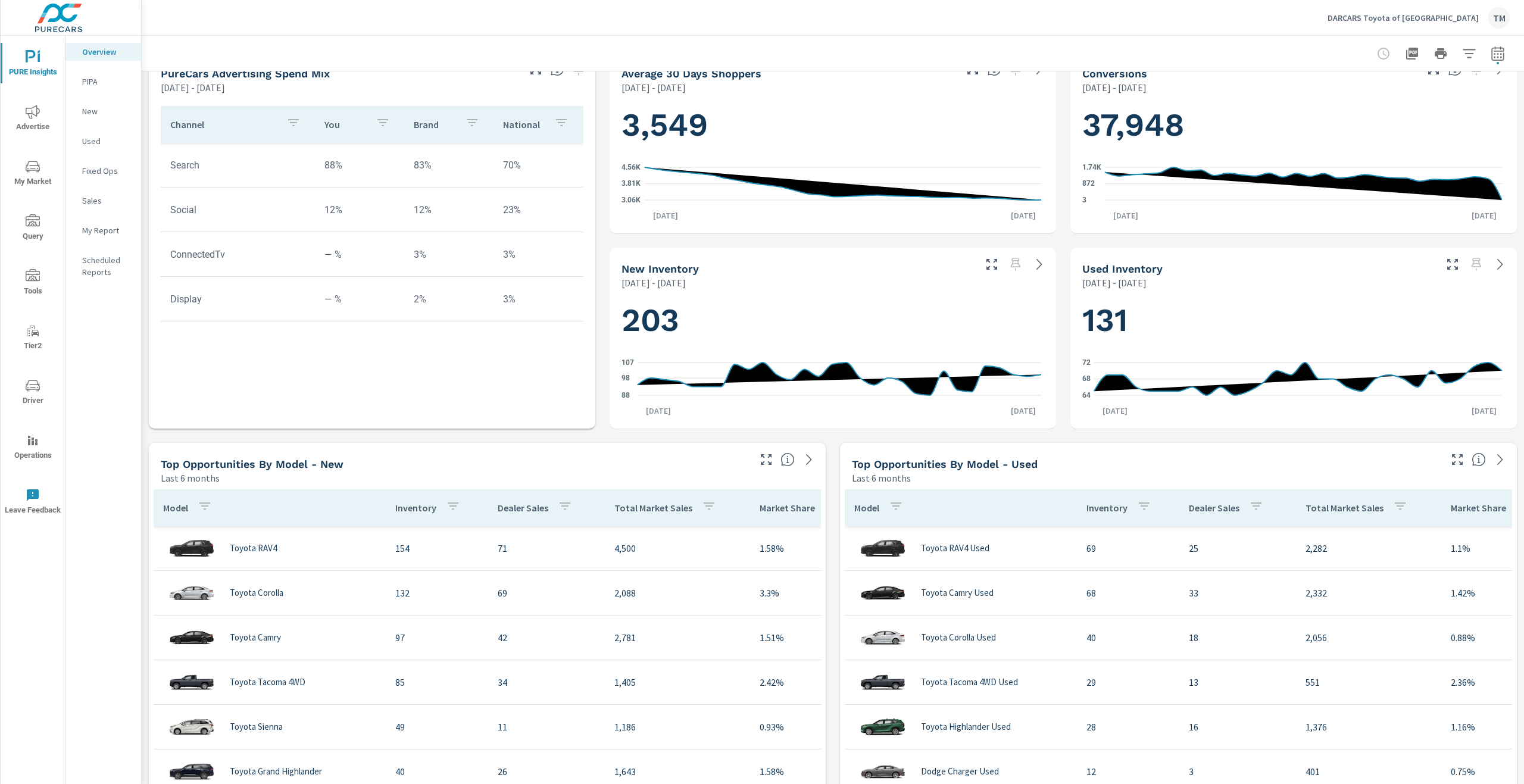
click at [1491, 47] on icon "button" at bounding box center [1497, 53] width 13 height 14
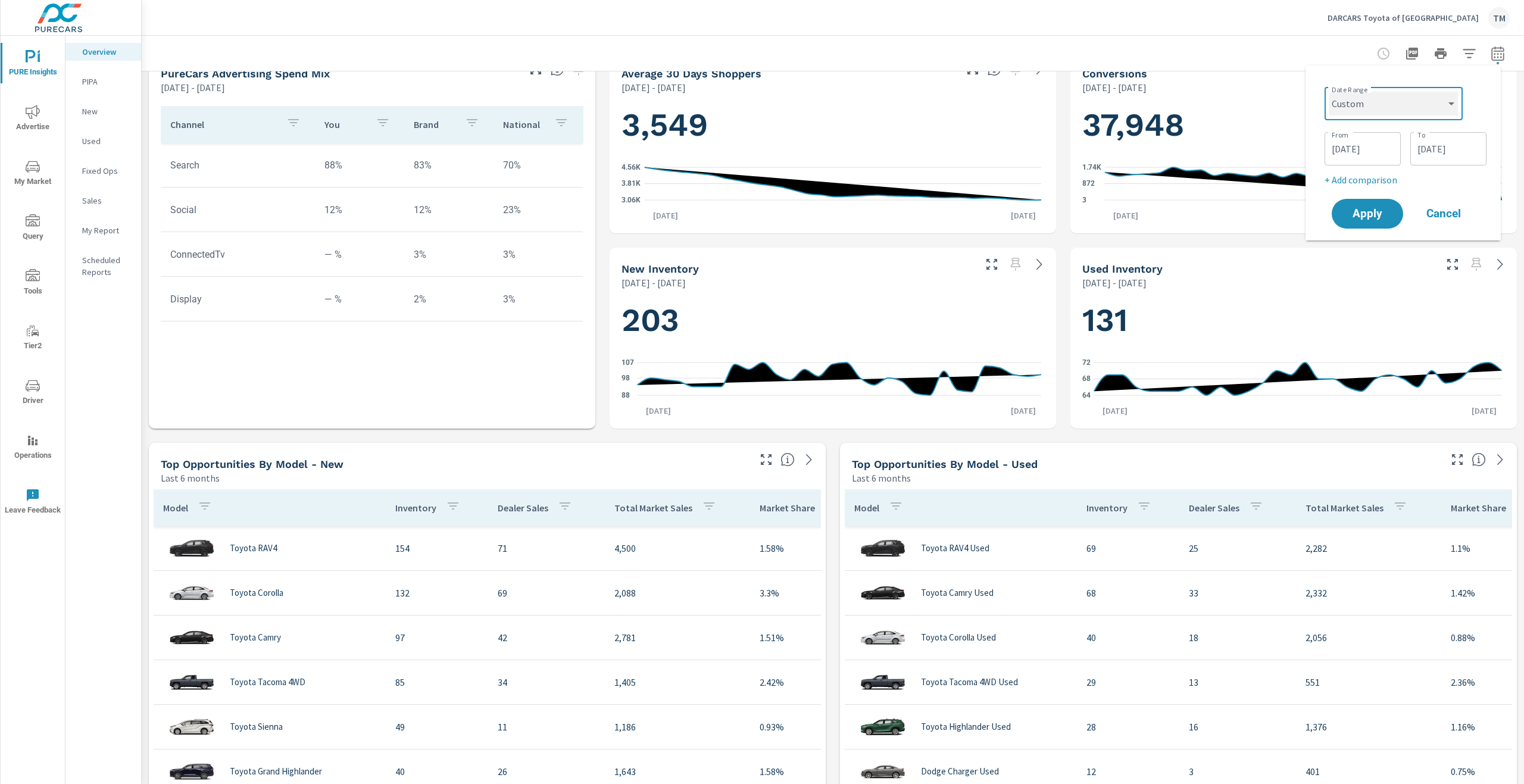
click at [1401, 109] on select "Custom Yesterday Last week Last 7 days Last 14 days Last 30 days Last 45 days L…" at bounding box center [1392, 104] width 128 height 24
click at [1329, 92] on select "Custom Yesterday Last week Last 7 days Last 14 days Last 30 days Last 45 days L…" at bounding box center [1392, 104] width 128 height 24
select select "Last 30 days"
click at [1367, 135] on p "+ Add comparison" at bounding box center [1404, 134] width 152 height 14
select select "Previous period"
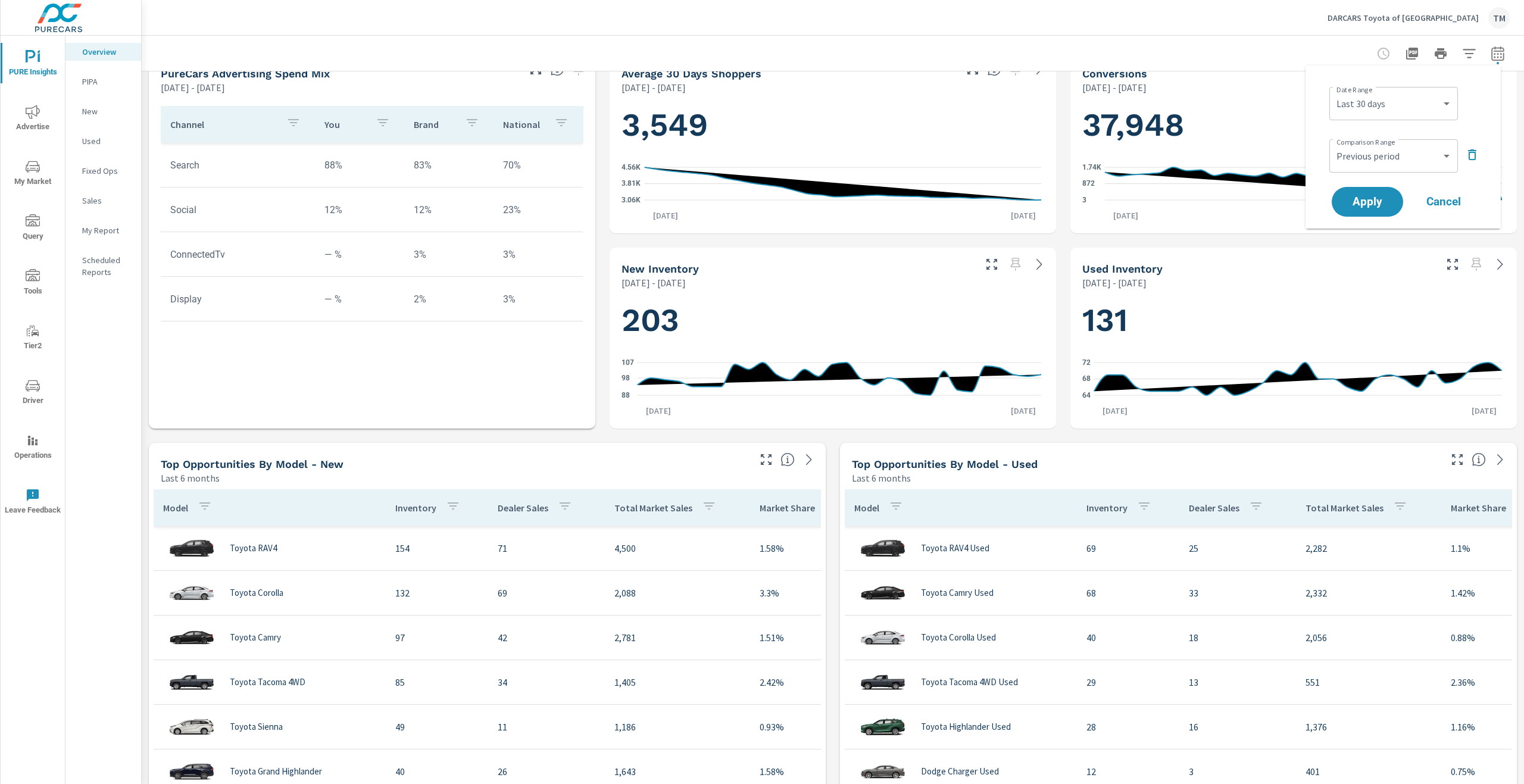
click at [1370, 186] on div "Apply Cancel" at bounding box center [1404, 201] width 152 height 35
click at [1372, 198] on span "Apply" at bounding box center [1367, 201] width 48 height 11
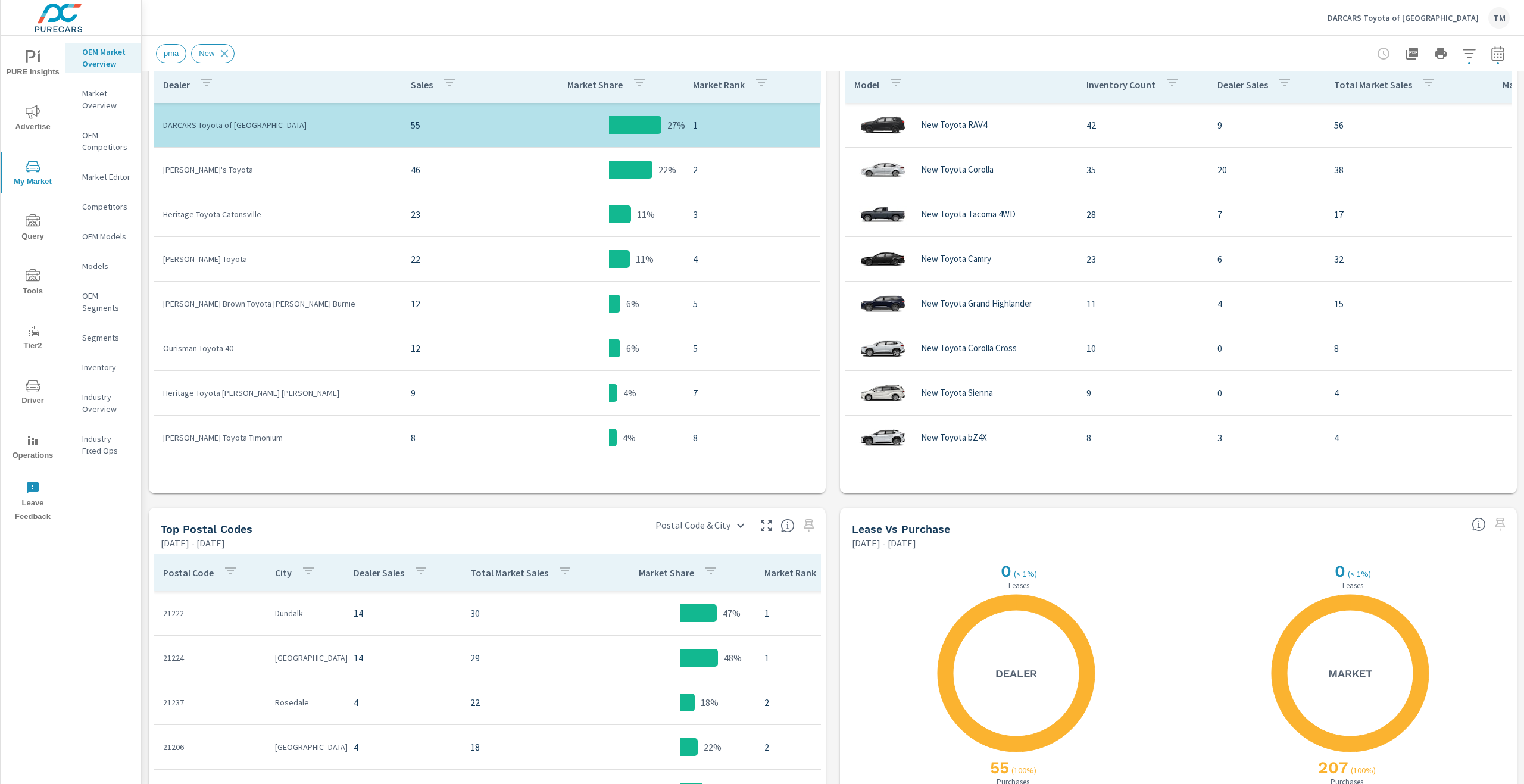
scroll to position [595, 0]
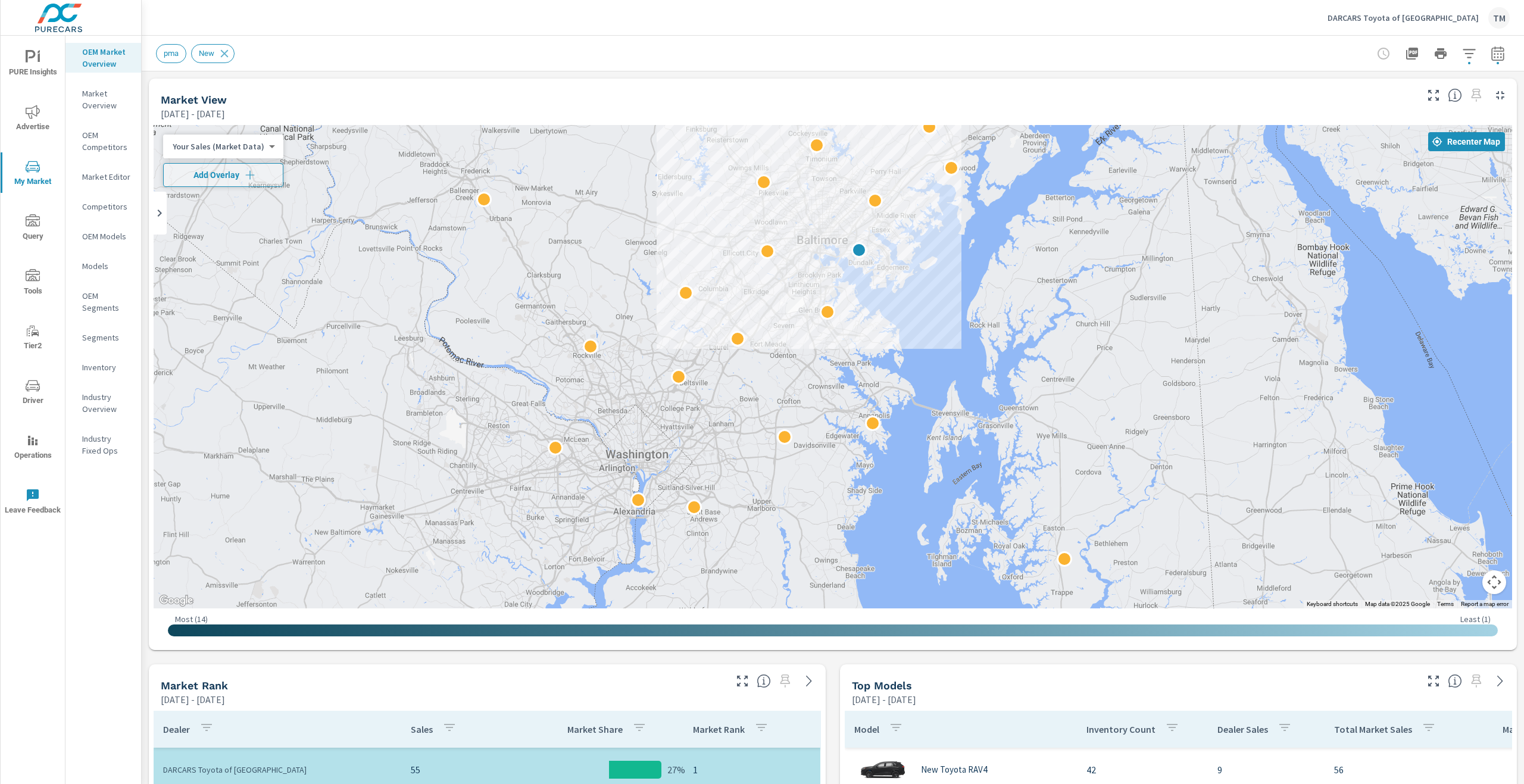
drag, startPoint x: 938, startPoint y: 157, endPoint x: 942, endPoint y: 307, distance: 150.1
click at [941, 309] on div at bounding box center [833, 366] width 1358 height 483
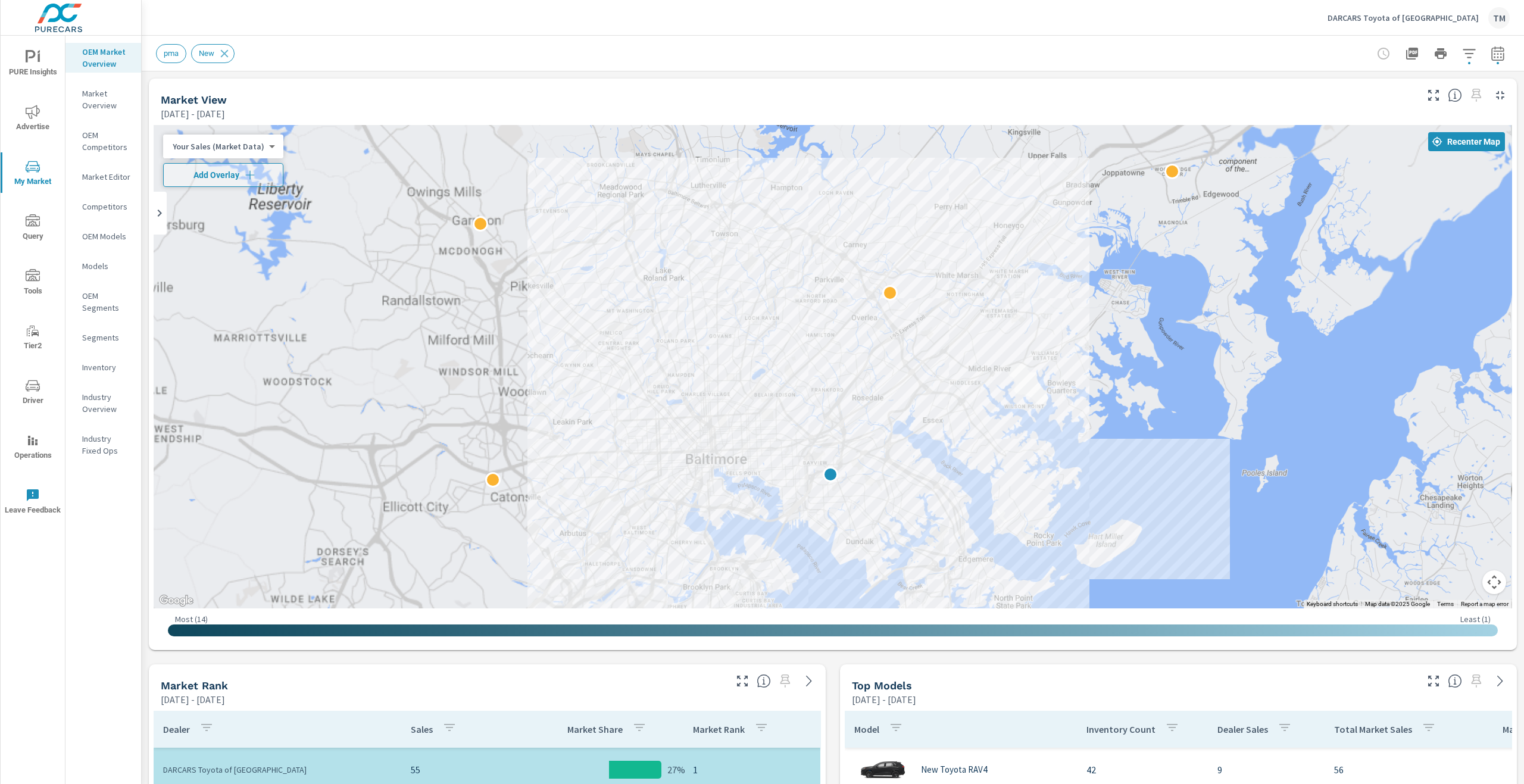
drag, startPoint x: 833, startPoint y: 358, endPoint x: 866, endPoint y: 242, distance: 120.6
click at [867, 243] on div at bounding box center [833, 366] width 1358 height 483
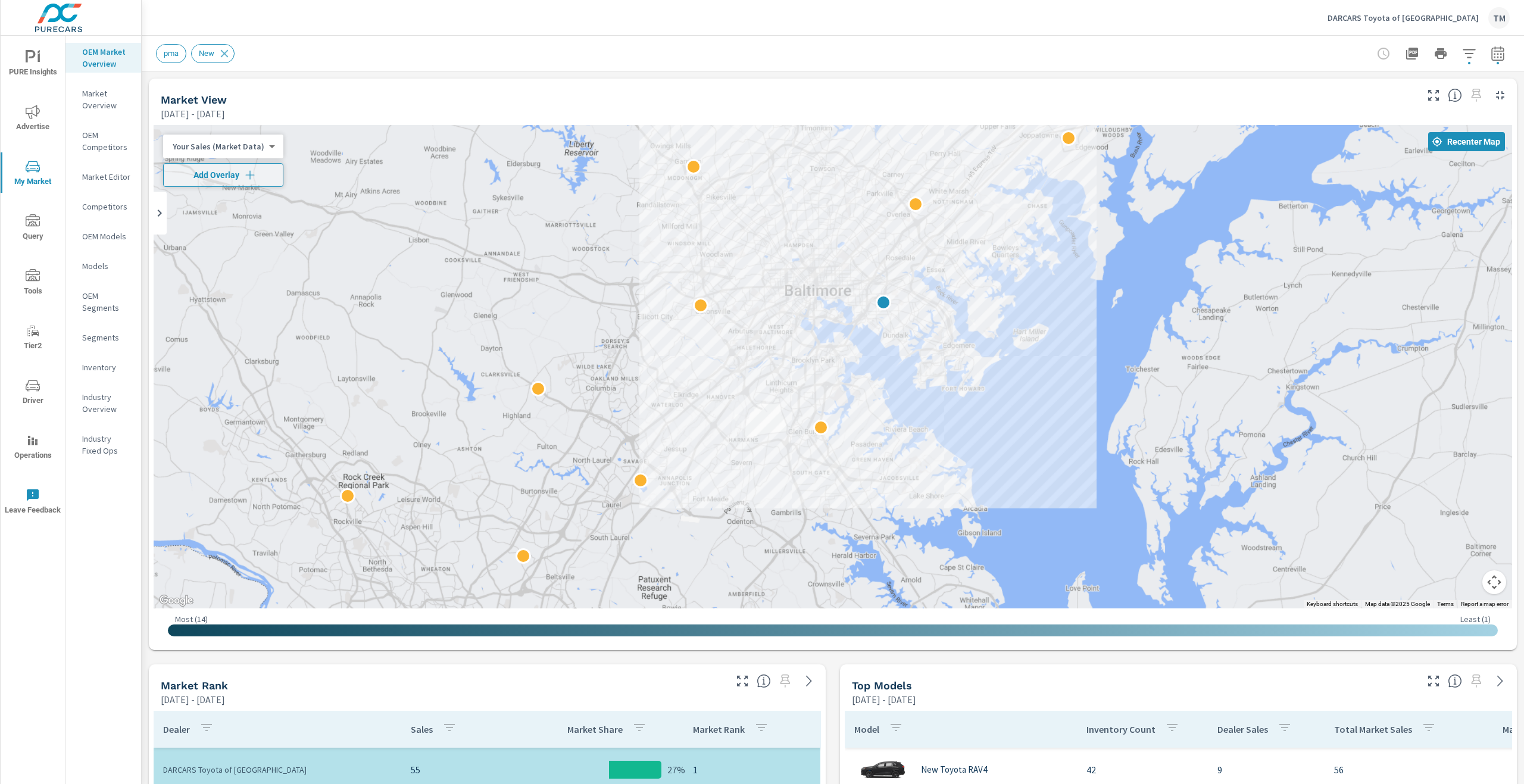
click at [1146, 270] on div at bounding box center [833, 366] width 1358 height 483
click at [1490, 47] on icon "button" at bounding box center [1497, 54] width 14 height 14
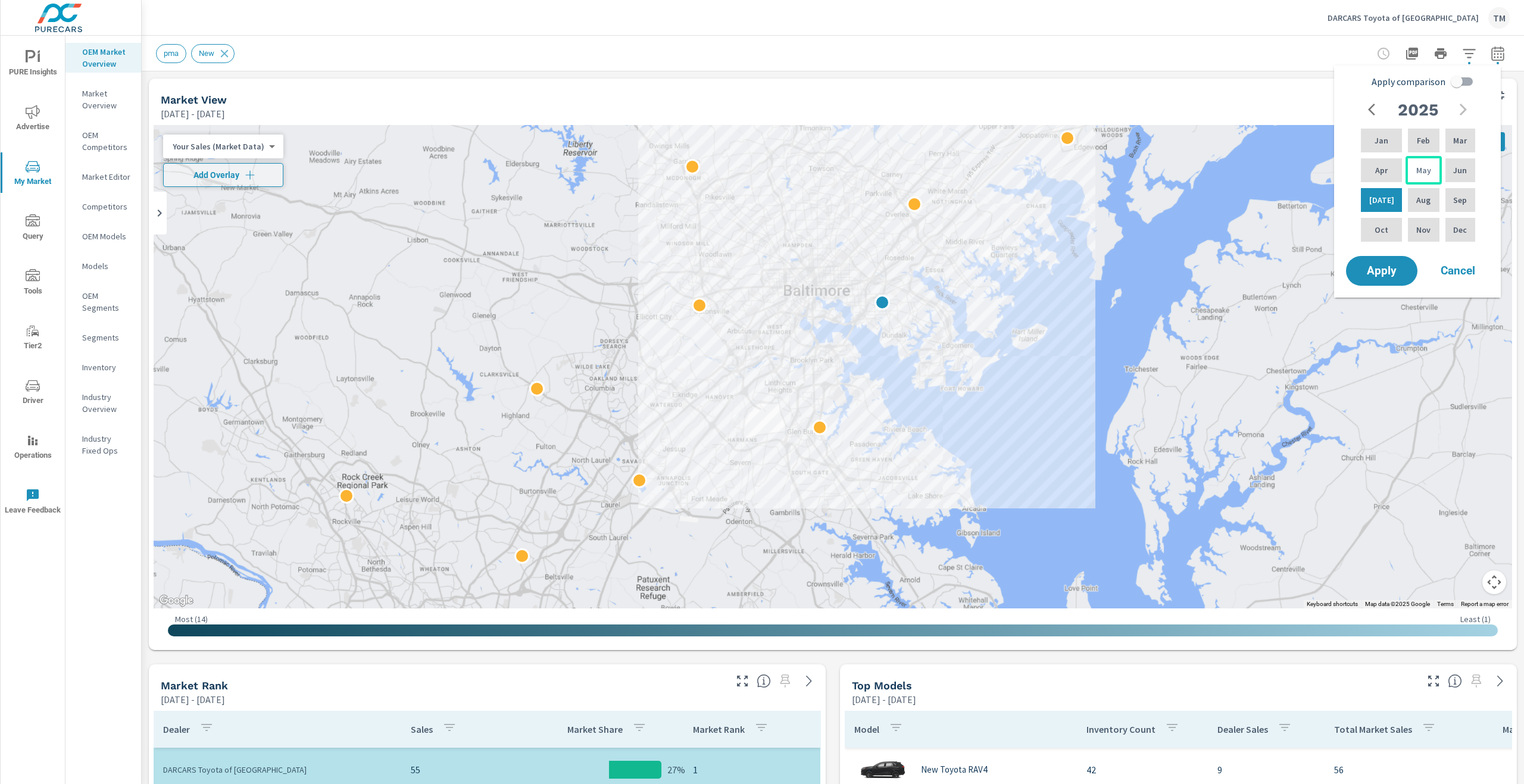
click at [1419, 172] on p "May" at bounding box center [1424, 170] width 15 height 12
click at [1389, 198] on div "Jul" at bounding box center [1381, 200] width 46 height 29
click at [1382, 268] on span "Apply" at bounding box center [1380, 270] width 48 height 11
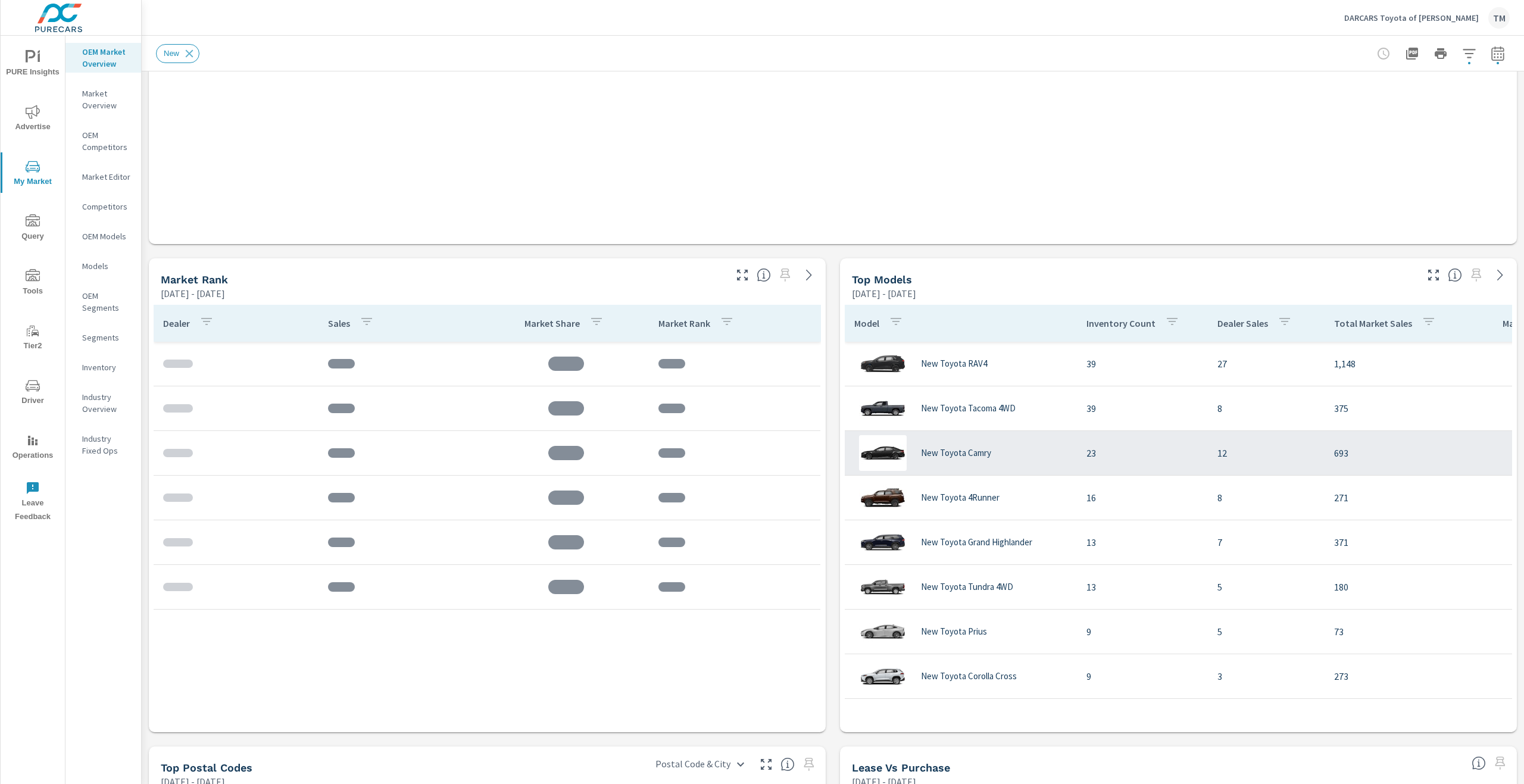
scroll to position [416, 0]
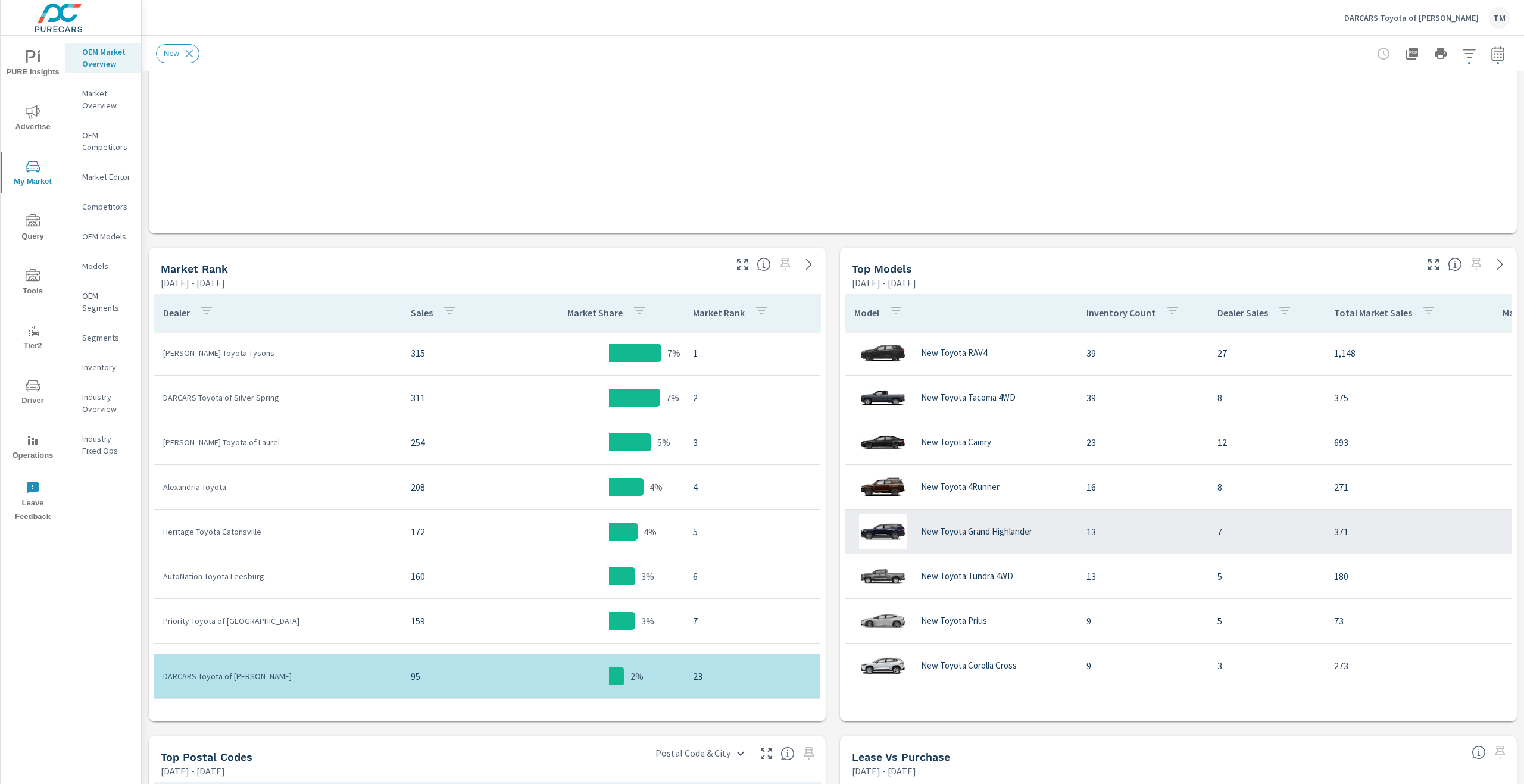
scroll to position [59, 0]
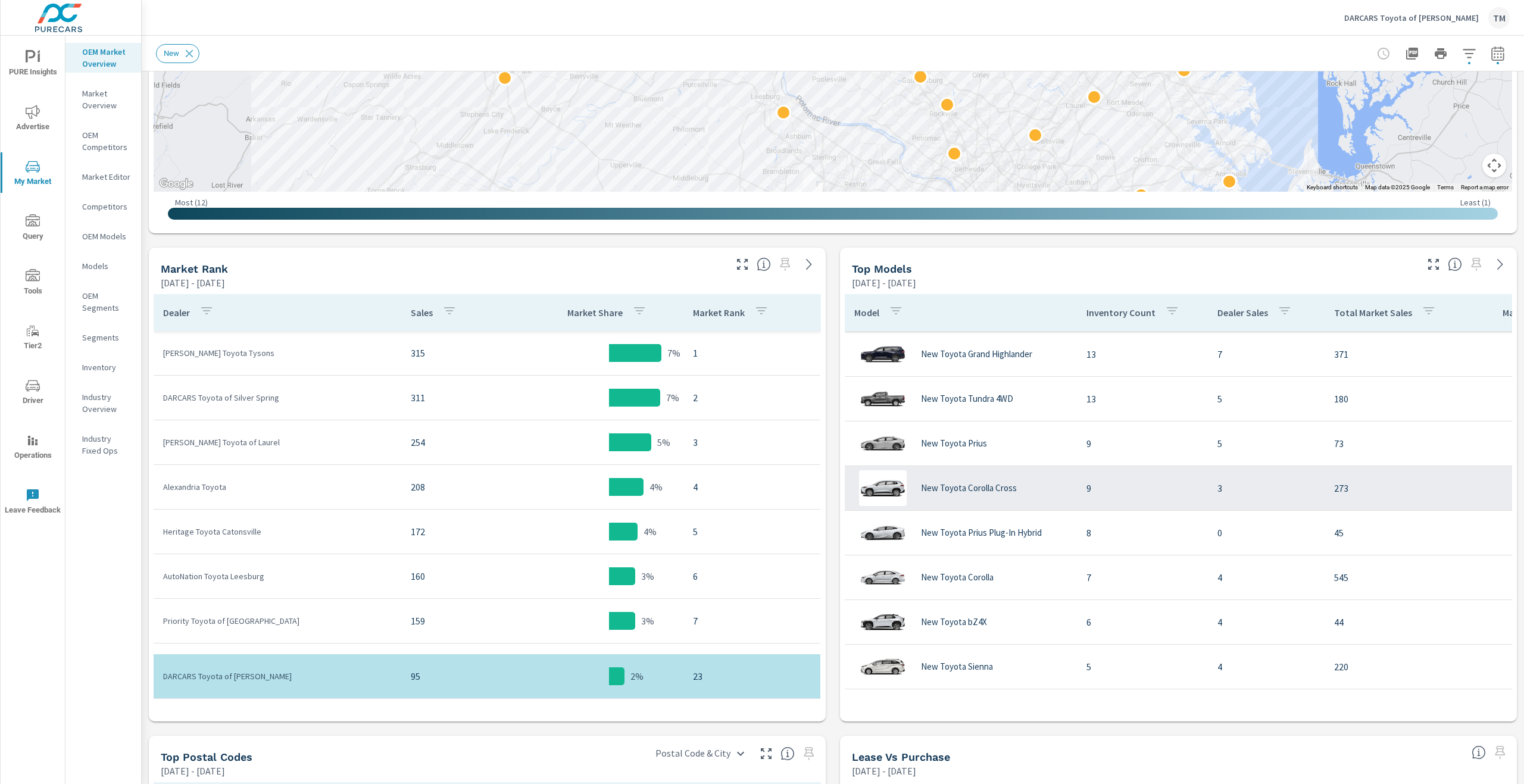
scroll to position [178, 0]
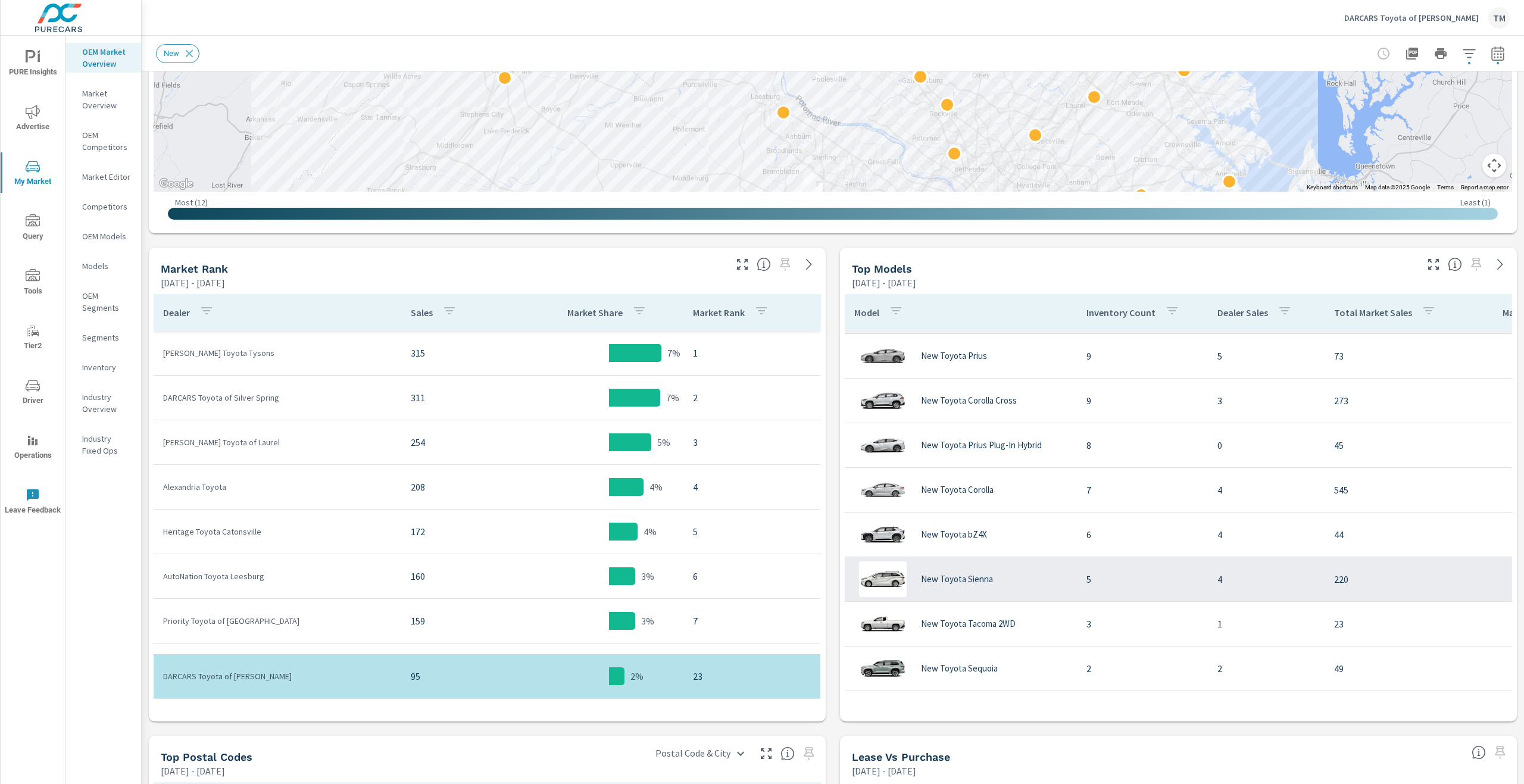
scroll to position [297, 0]
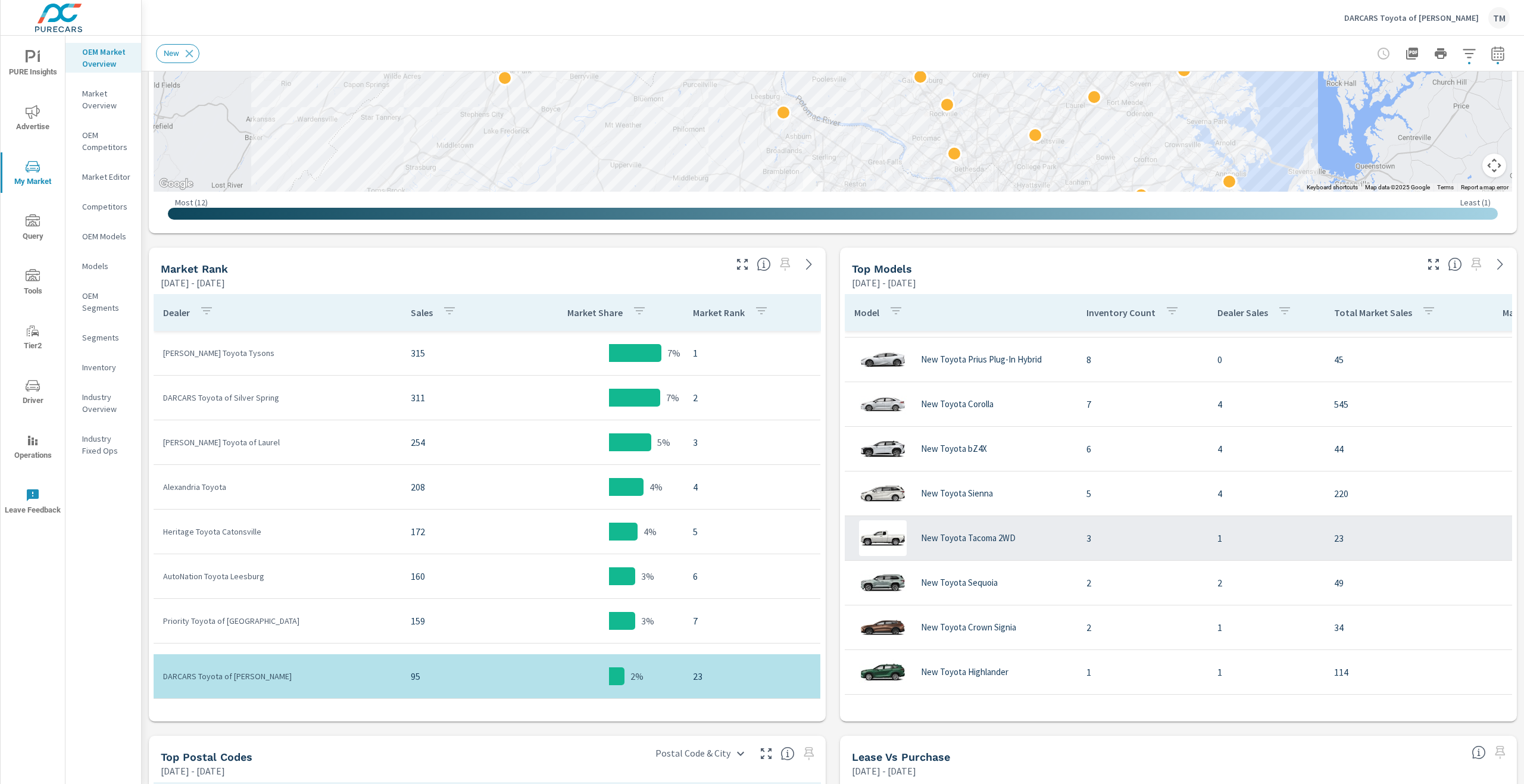
scroll to position [297, 0]
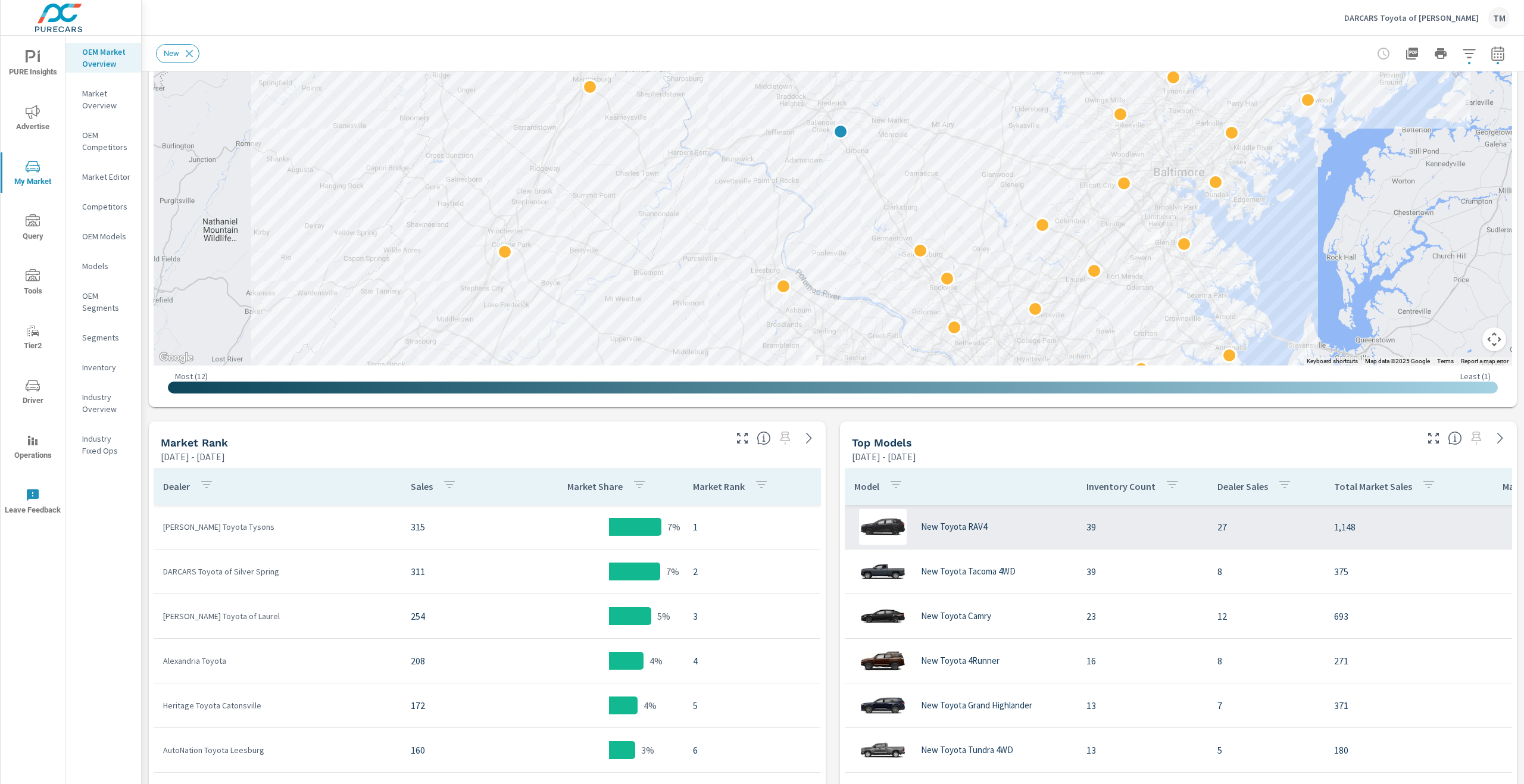
scroll to position [297, 0]
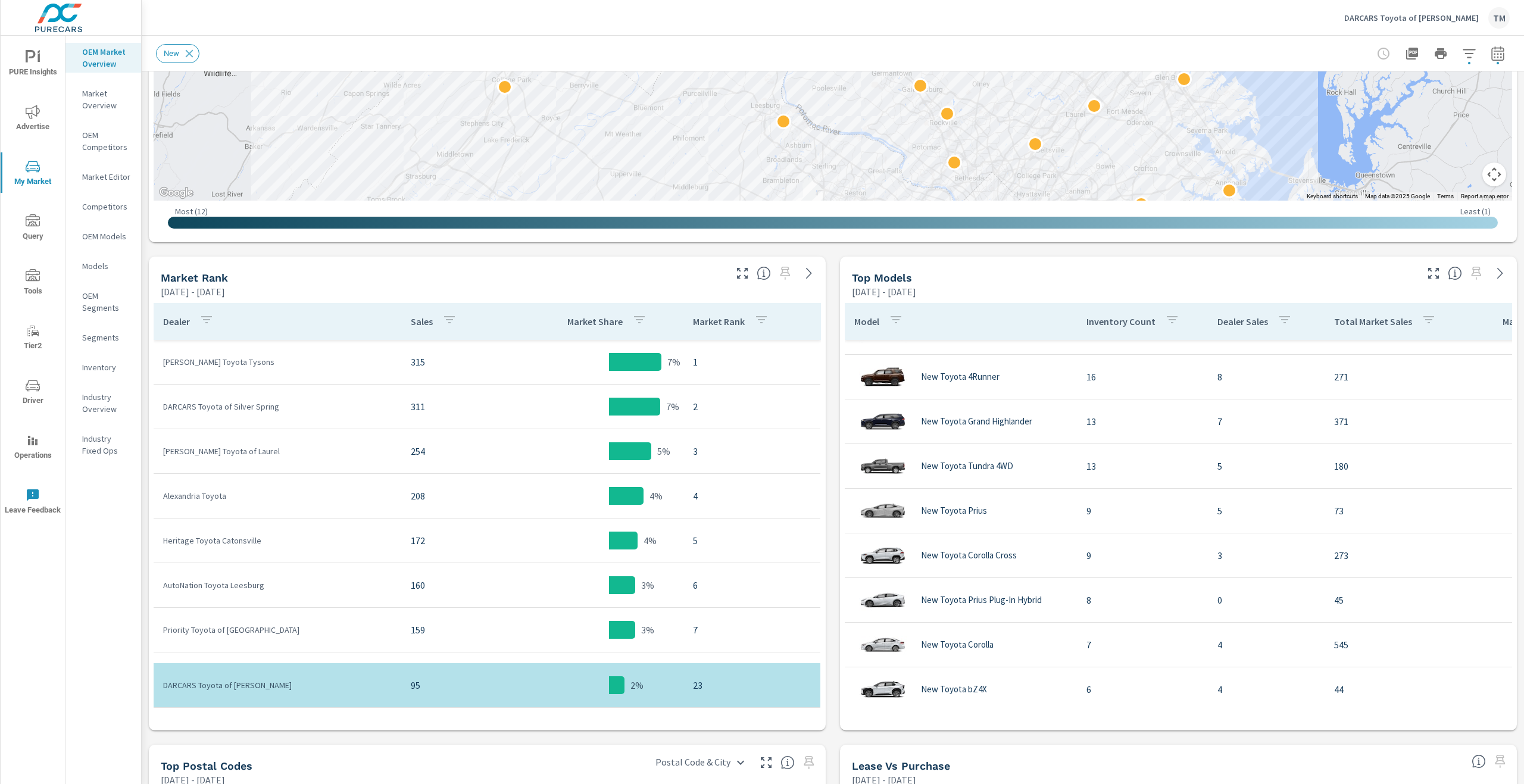
scroll to position [416, 0]
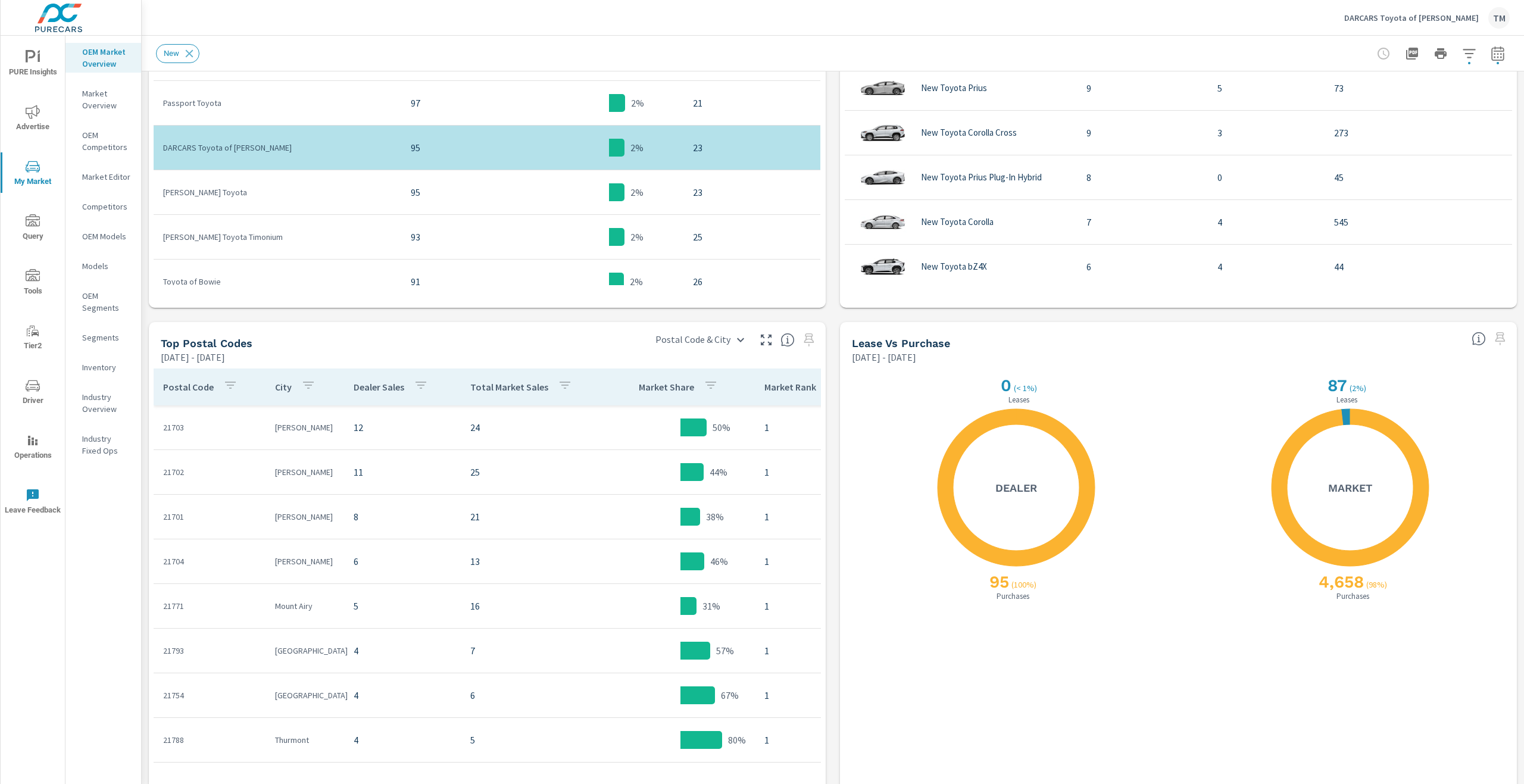
scroll to position [849, 0]
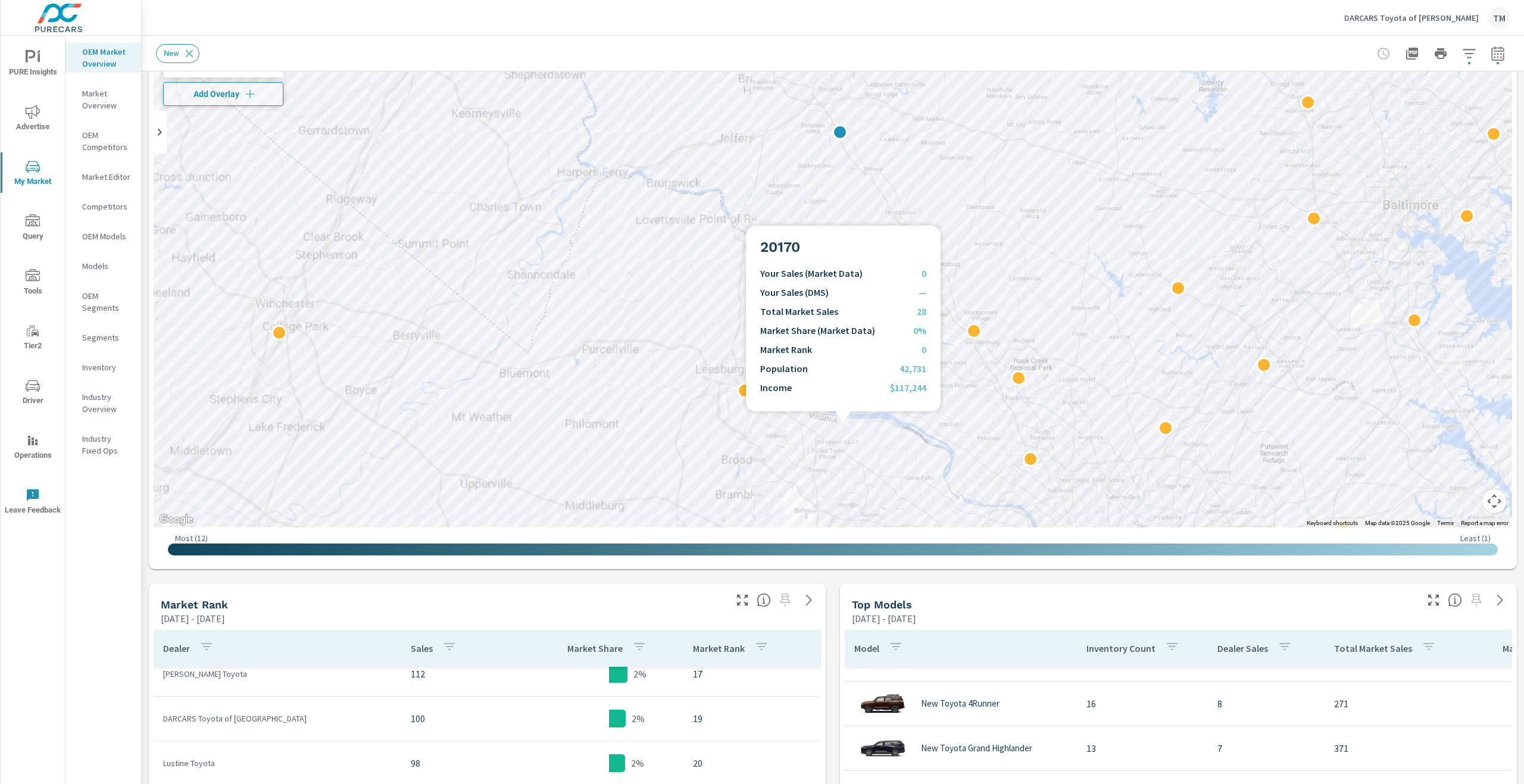
scroll to position [76, 0]
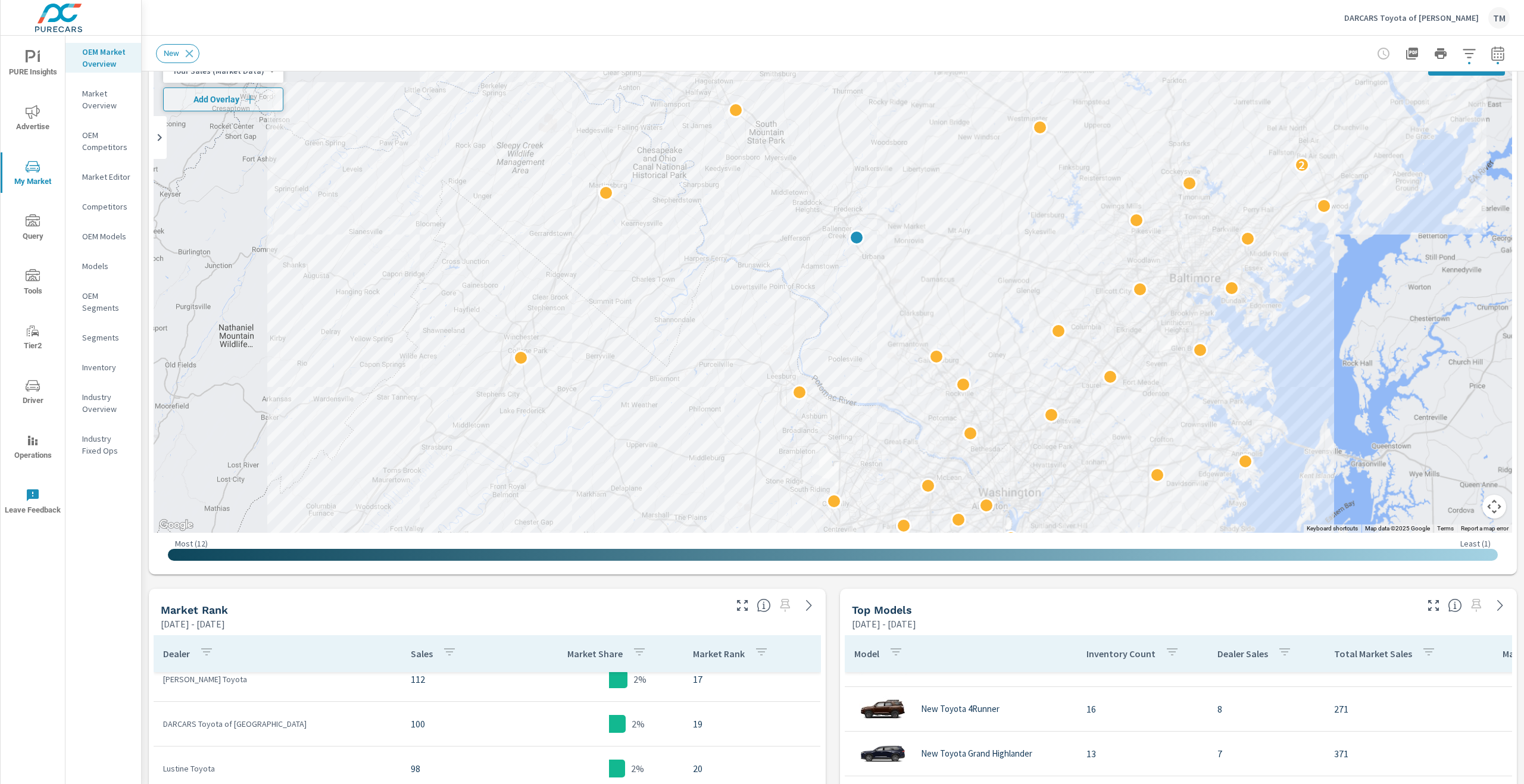
scroll to position [135, 0]
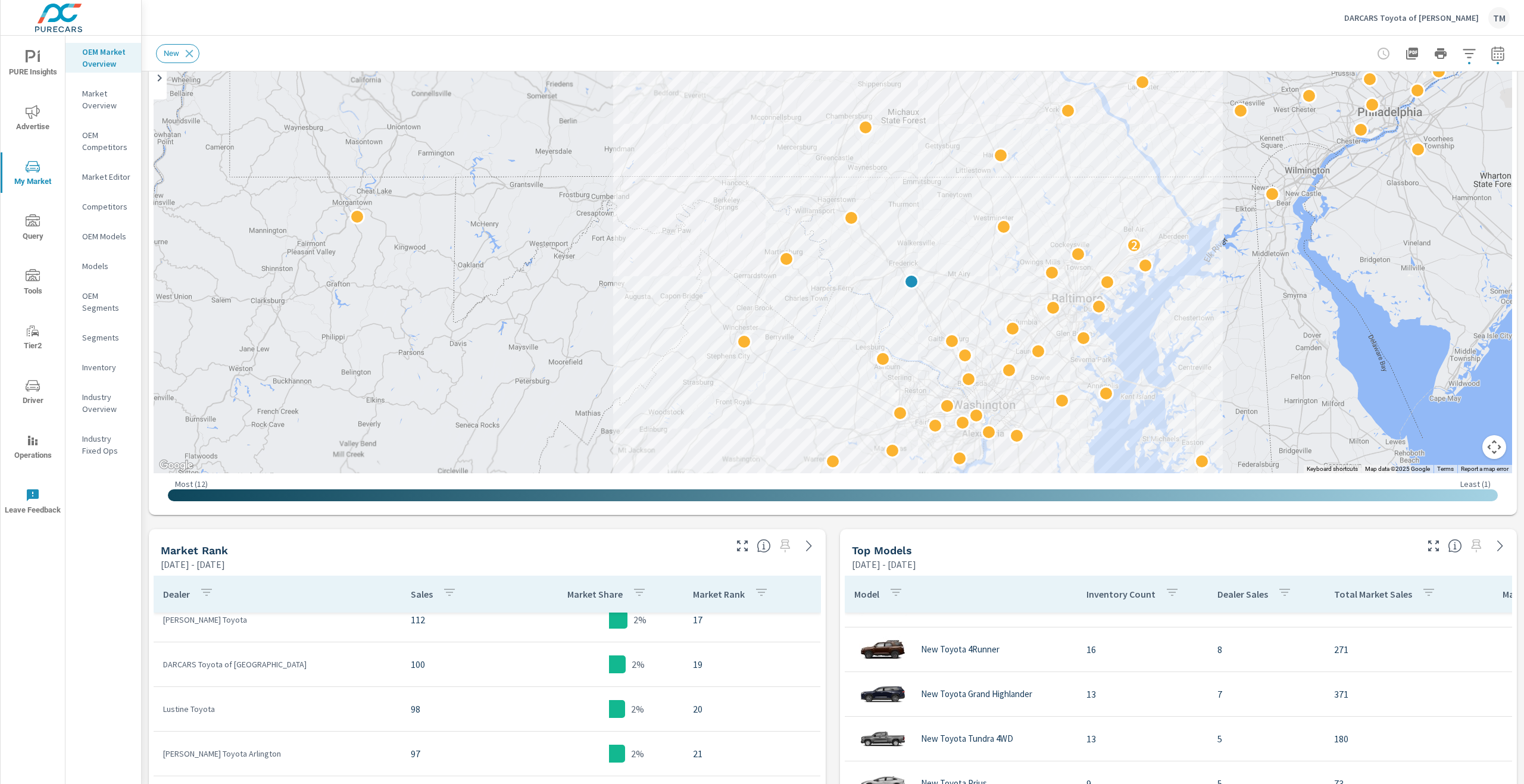
drag, startPoint x: 1216, startPoint y: 190, endPoint x: 1160, endPoint y: 290, distance: 114.6
click at [1173, 287] on div "2 2" at bounding box center [833, 231] width 1358 height 483
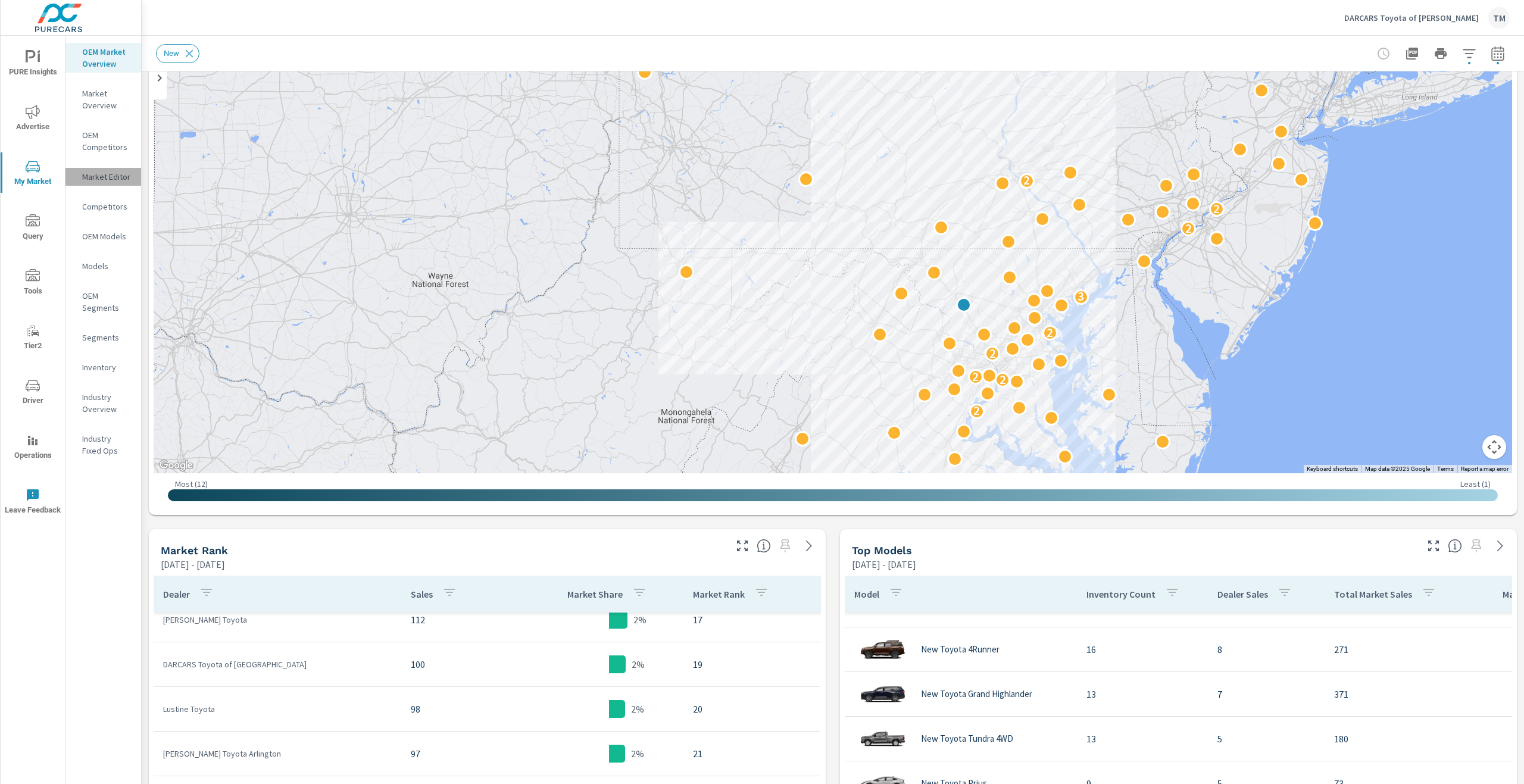
click at [109, 178] on p "Market Editor" at bounding box center [107, 177] width 49 height 12
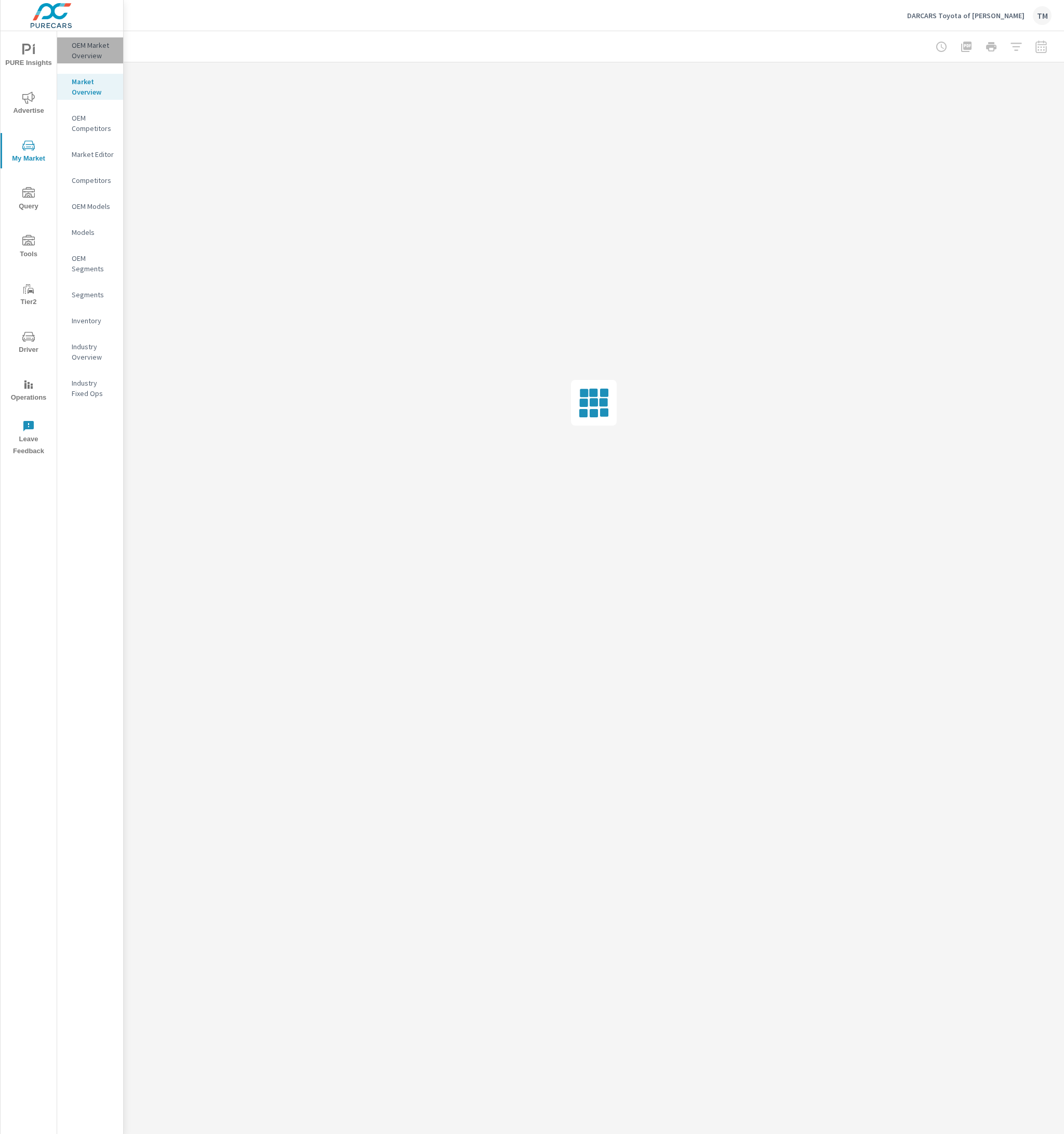
click at [85, 58] on p "OEM Market Overview" at bounding box center [93, 50] width 43 height 21
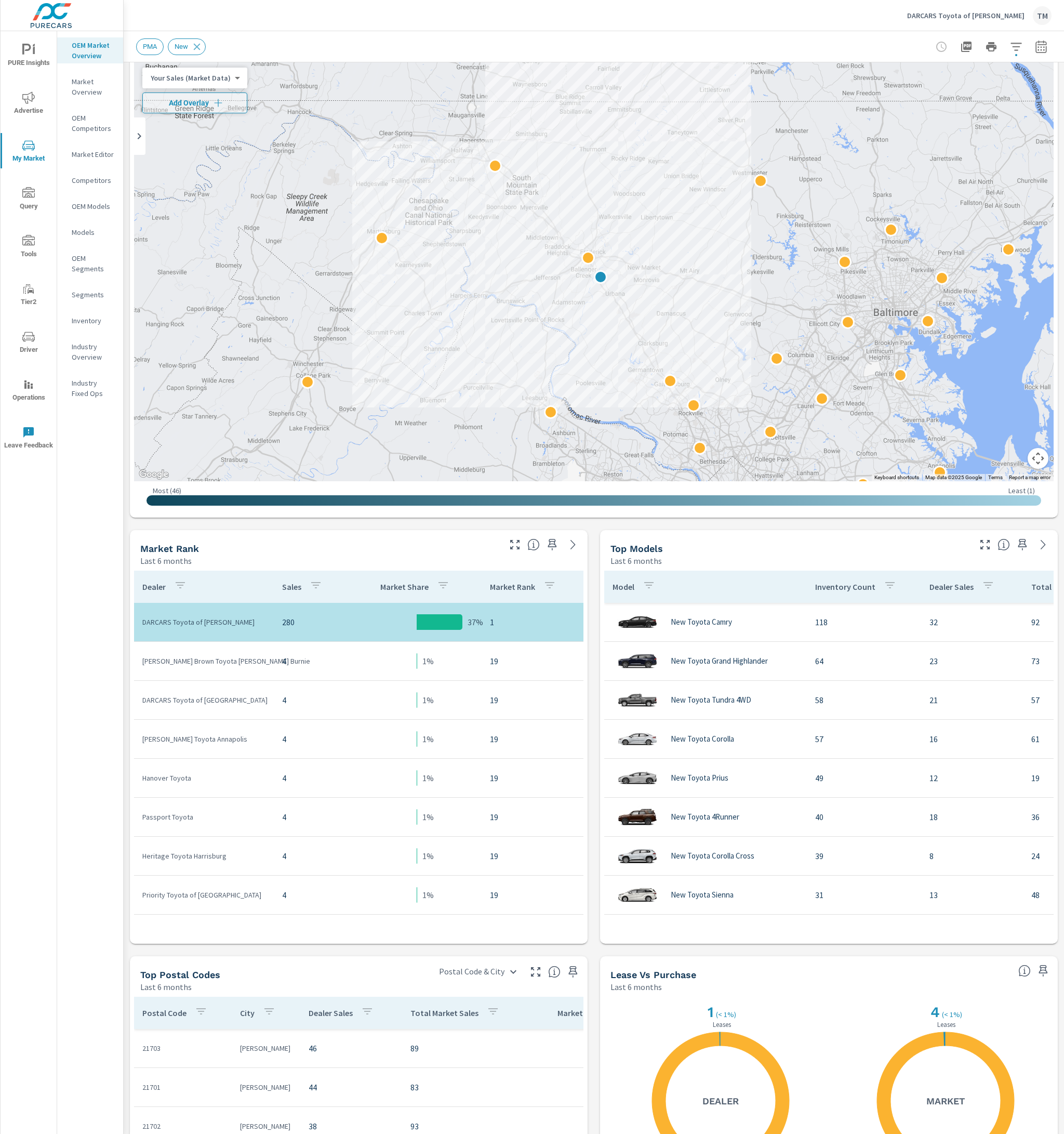
scroll to position [52, 0]
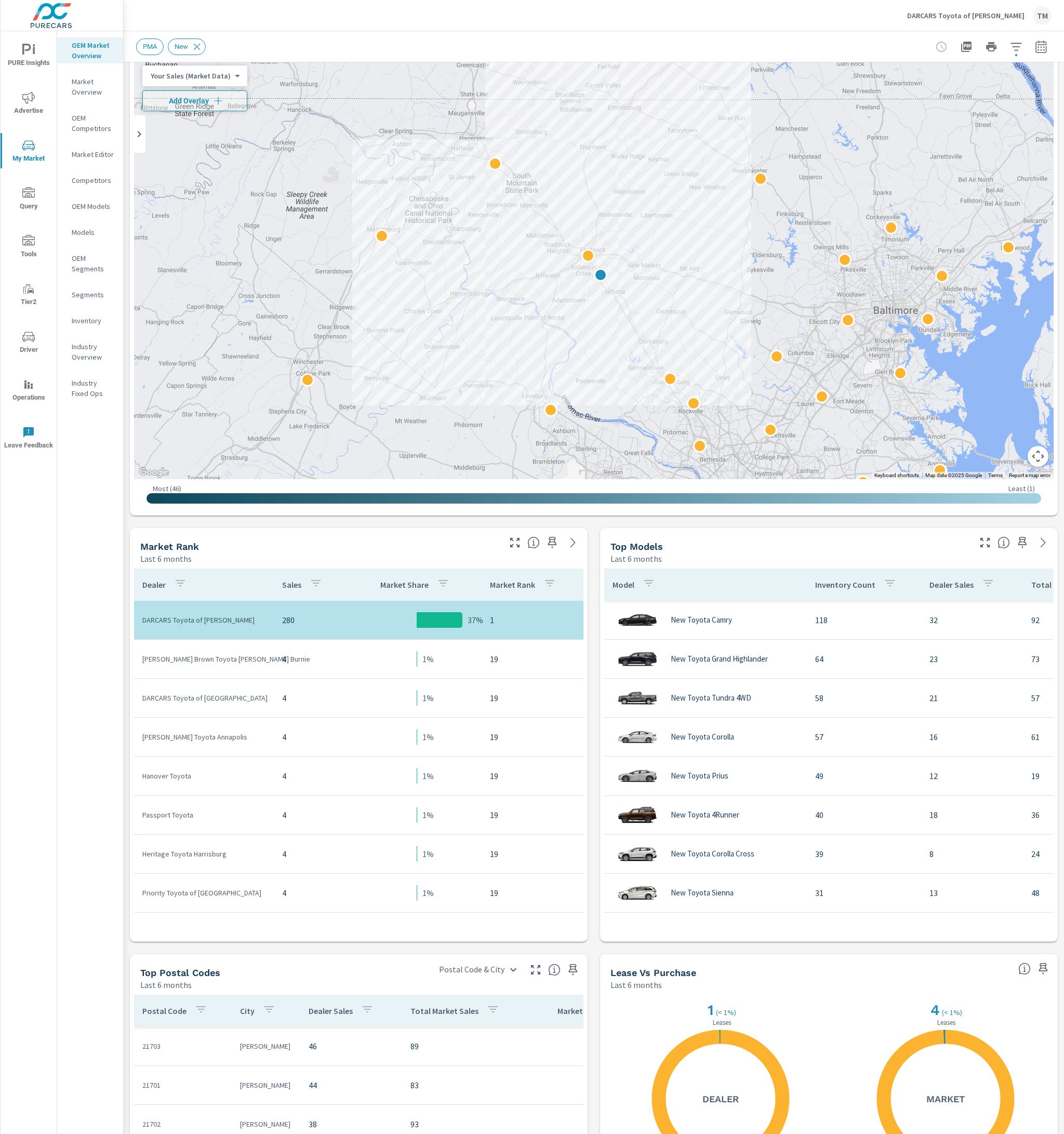
click at [1037, 56] on div at bounding box center [991, 47] width 121 height 21
click at [1035, 51] on icon "button" at bounding box center [1041, 47] width 13 height 13
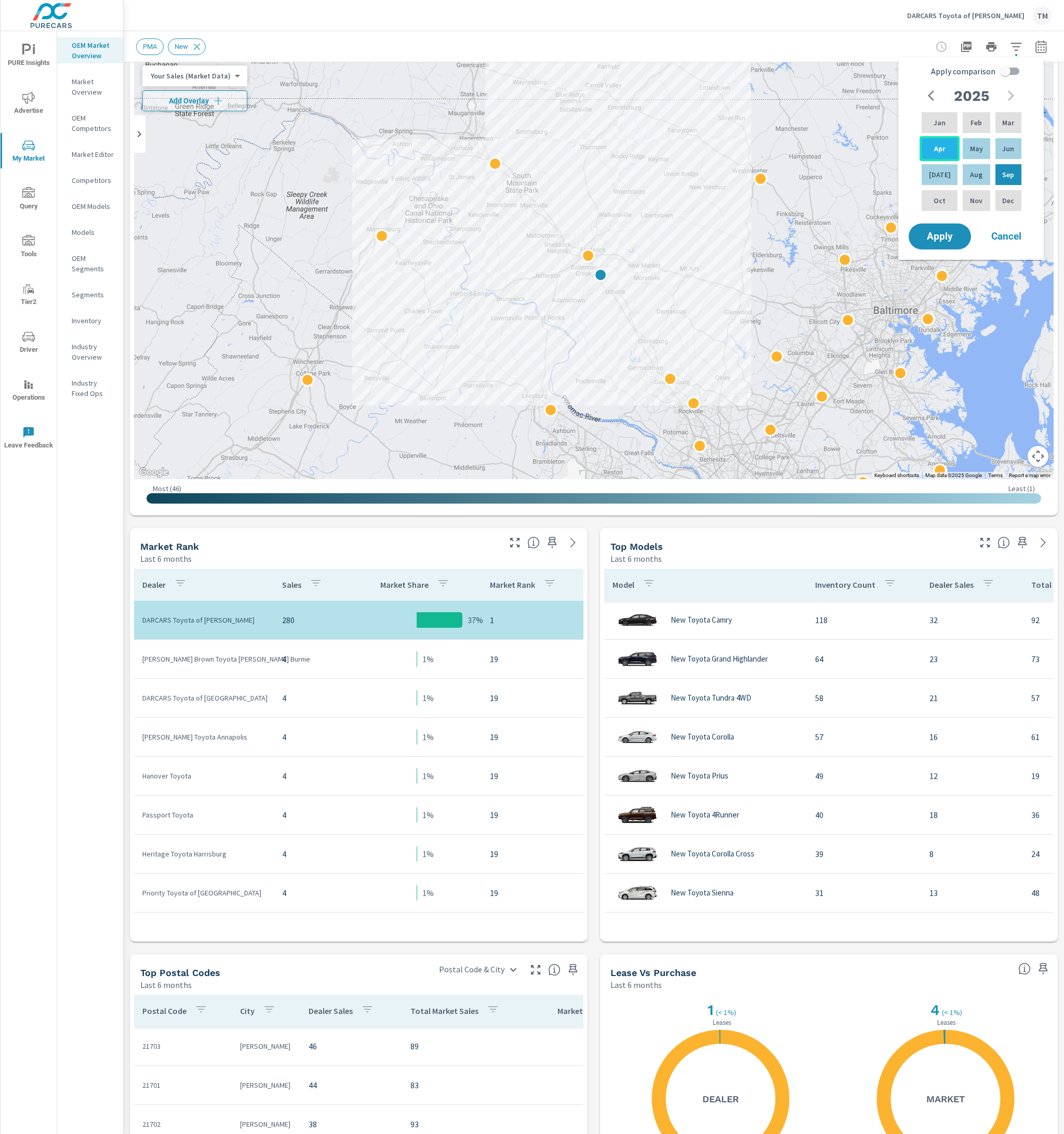
click at [945, 147] on div "Apr" at bounding box center [939, 149] width 40 height 25
click at [942, 171] on div "Jul" at bounding box center [939, 175] width 40 height 25
drag, startPoint x: 936, startPoint y: 147, endPoint x: 954, endPoint y: 149, distance: 18.1
click at [936, 147] on p "Apr" at bounding box center [939, 148] width 11 height 10
drag, startPoint x: 974, startPoint y: 148, endPoint x: 984, endPoint y: 151, distance: 10.4
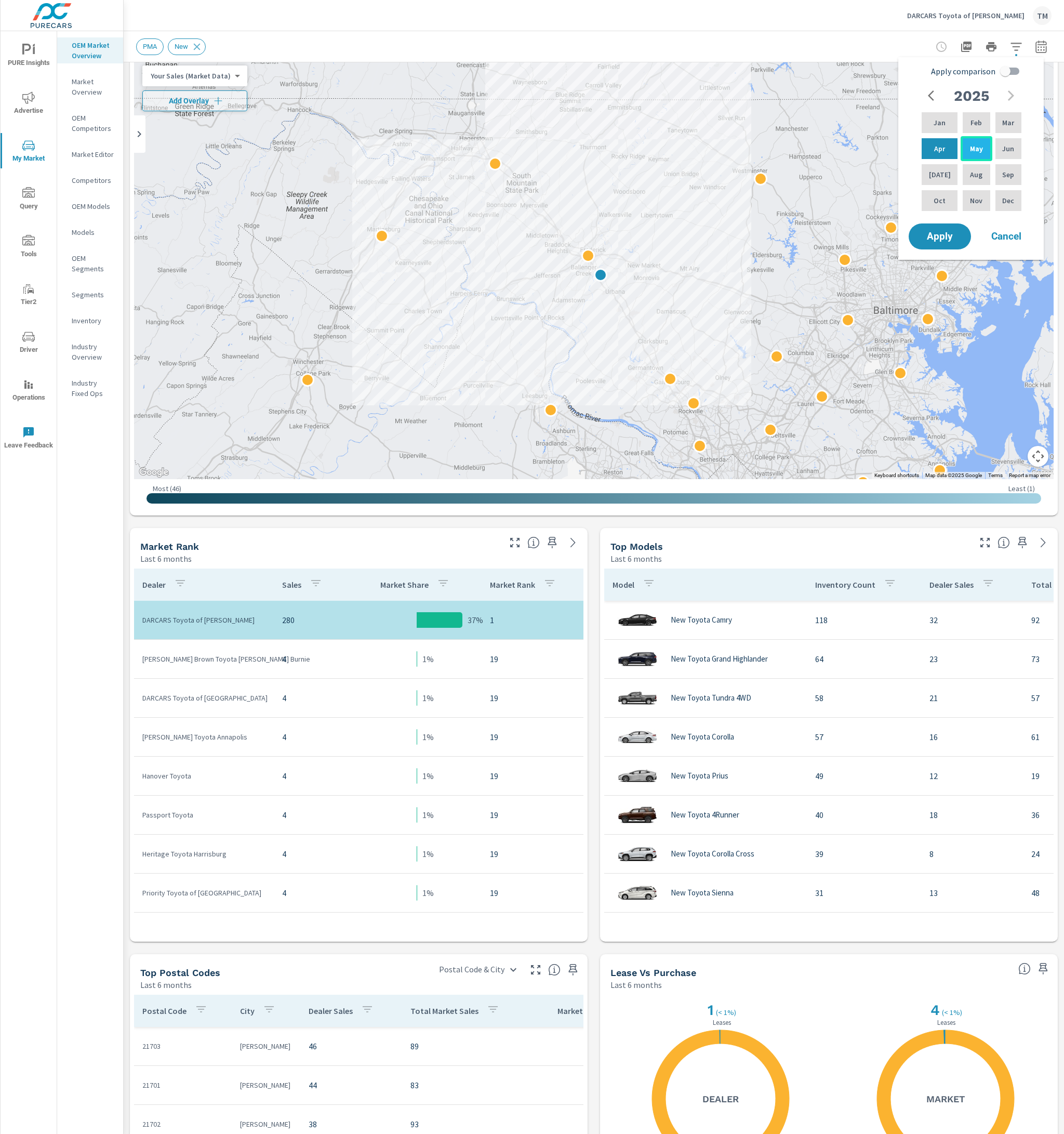
click at [975, 148] on p "May" at bounding box center [977, 148] width 13 height 10
click at [938, 178] on p "Jul" at bounding box center [939, 174] width 22 height 10
click at [977, 145] on p "May" at bounding box center [977, 148] width 13 height 10
click at [952, 242] on span "Apply" at bounding box center [939, 236] width 42 height 10
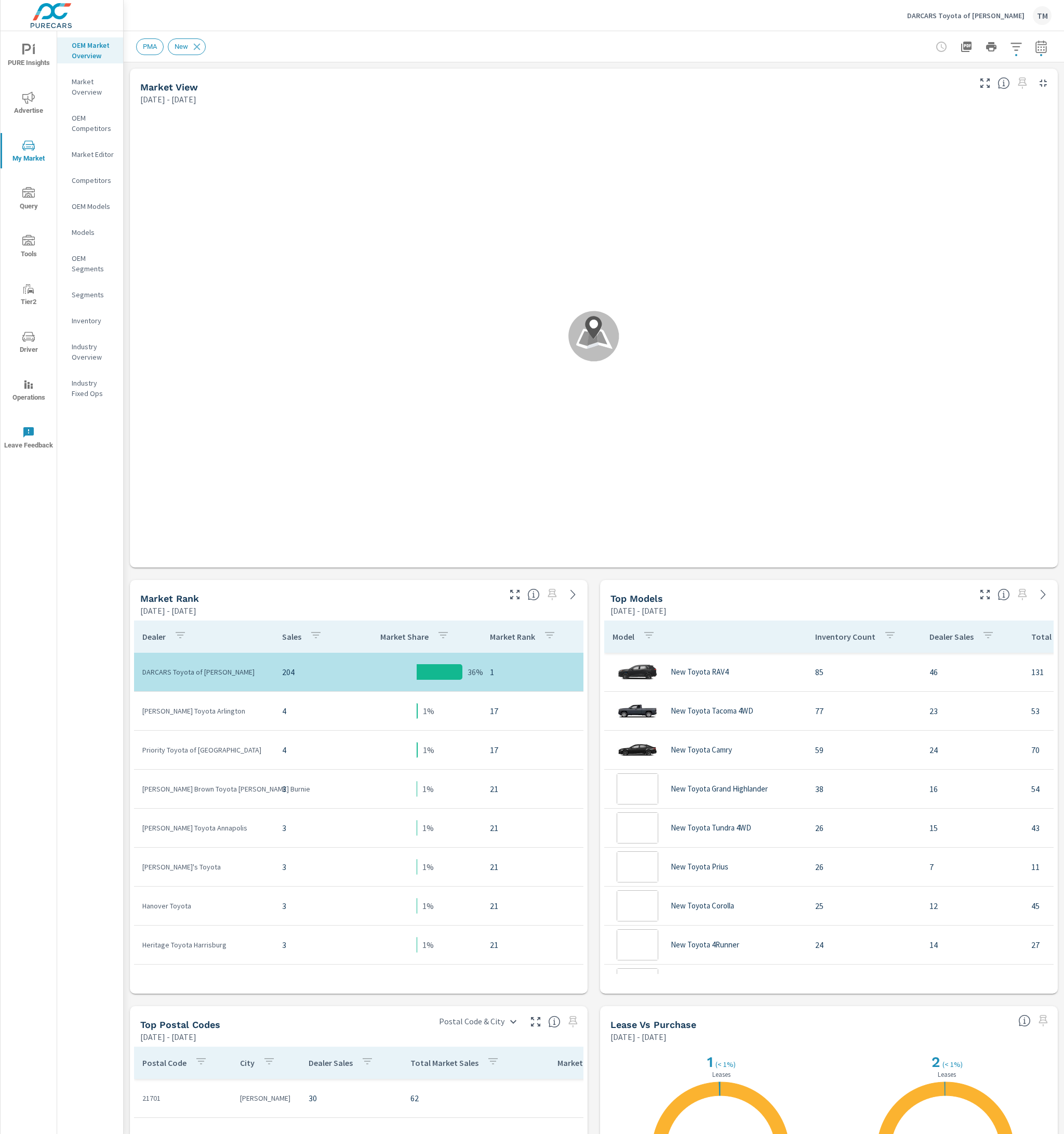
scroll to position [78, 0]
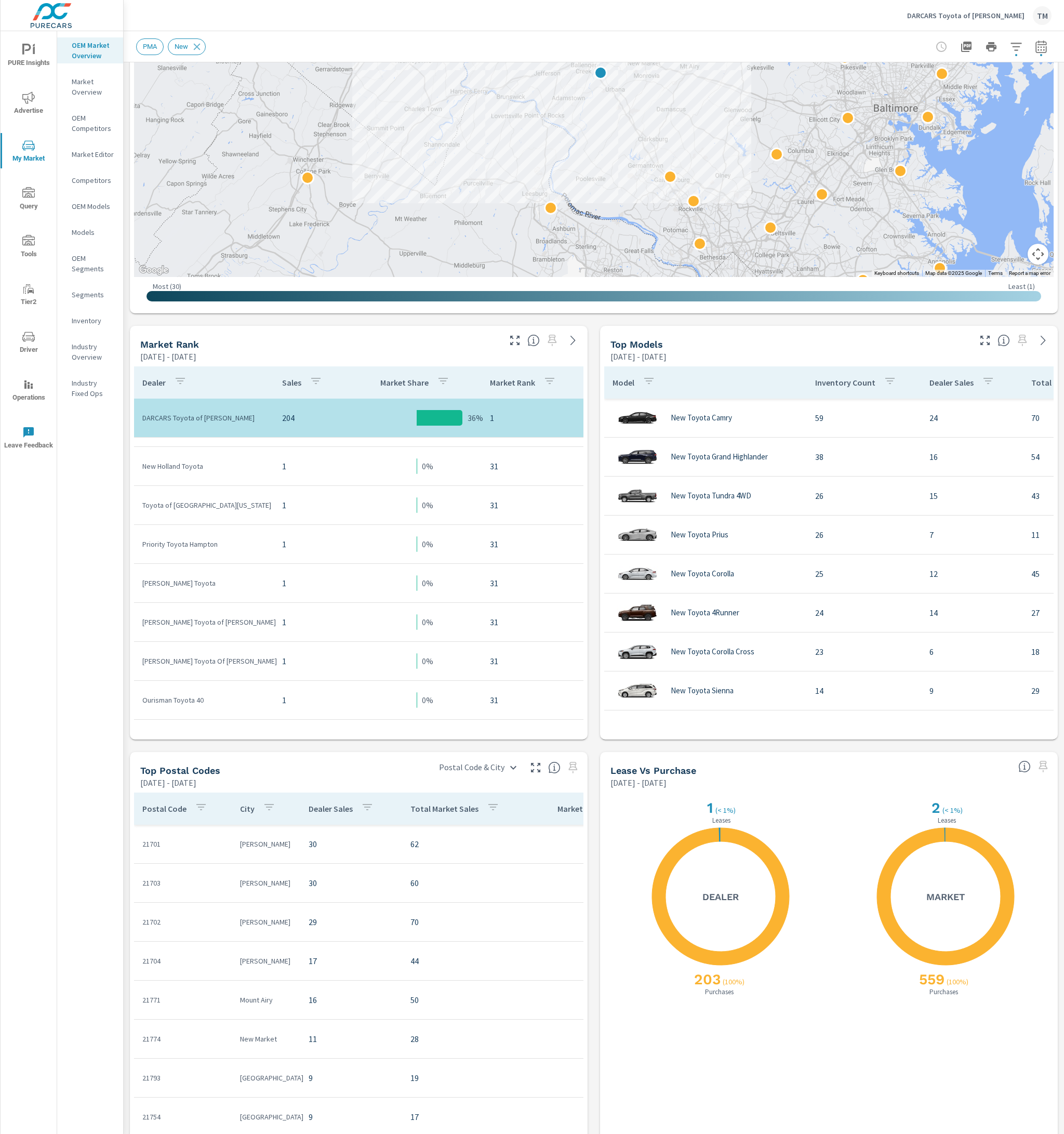
scroll to position [291, 0]
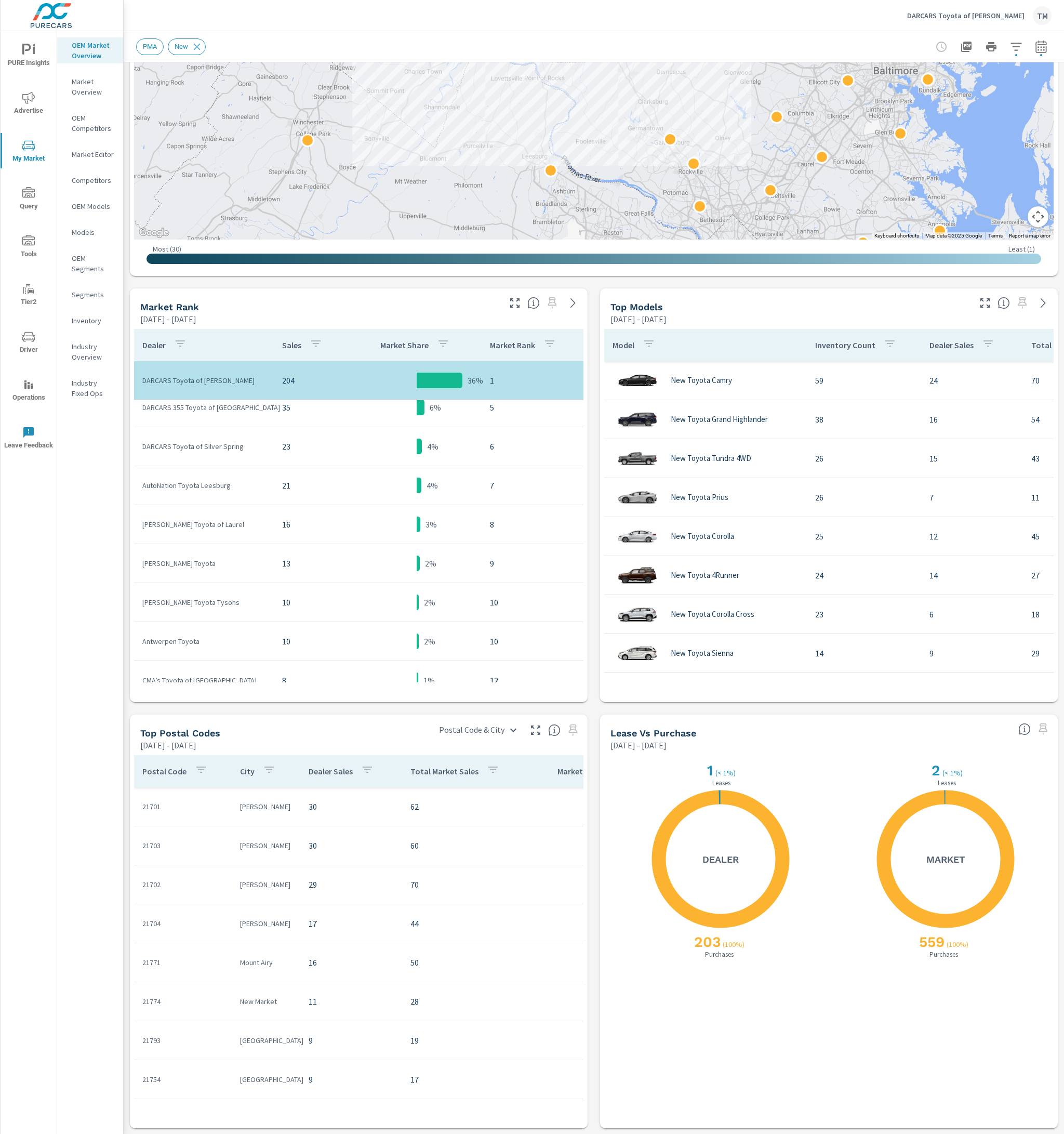
scroll to position [47, 0]
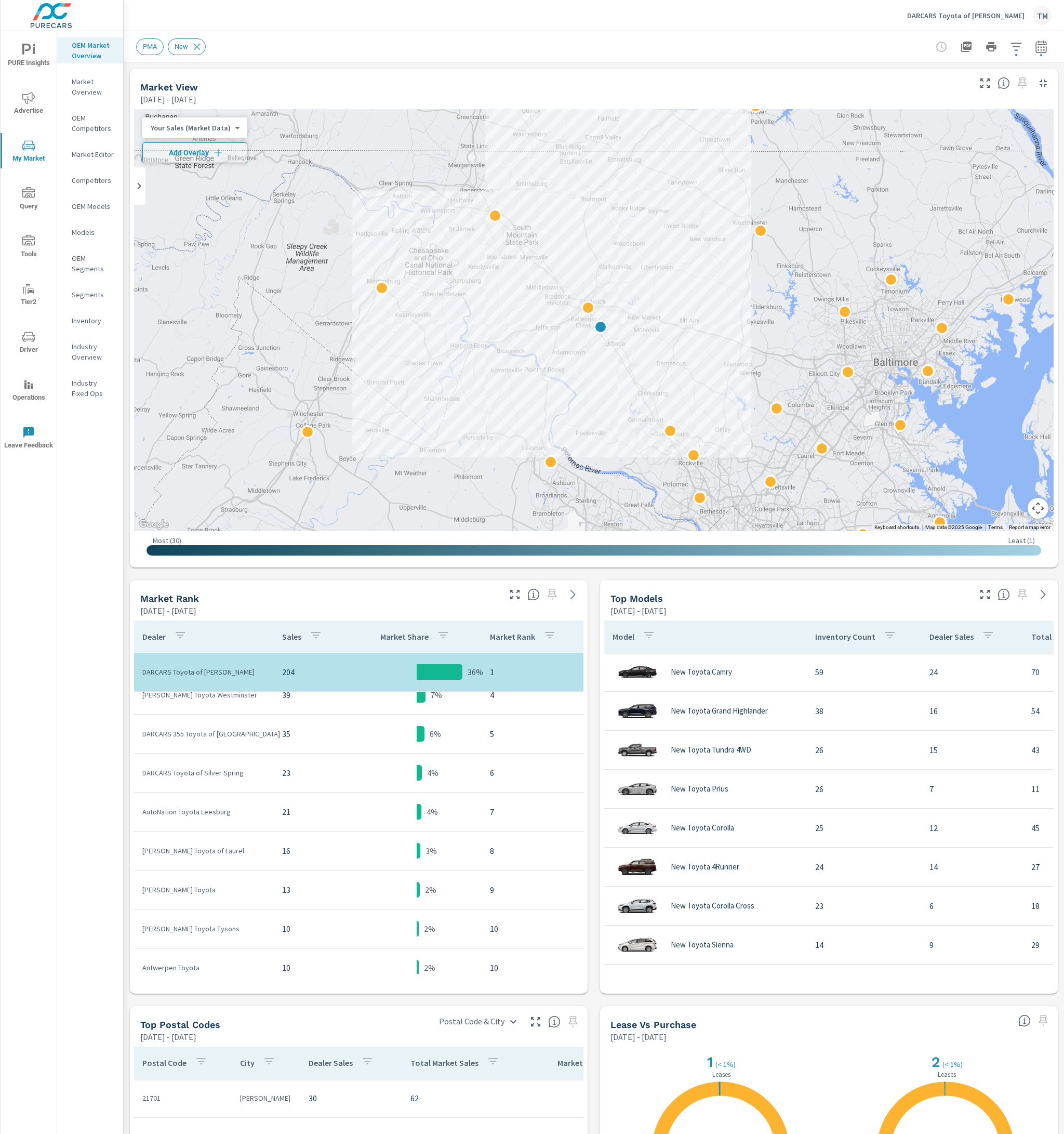
scroll to position [208, 0]
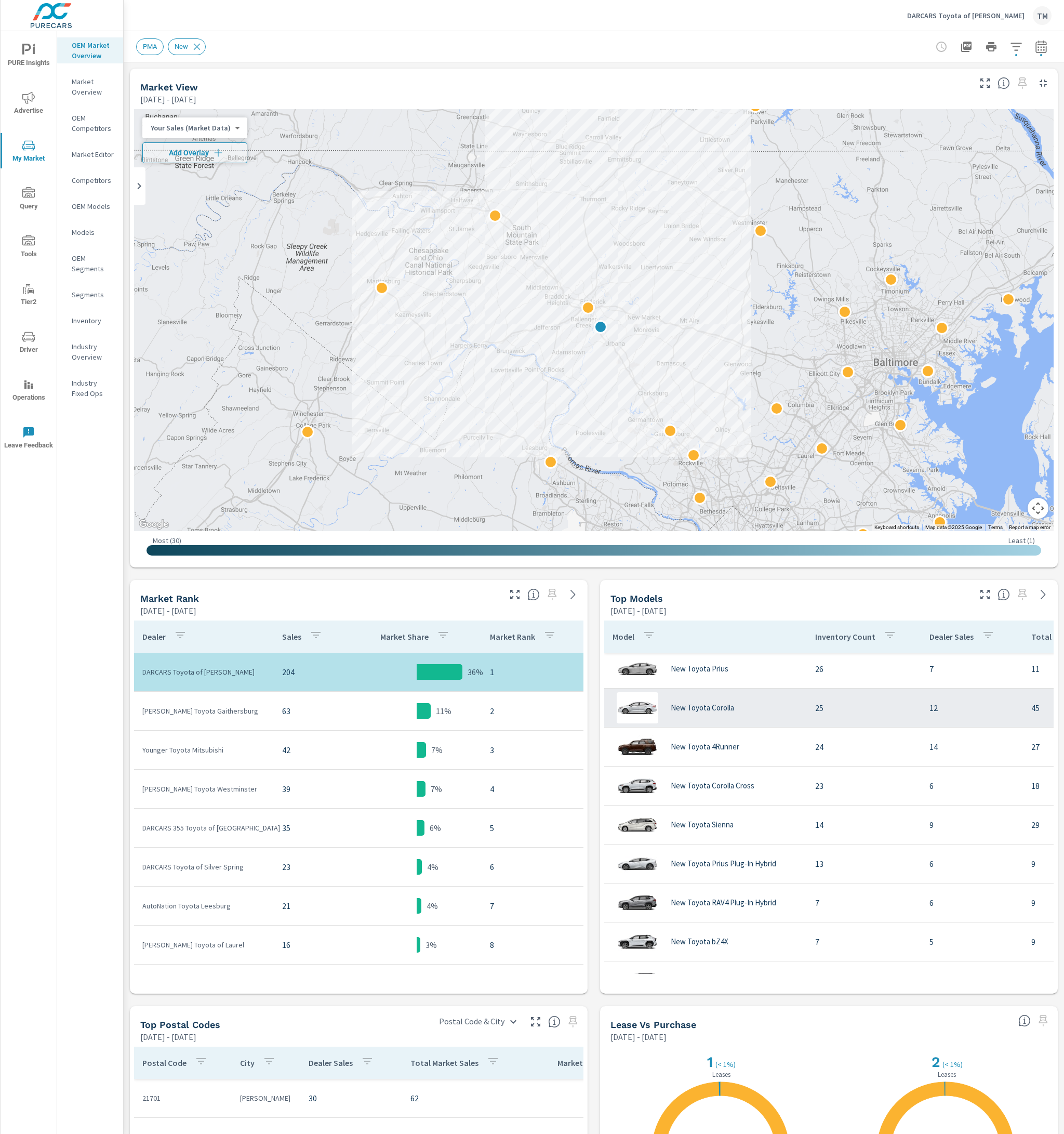
scroll to position [234, 0]
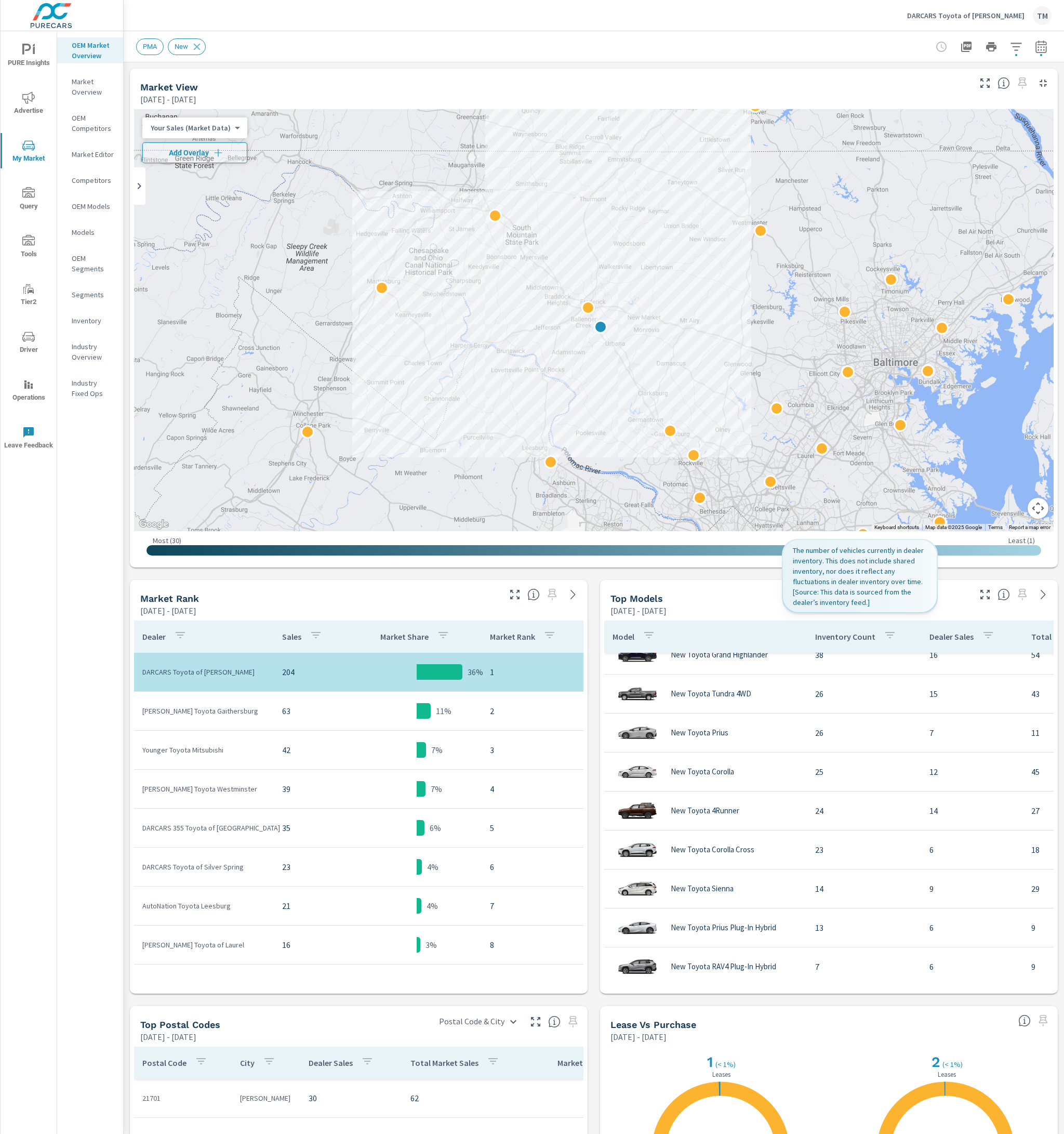
scroll to position [130, 0]
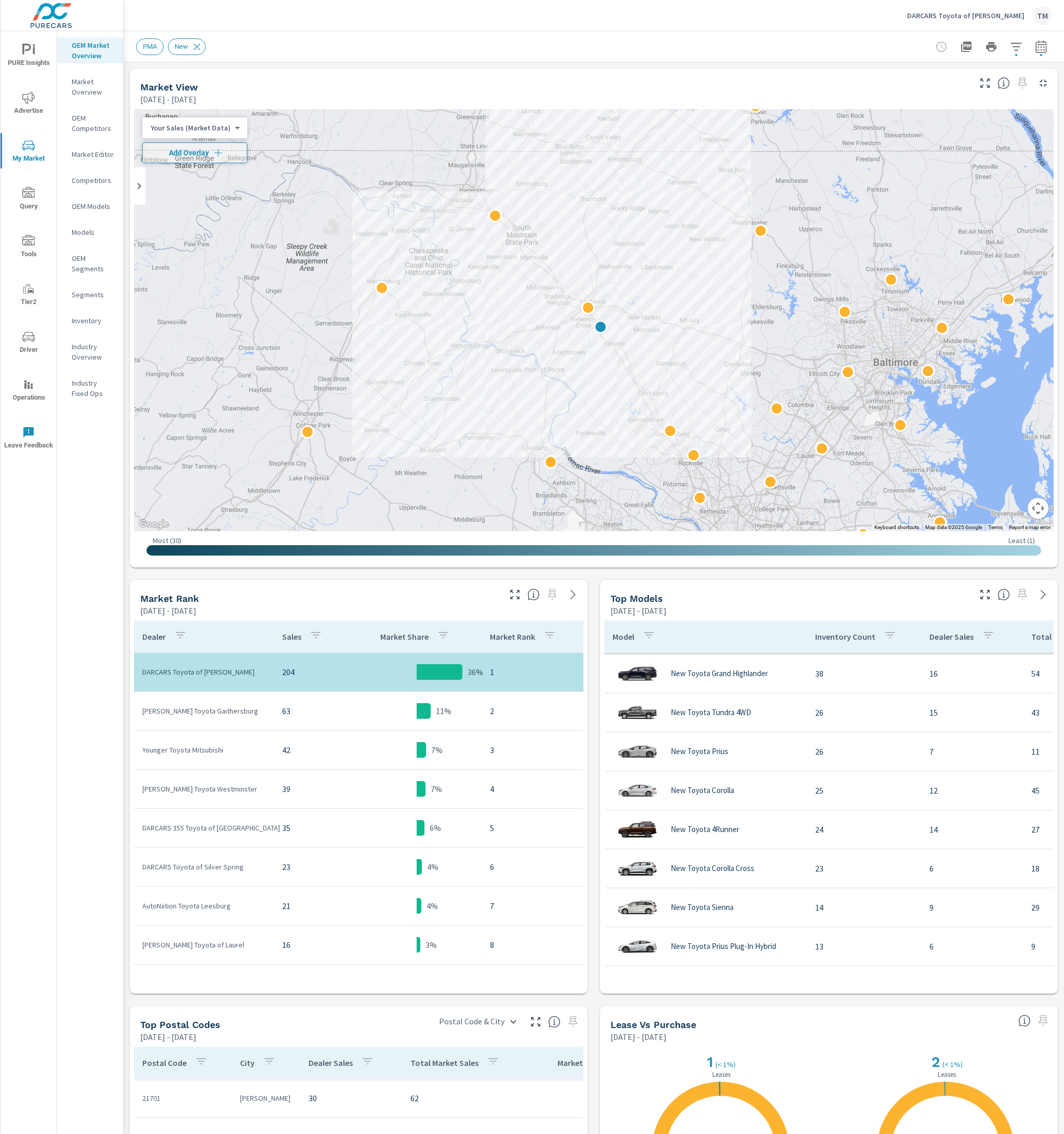
scroll to position [78, 0]
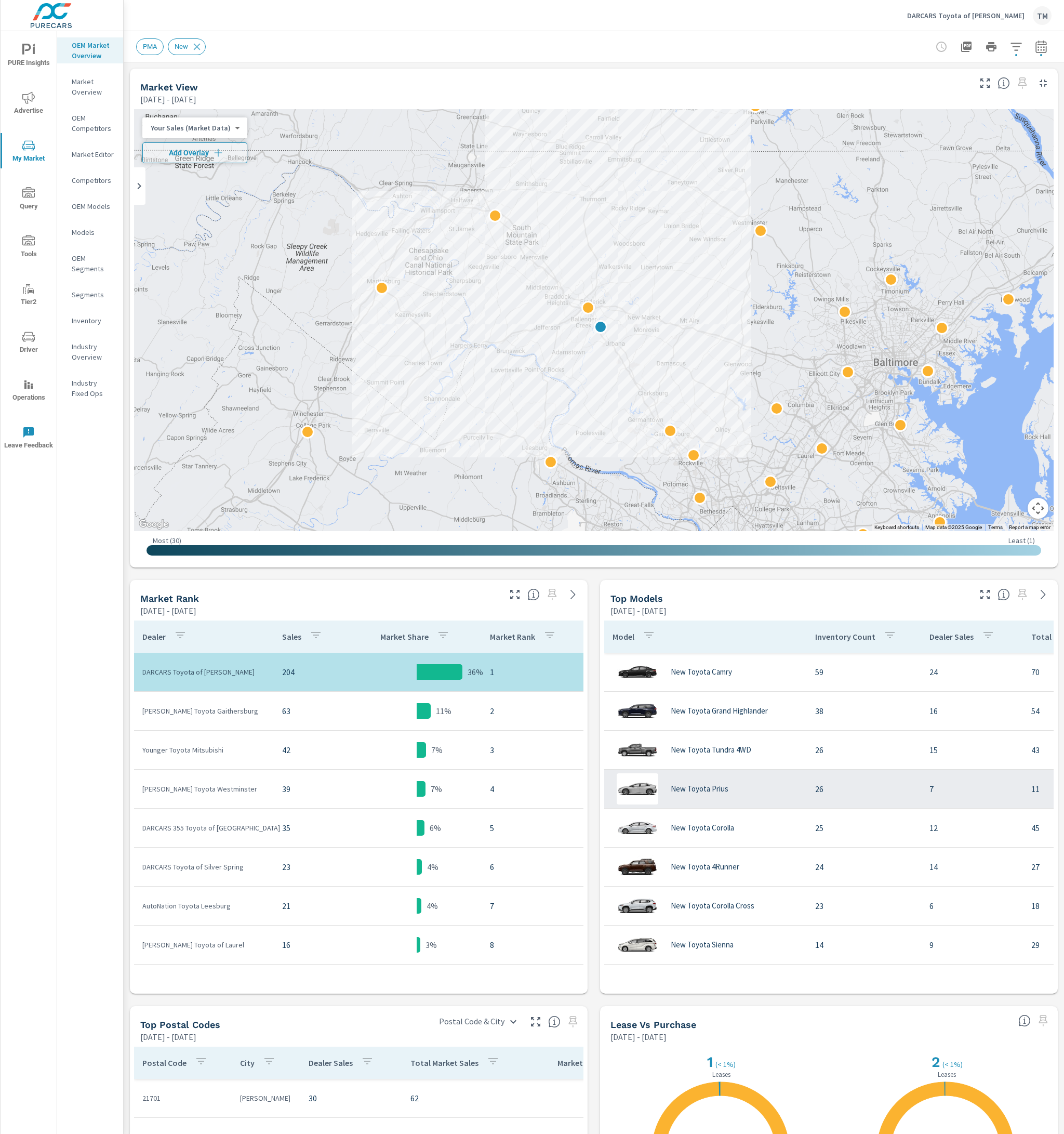
scroll to position [13, 0]
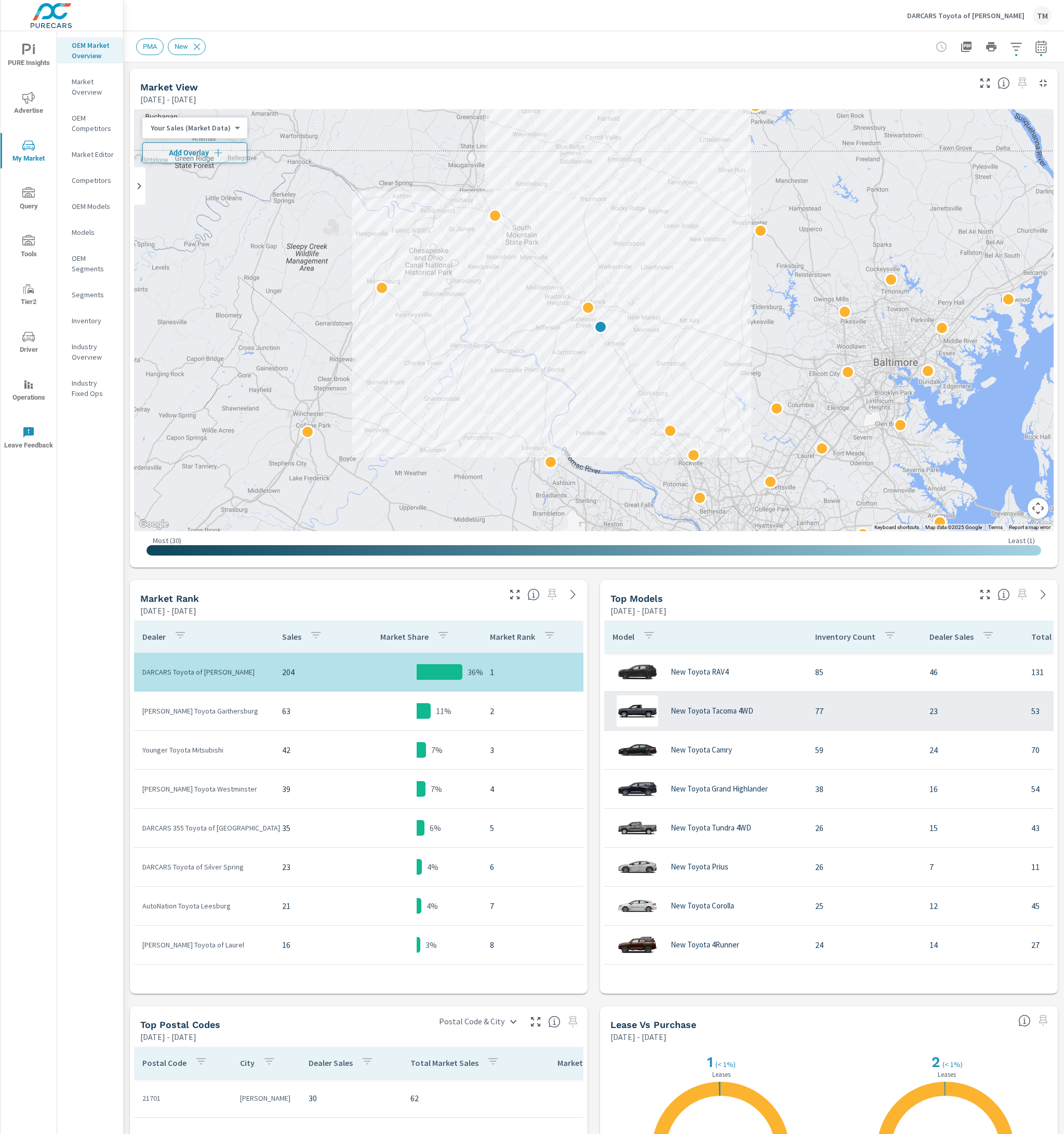
drag, startPoint x: 898, startPoint y: 643, endPoint x: 898, endPoint y: 727, distance: 84.0
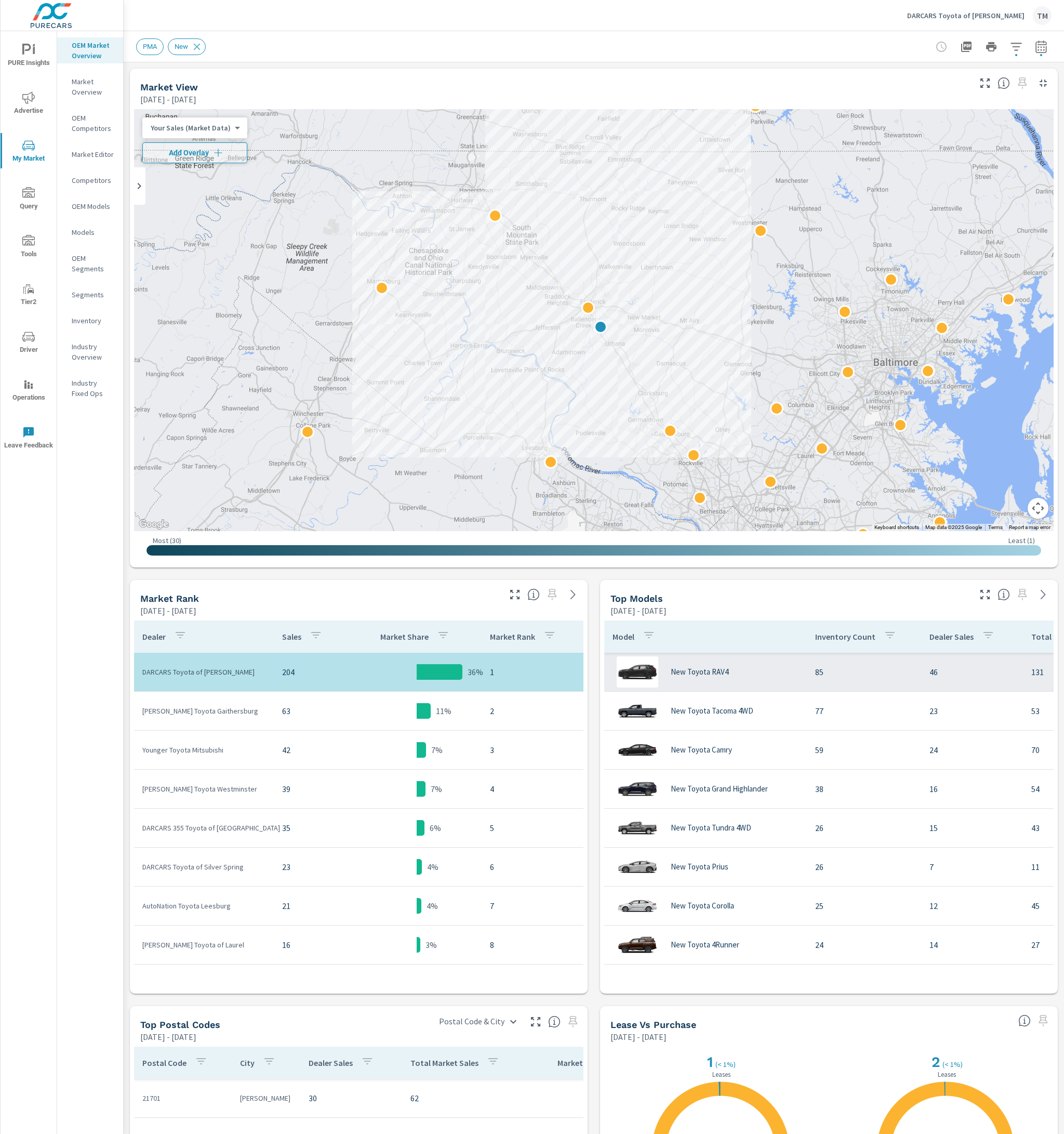
drag, startPoint x: 898, startPoint y: 727, endPoint x: 750, endPoint y: 671, distance: 158.2
click at [750, 671] on div "New Toyota RAV4" at bounding box center [705, 672] width 186 height 31
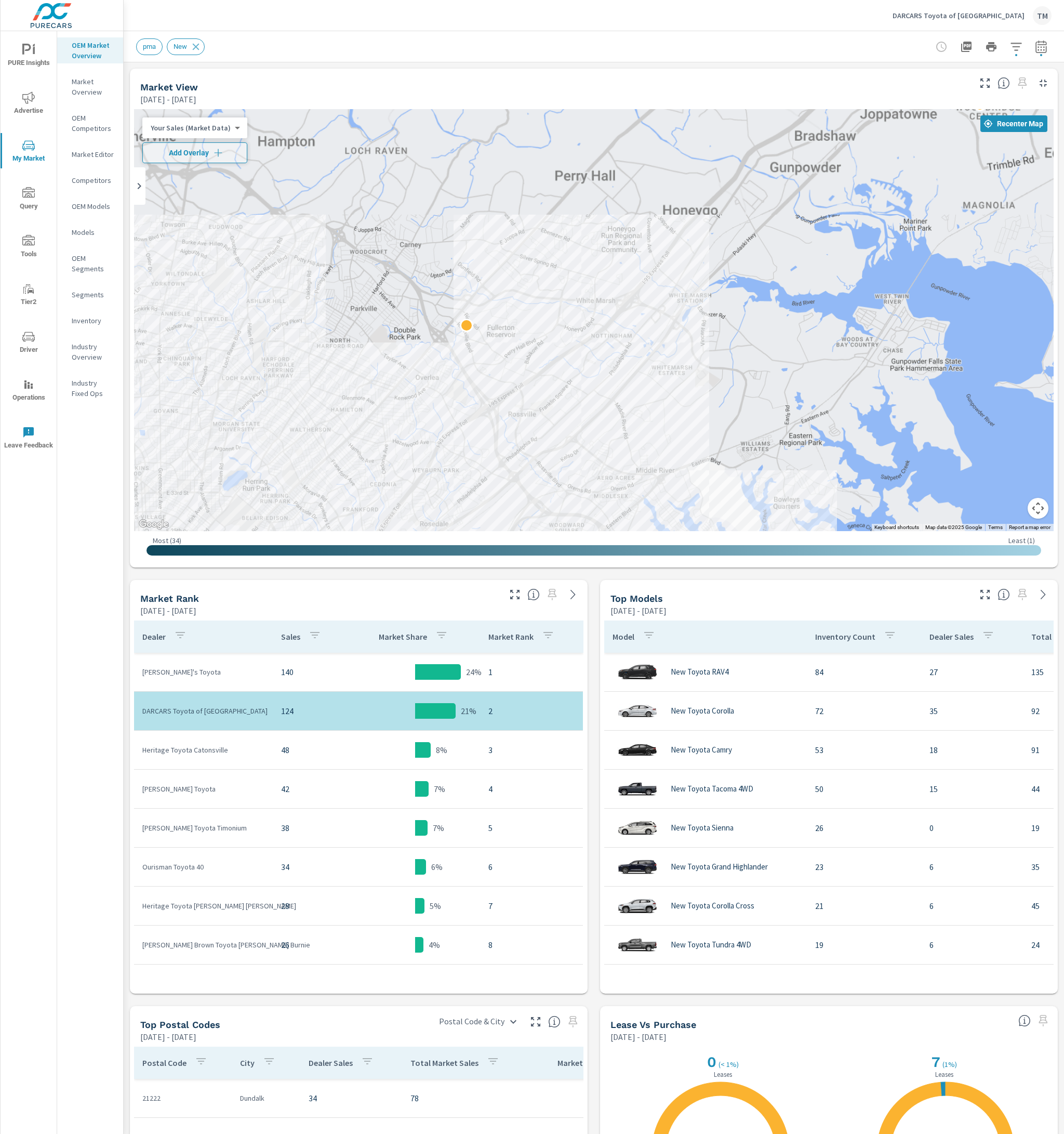
drag, startPoint x: 657, startPoint y: 303, endPoint x: 645, endPoint y: 399, distance: 96.7
click at [647, 397] on div at bounding box center [594, 320] width 919 height 422
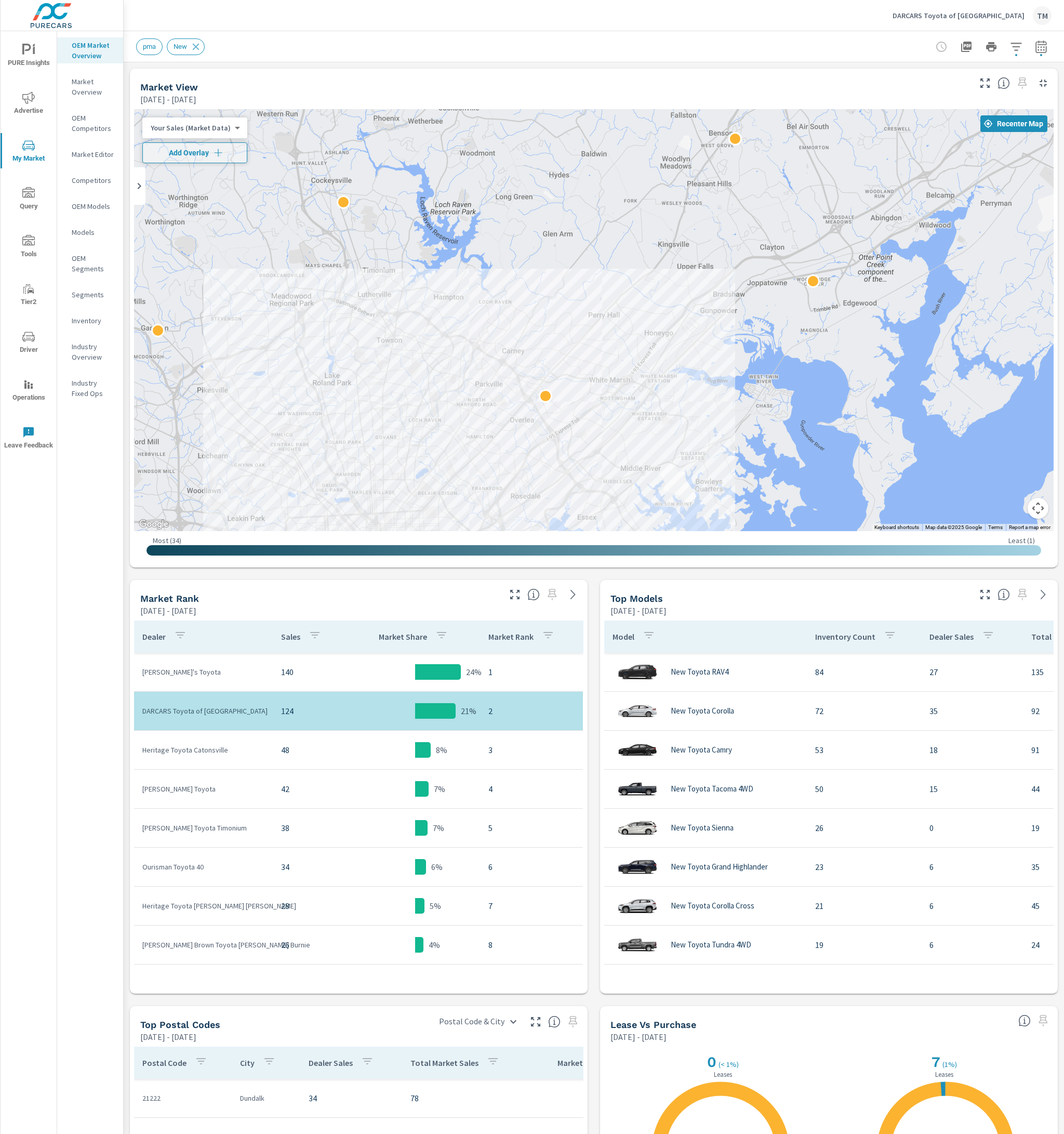
drag, startPoint x: 675, startPoint y: 290, endPoint x: 710, endPoint y: 179, distance: 116.4
click at [710, 179] on div at bounding box center [594, 320] width 919 height 422
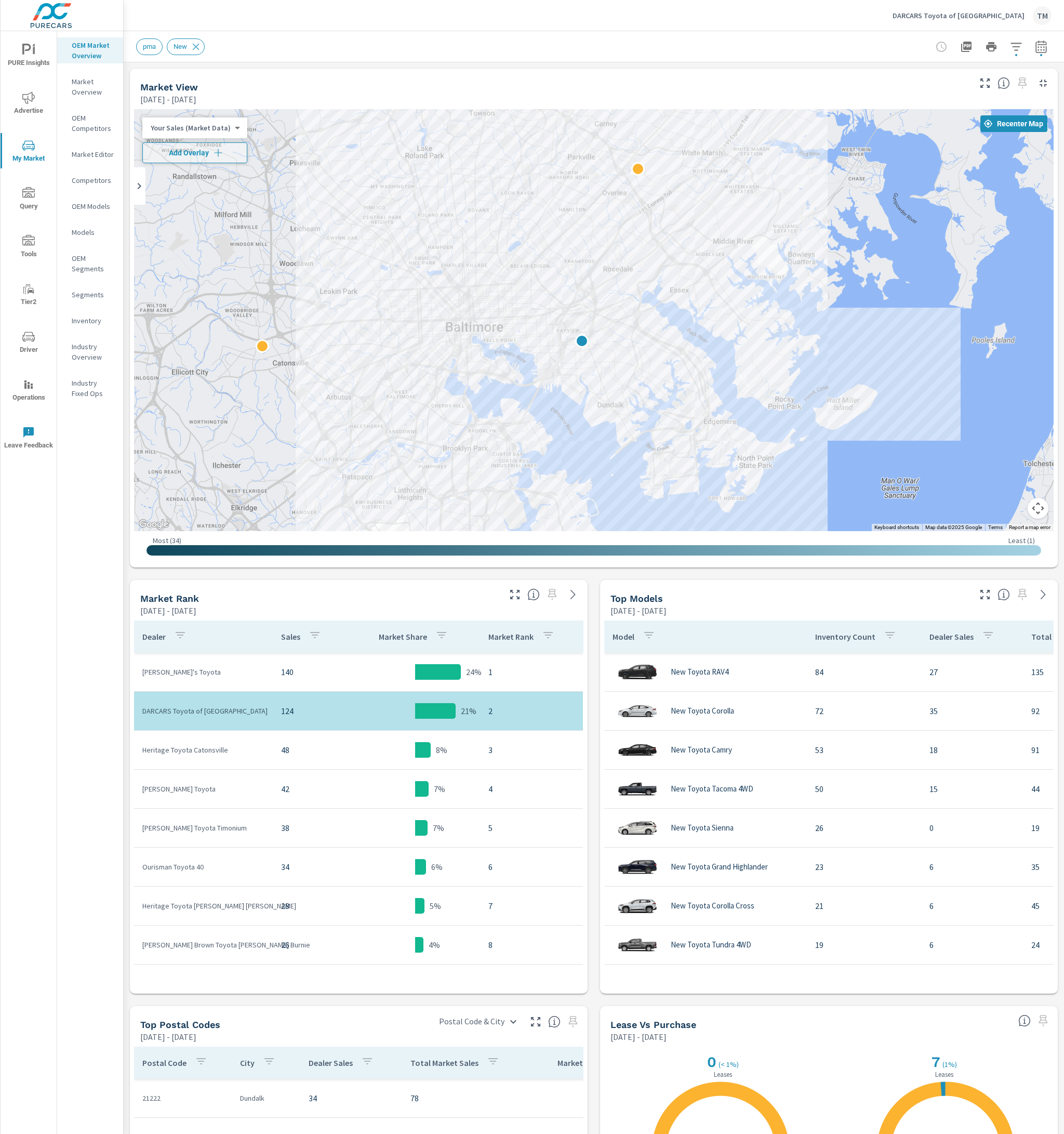
drag, startPoint x: 666, startPoint y: 275, endPoint x: 705, endPoint y: 268, distance: 39.6
click at [705, 263] on div at bounding box center [594, 320] width 919 height 422
